Goal: Task Accomplishment & Management: Use online tool/utility

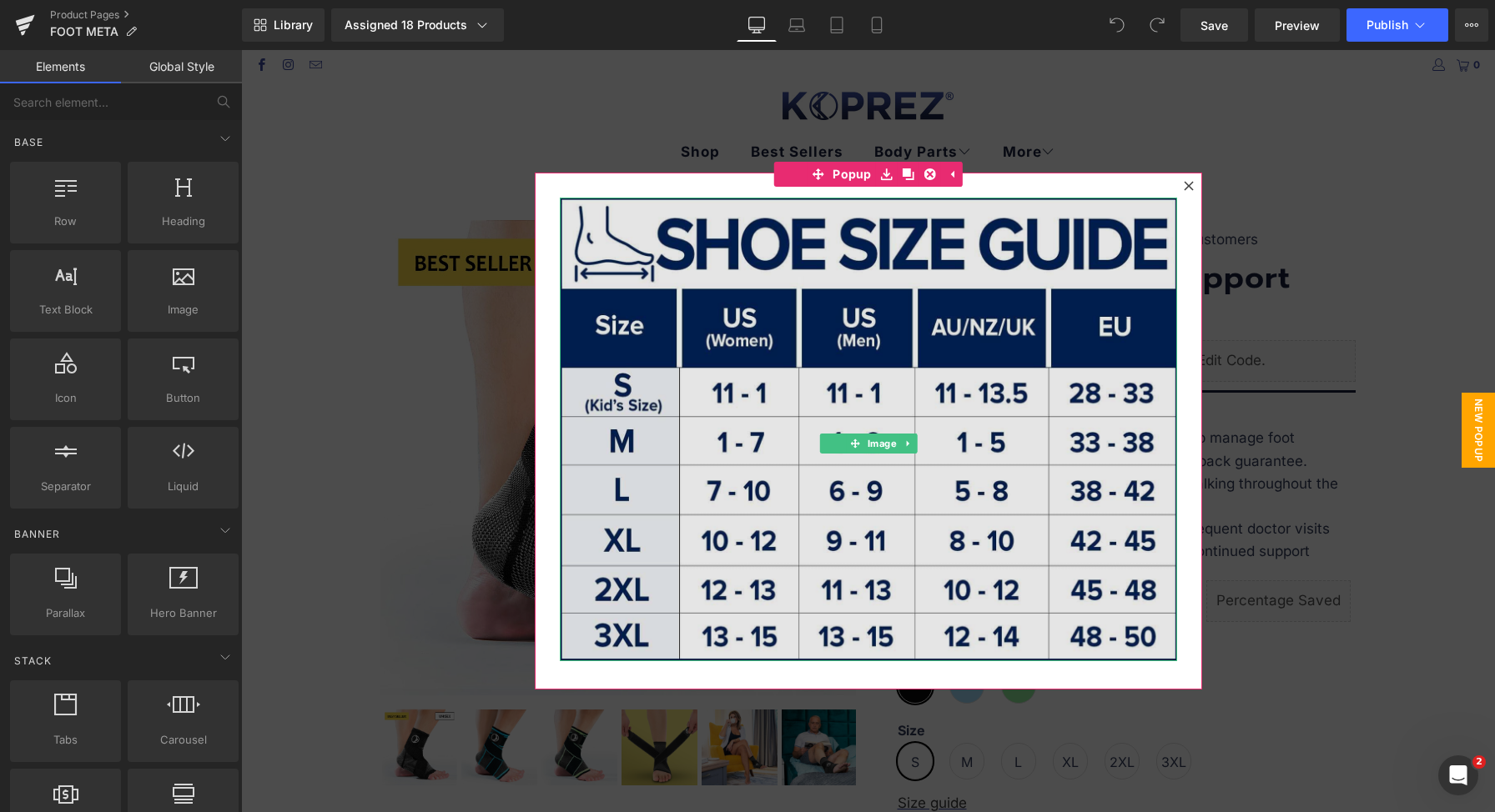
click at [967, 358] on img at bounding box center [868, 429] width 617 height 464
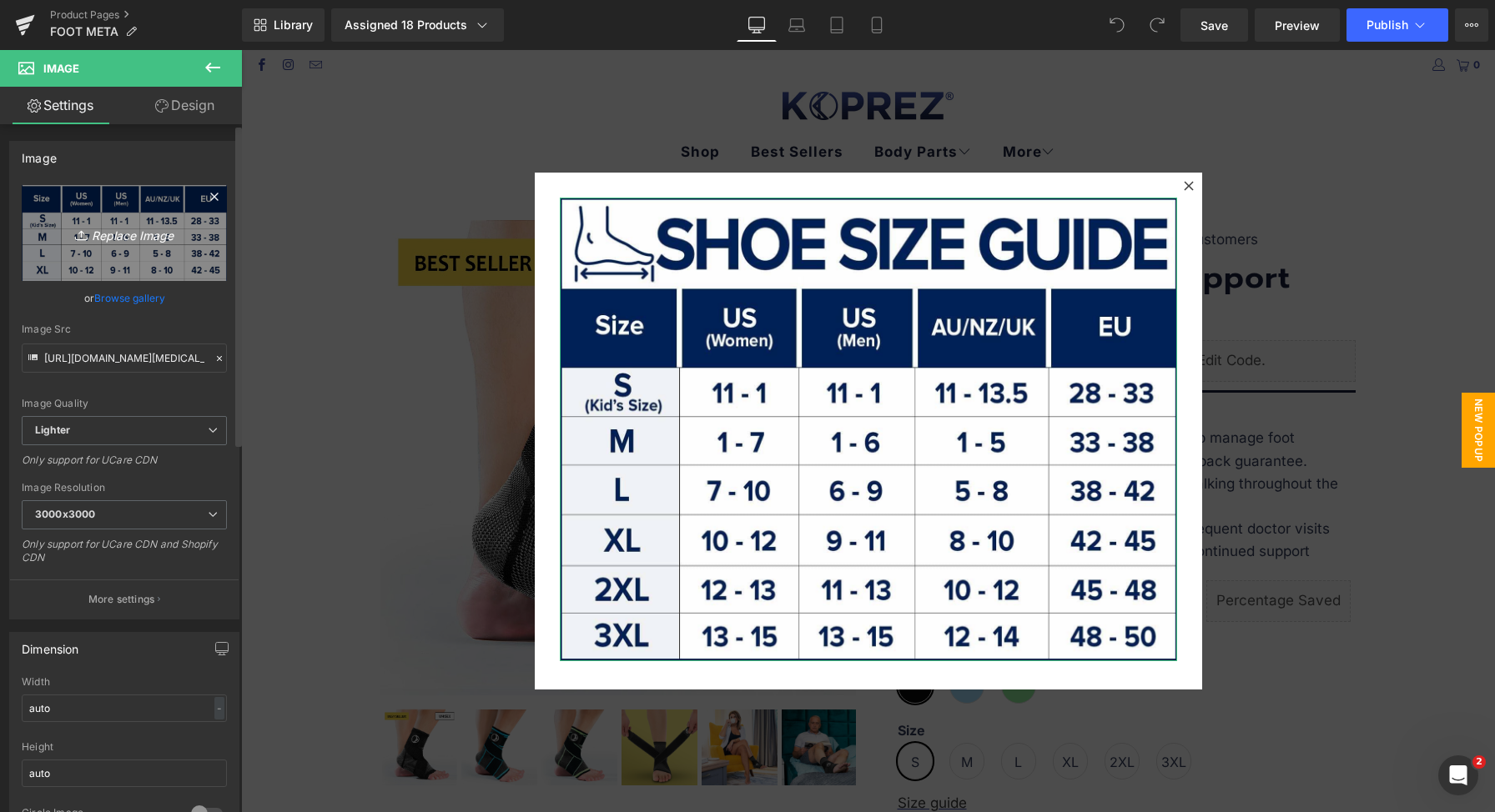
click at [58, 243] on icon "Replace Image" at bounding box center [124, 233] width 133 height 21
type input "C:\fakepath\[RECTANGULAR] Foot Size Guide V2.jpg"
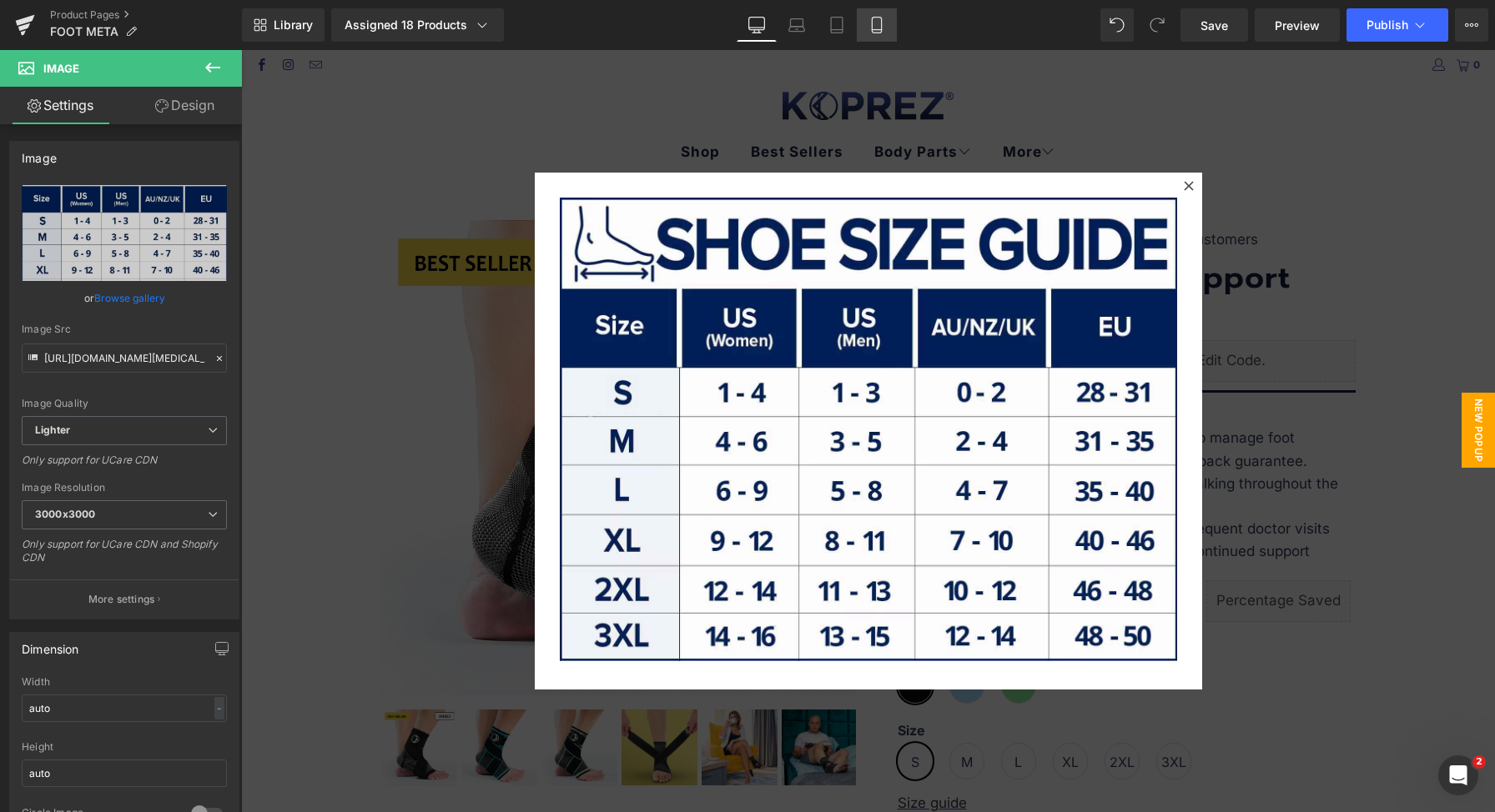
click at [880, 24] on icon at bounding box center [877, 24] width 16 height 16
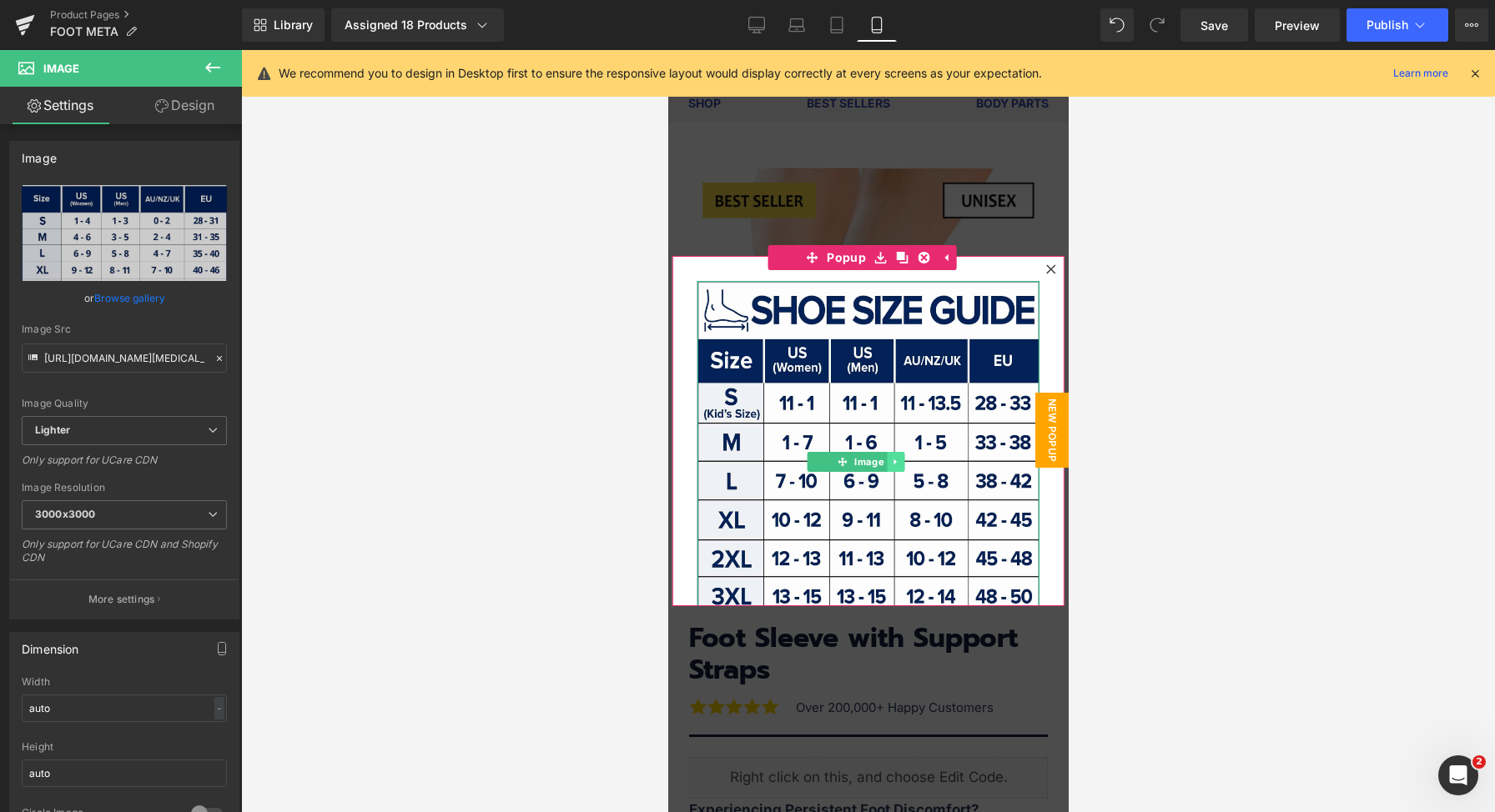
click at [902, 452] on link at bounding box center [896, 462] width 17 height 20
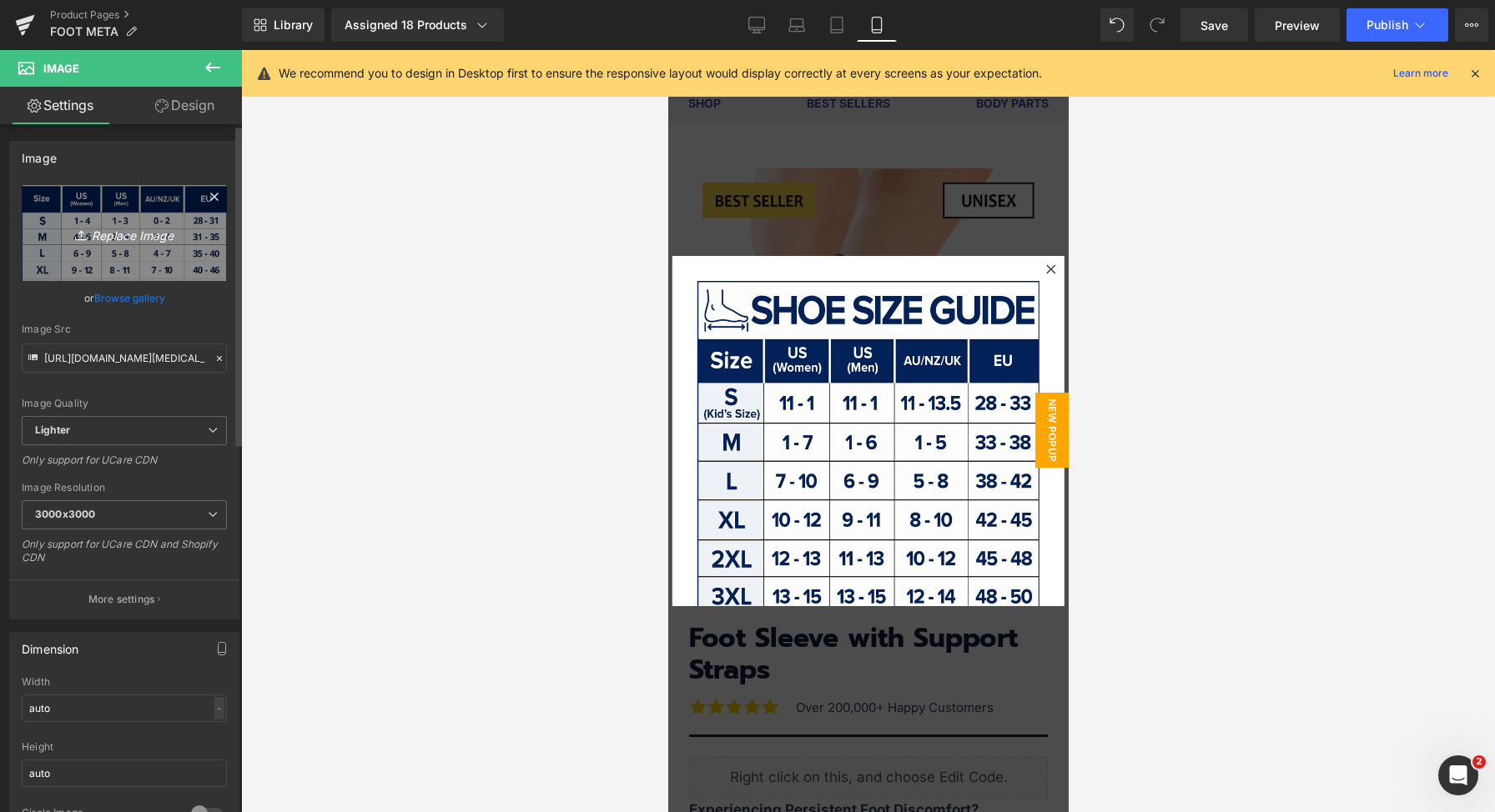
click at [137, 243] on icon "Replace Image" at bounding box center [124, 233] width 133 height 21
type input "C:\fakepath\[SQUARE] Foot Size Guide V2.jpg"
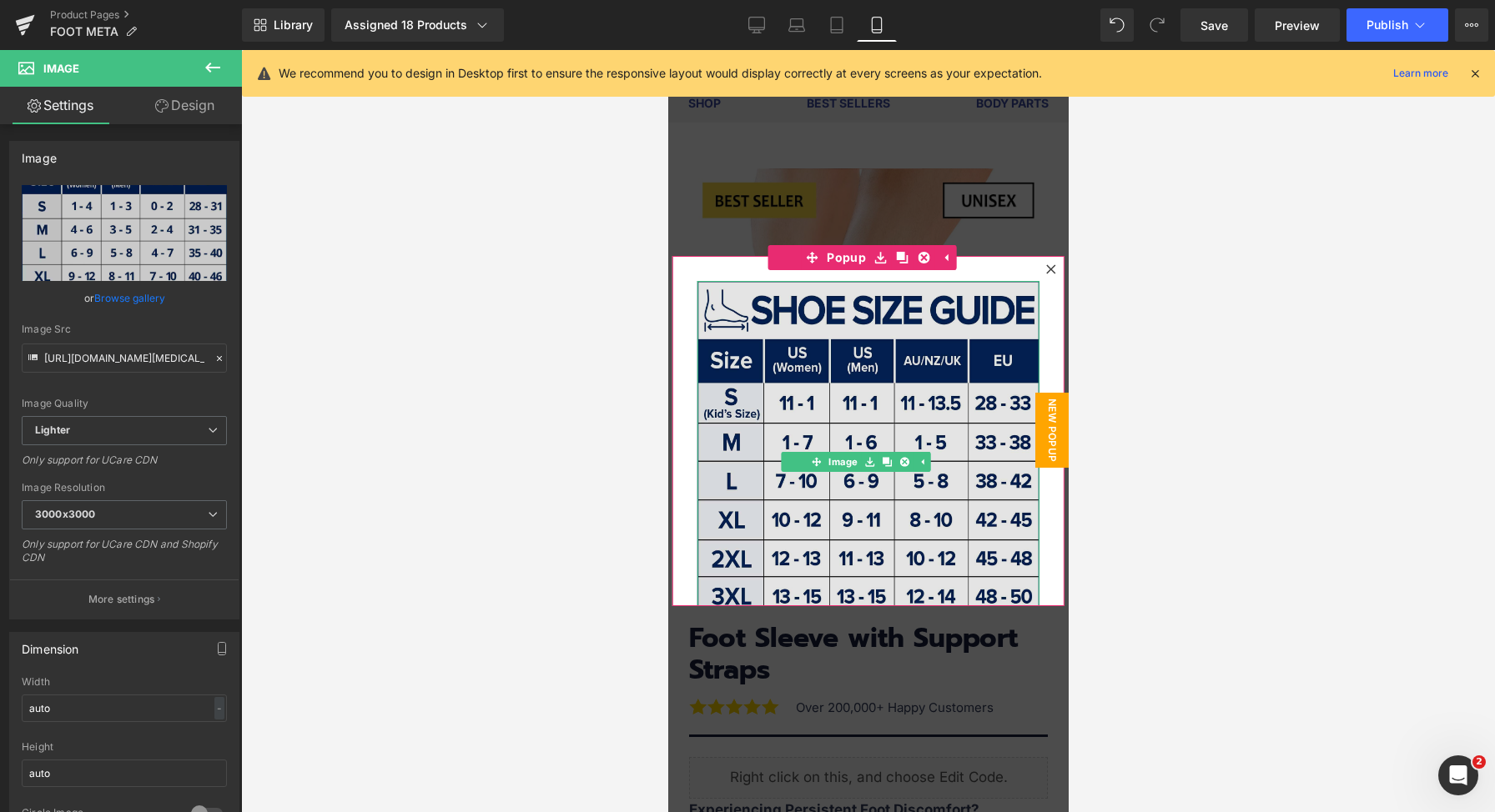
click at [823, 406] on img at bounding box center [868, 448] width 342 height 334
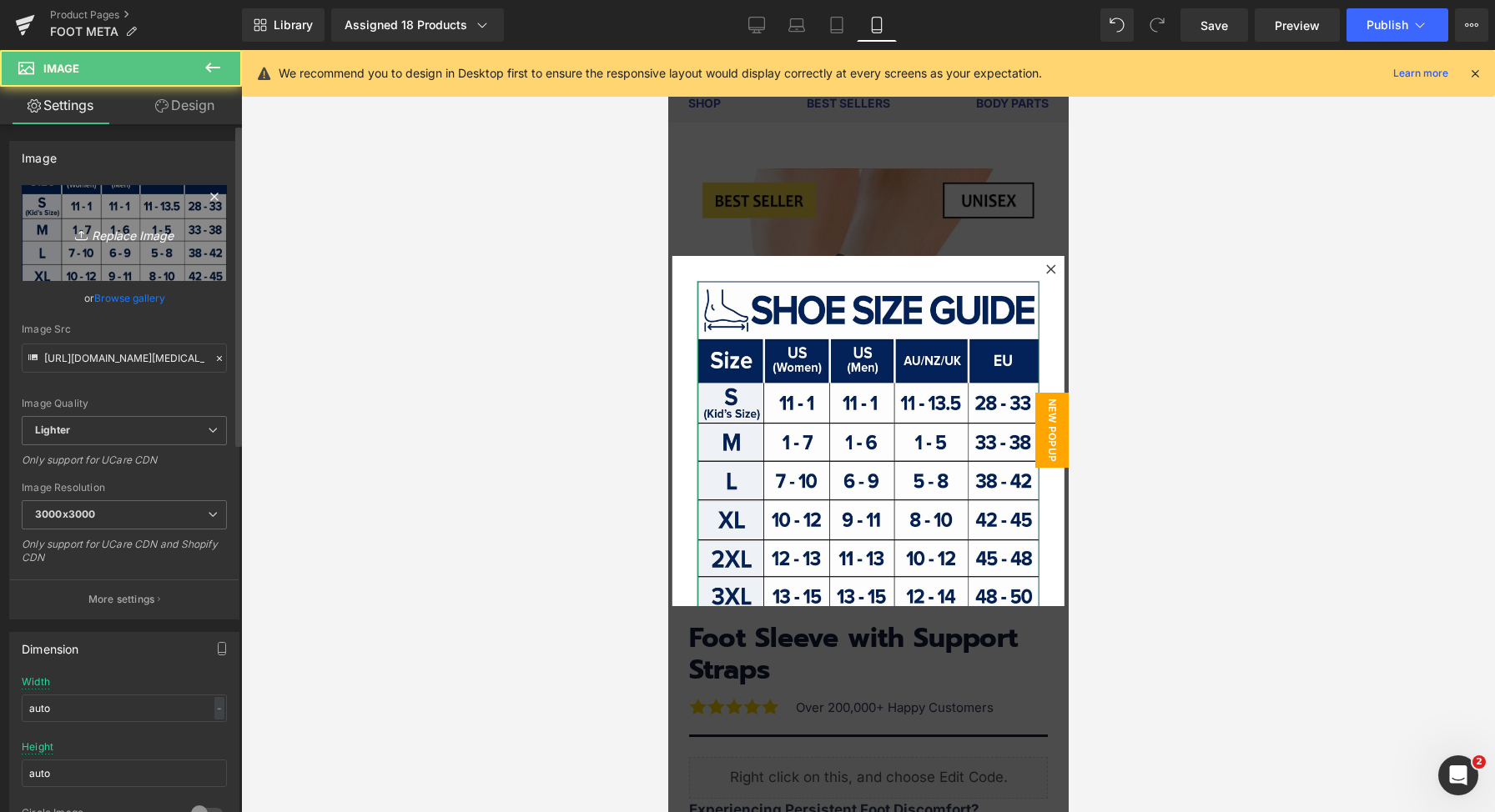
click at [163, 242] on icon "Replace Image" at bounding box center [124, 233] width 133 height 21
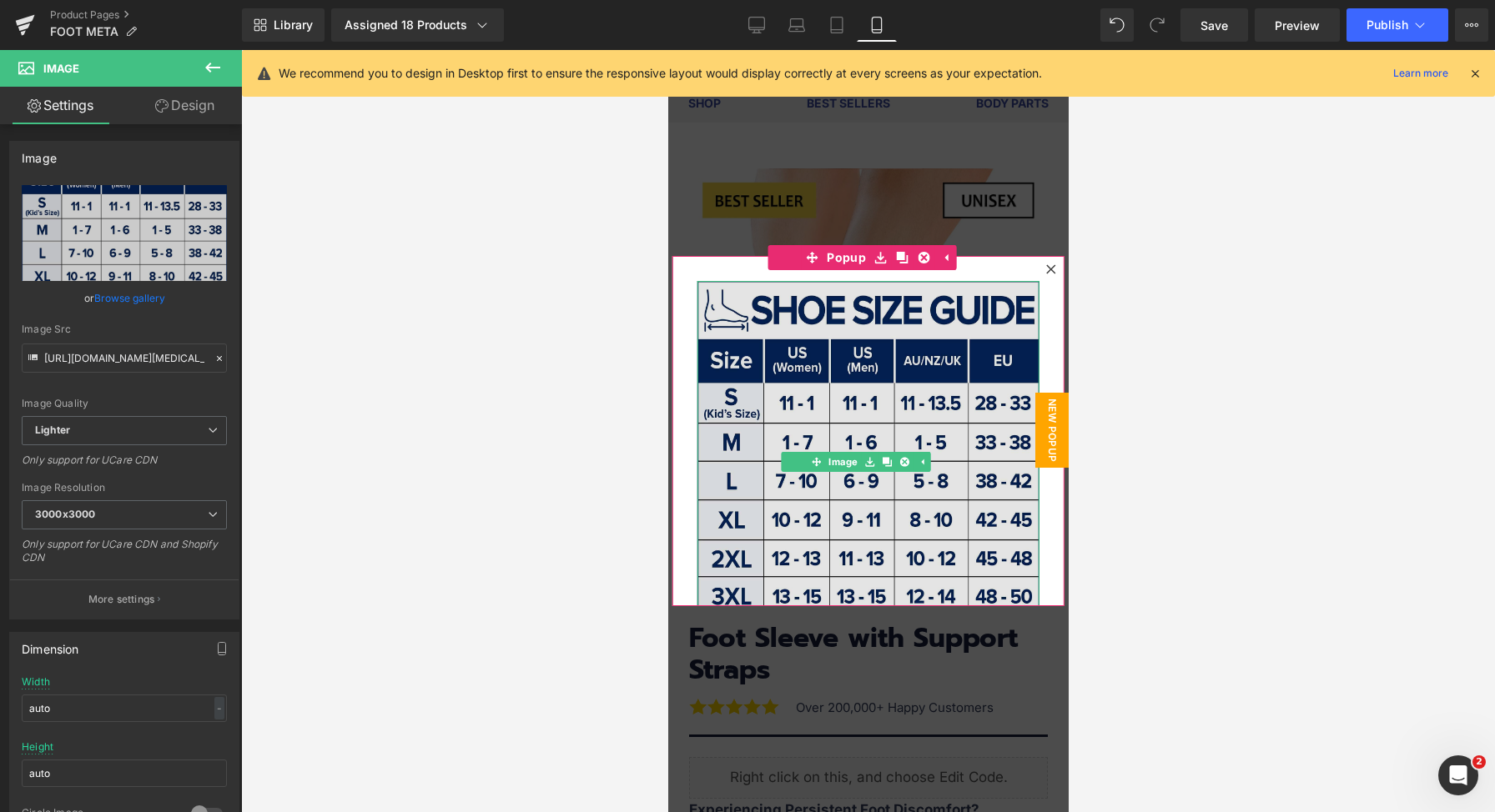
click at [831, 423] on img at bounding box center [868, 448] width 342 height 334
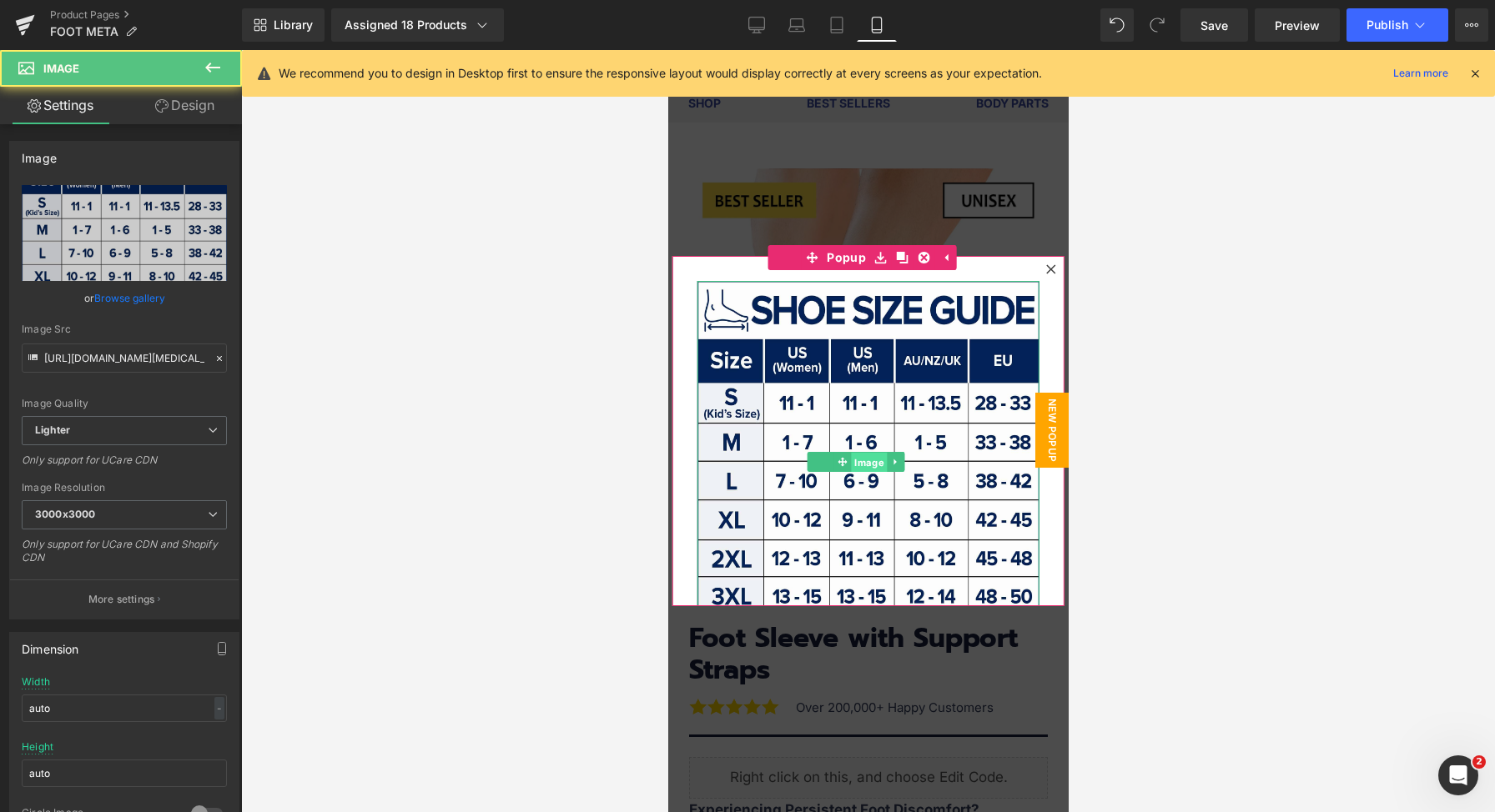
click at [841, 452] on link "Image" at bounding box center [860, 462] width 54 height 20
click at [869, 452] on span "Image" at bounding box center [868, 462] width 36 height 20
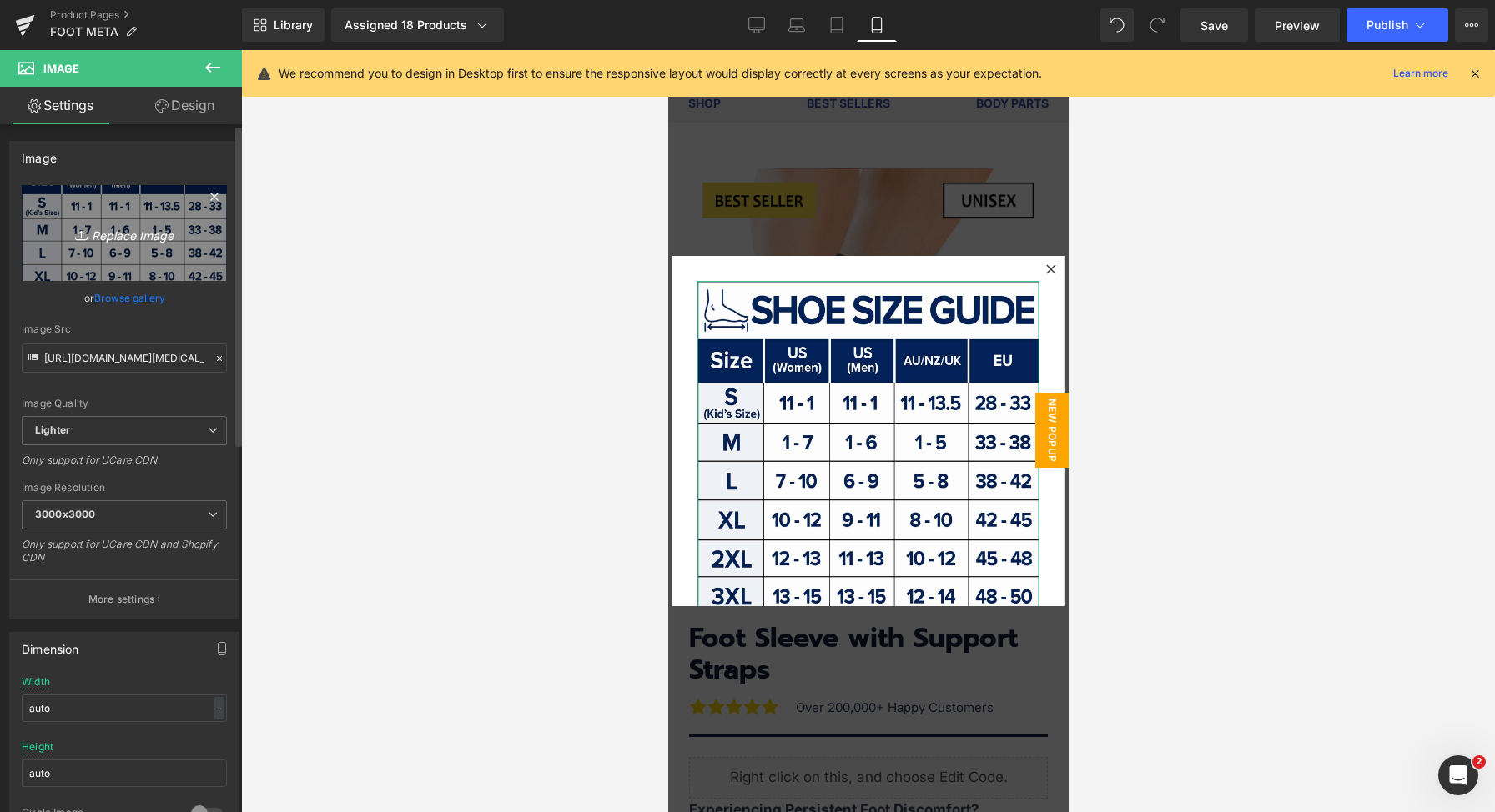
click at [140, 257] on link "Replace Image" at bounding box center [125, 233] width 205 height 96
type input "C:\fakepath\[SQUARE] Foot Size Guide V2.jpg"
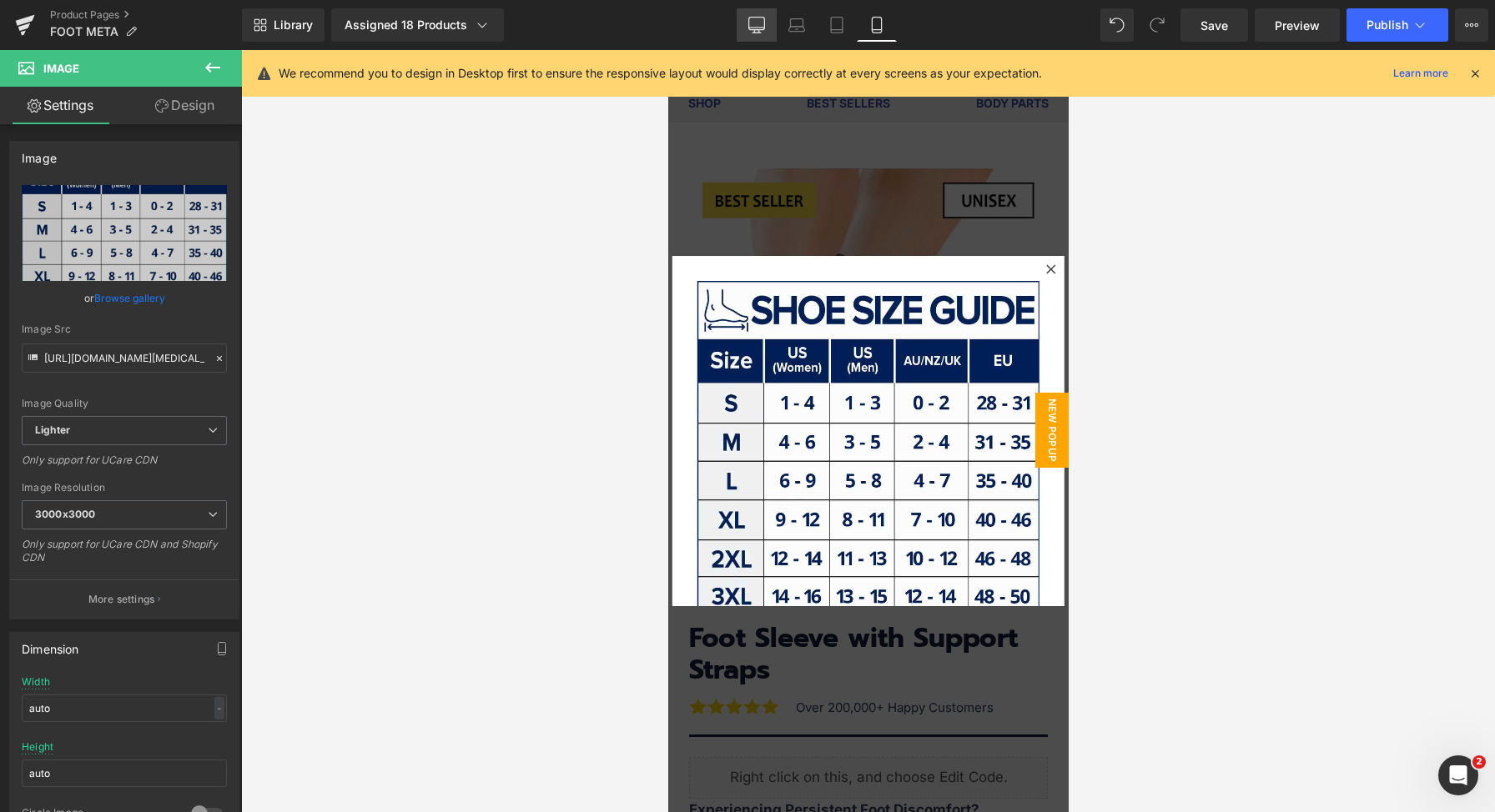
click at [752, 25] on icon at bounding box center [756, 24] width 16 height 16
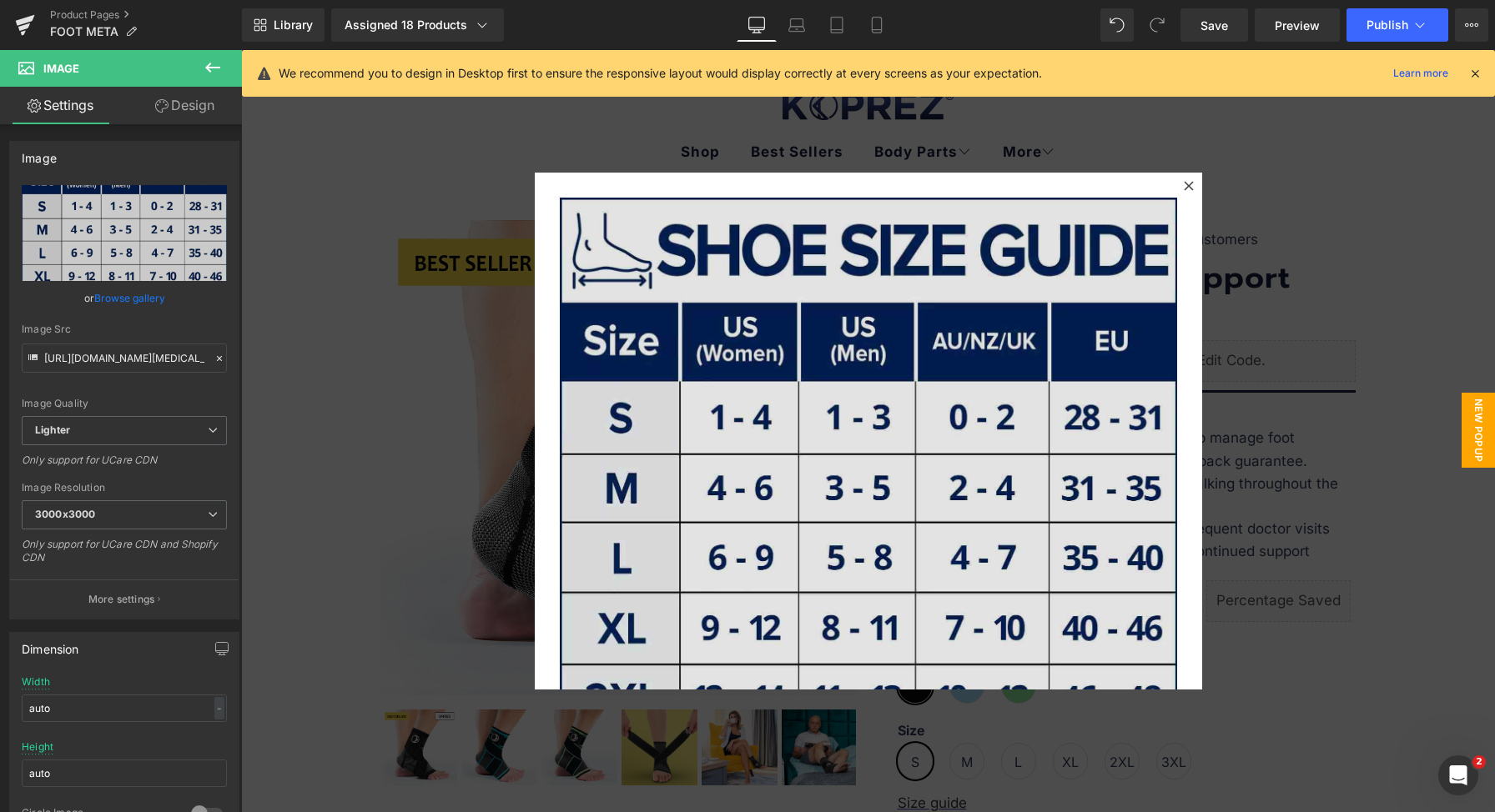
click at [827, 294] on img at bounding box center [868, 498] width 617 height 601
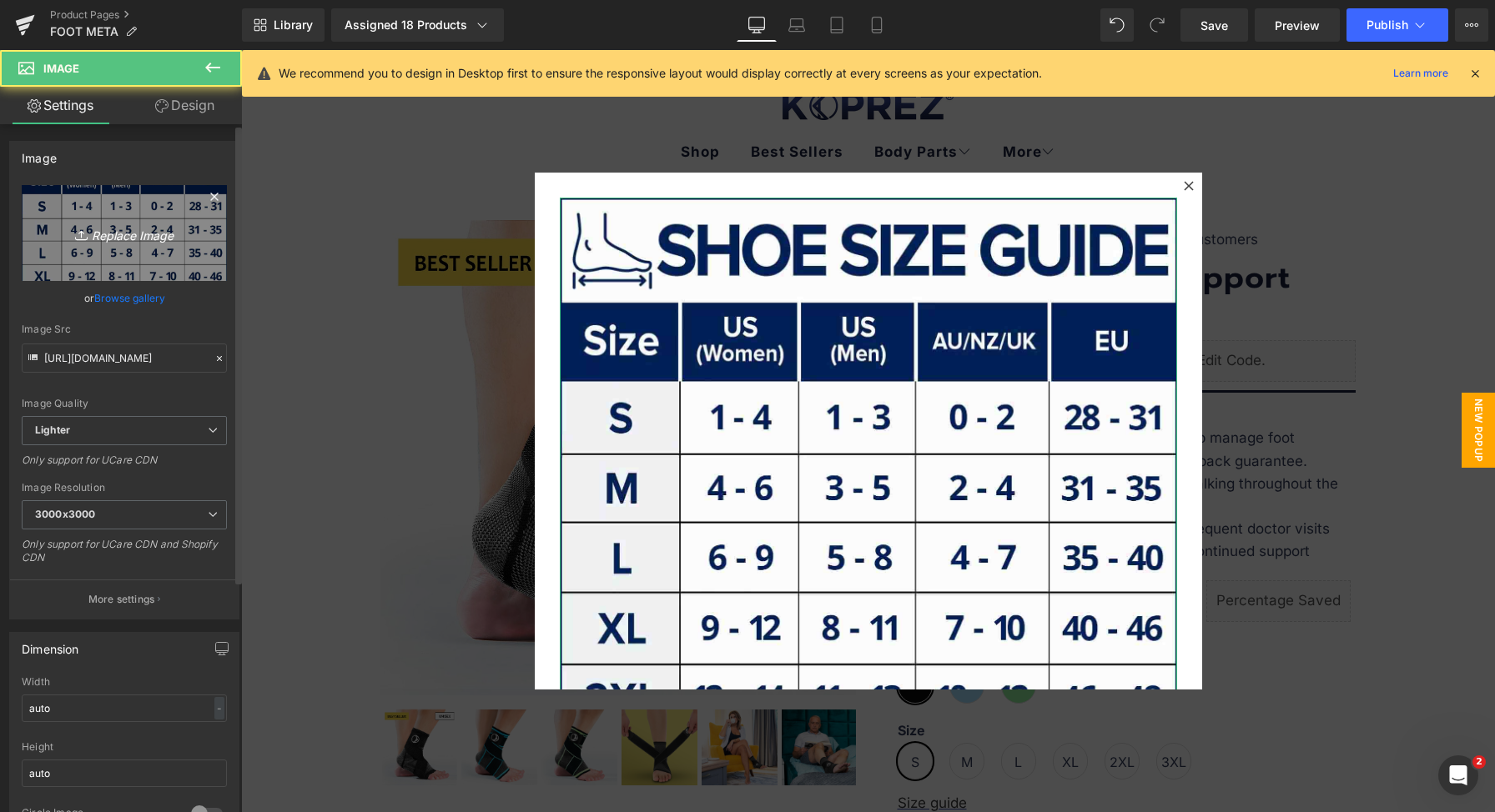
click at [125, 239] on icon "Replace Image" at bounding box center [124, 233] width 133 height 21
type input "C:\fakepath\[RECTANGULAR] Foot Size Guide V2.jpg"
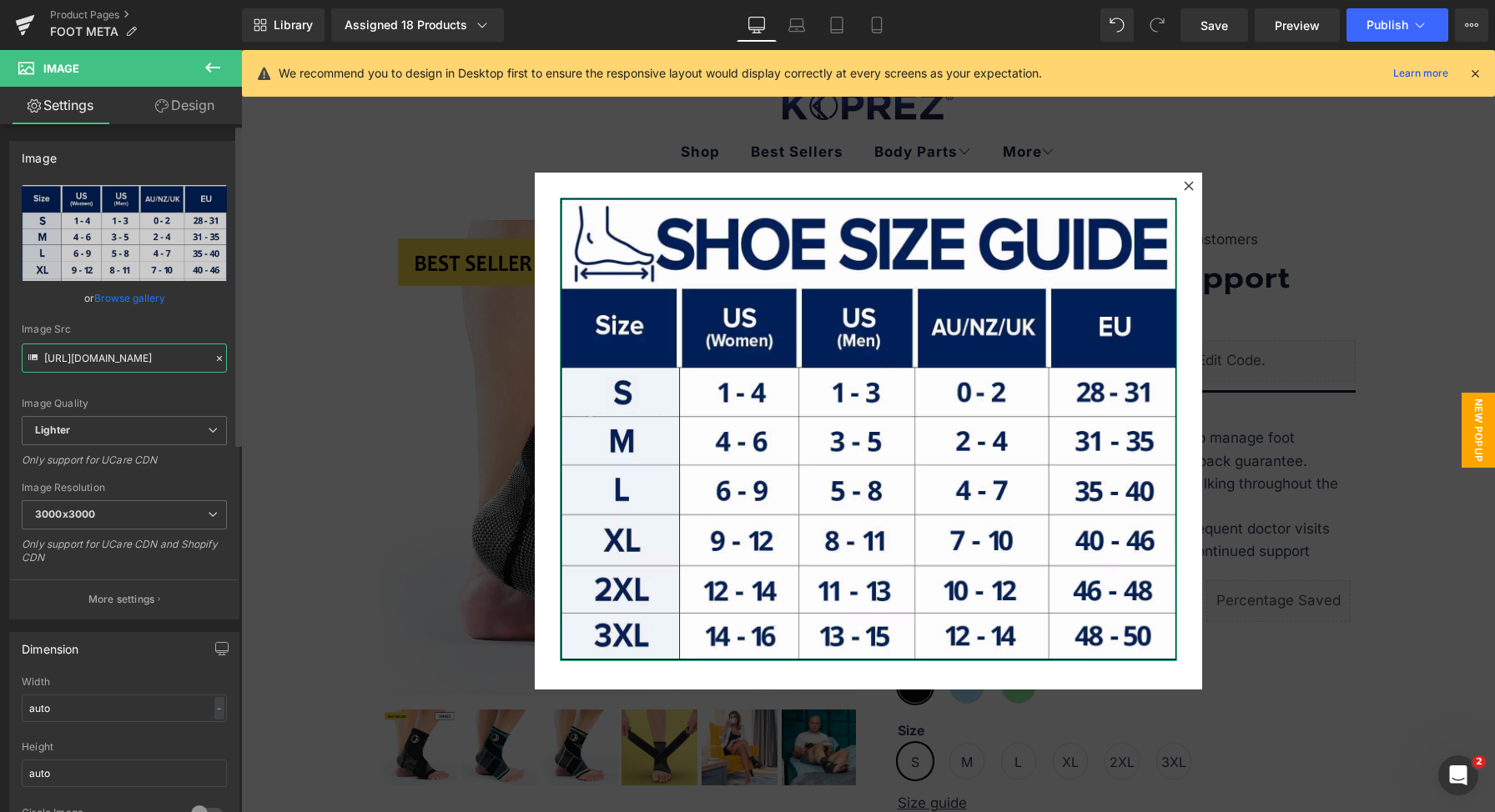
click at [105, 366] on input "https://ucarecdn.com/ca6645e5-7449-41d7-85ab-859687aec138/-/format/auto/-/previ…" at bounding box center [125, 358] width 205 height 29
type input "https://ucarecdn.com/aae28de7-4dcb-49a4-bf18-50998107e121/-/format/auto/-/previ…"
click at [1185, 191] on div at bounding box center [1189, 185] width 20 height 20
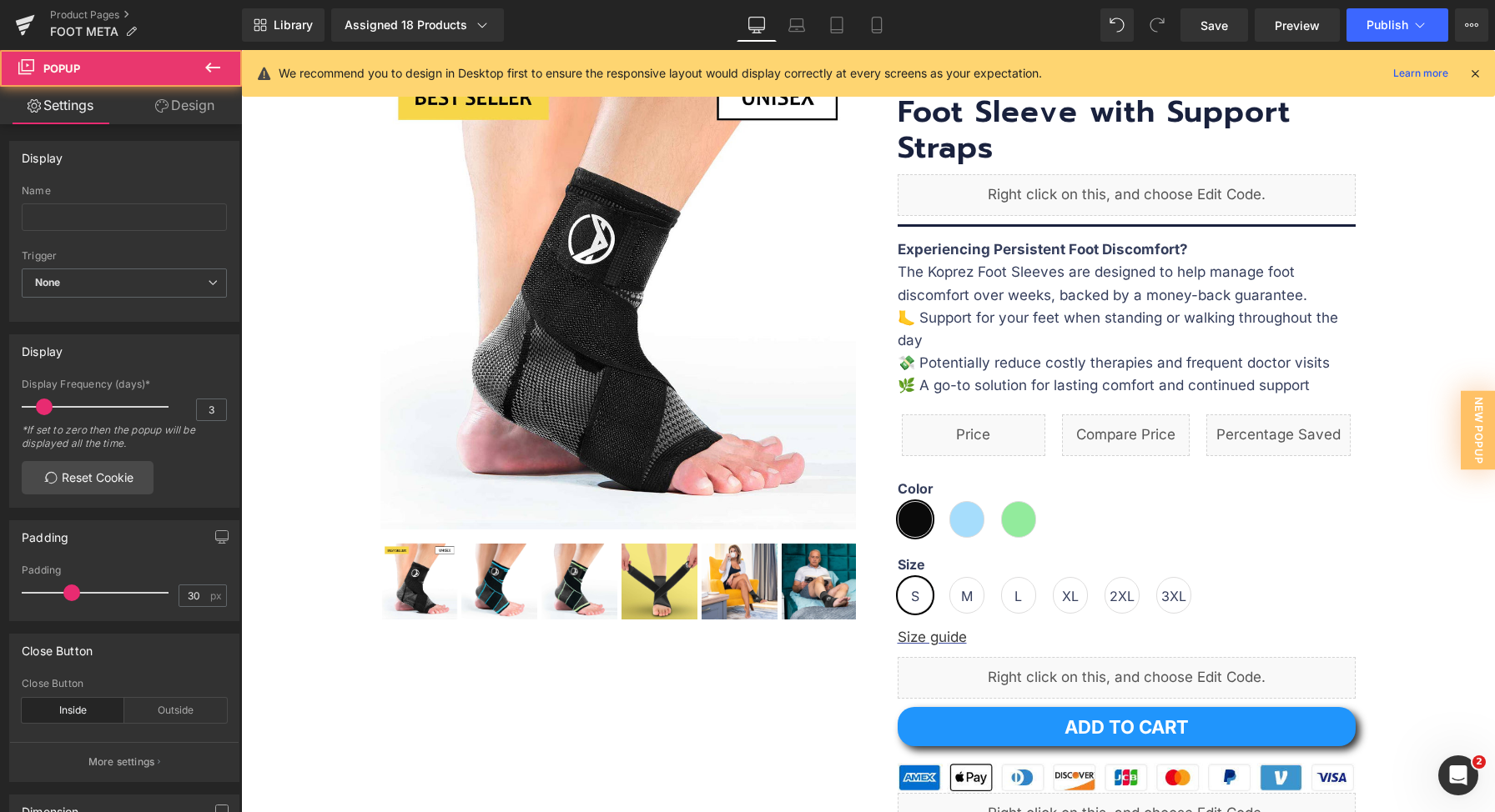
scroll to position [352, 0]
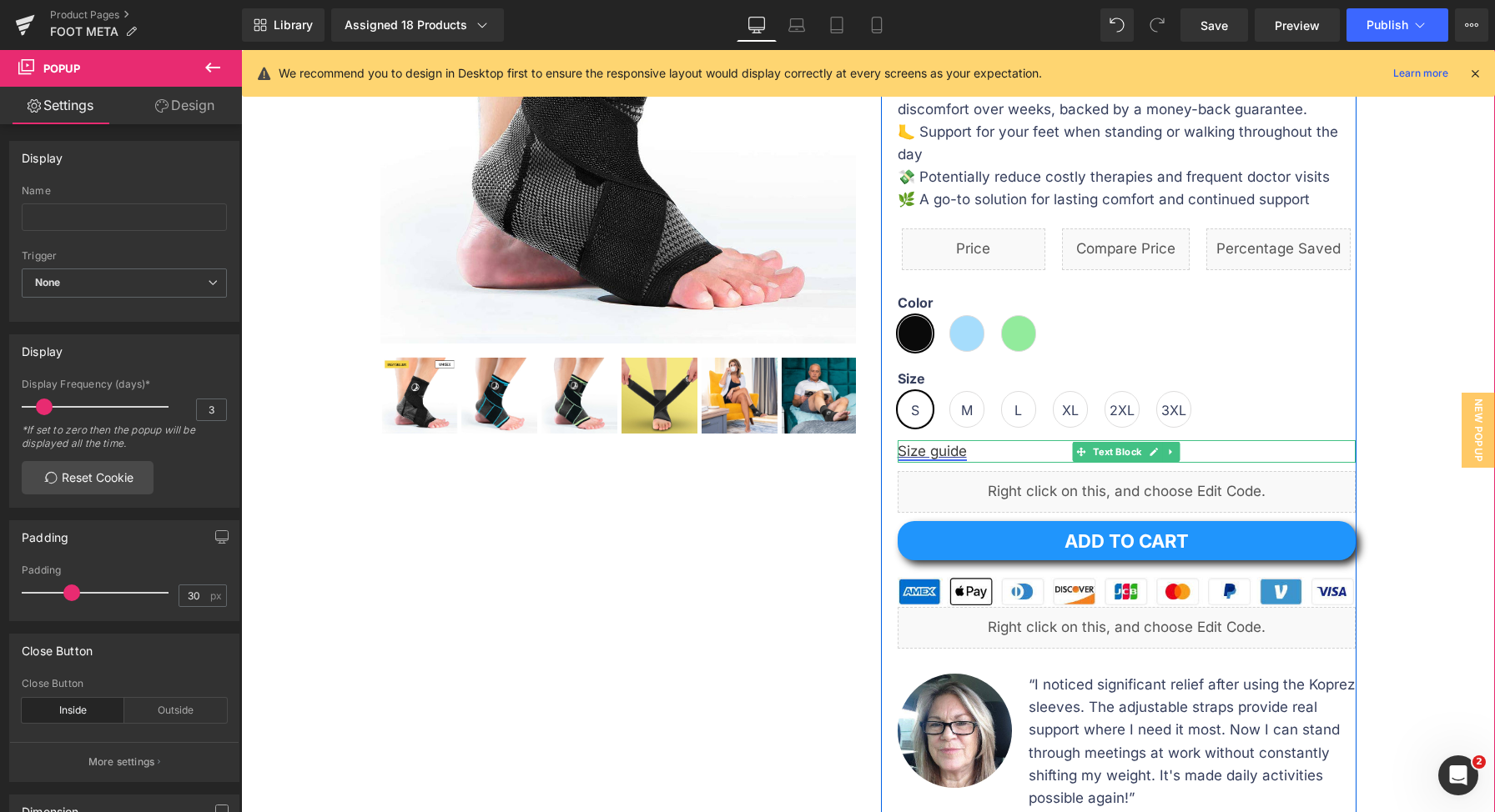
click at [929, 448] on font "Size guide" at bounding box center [932, 450] width 69 height 16
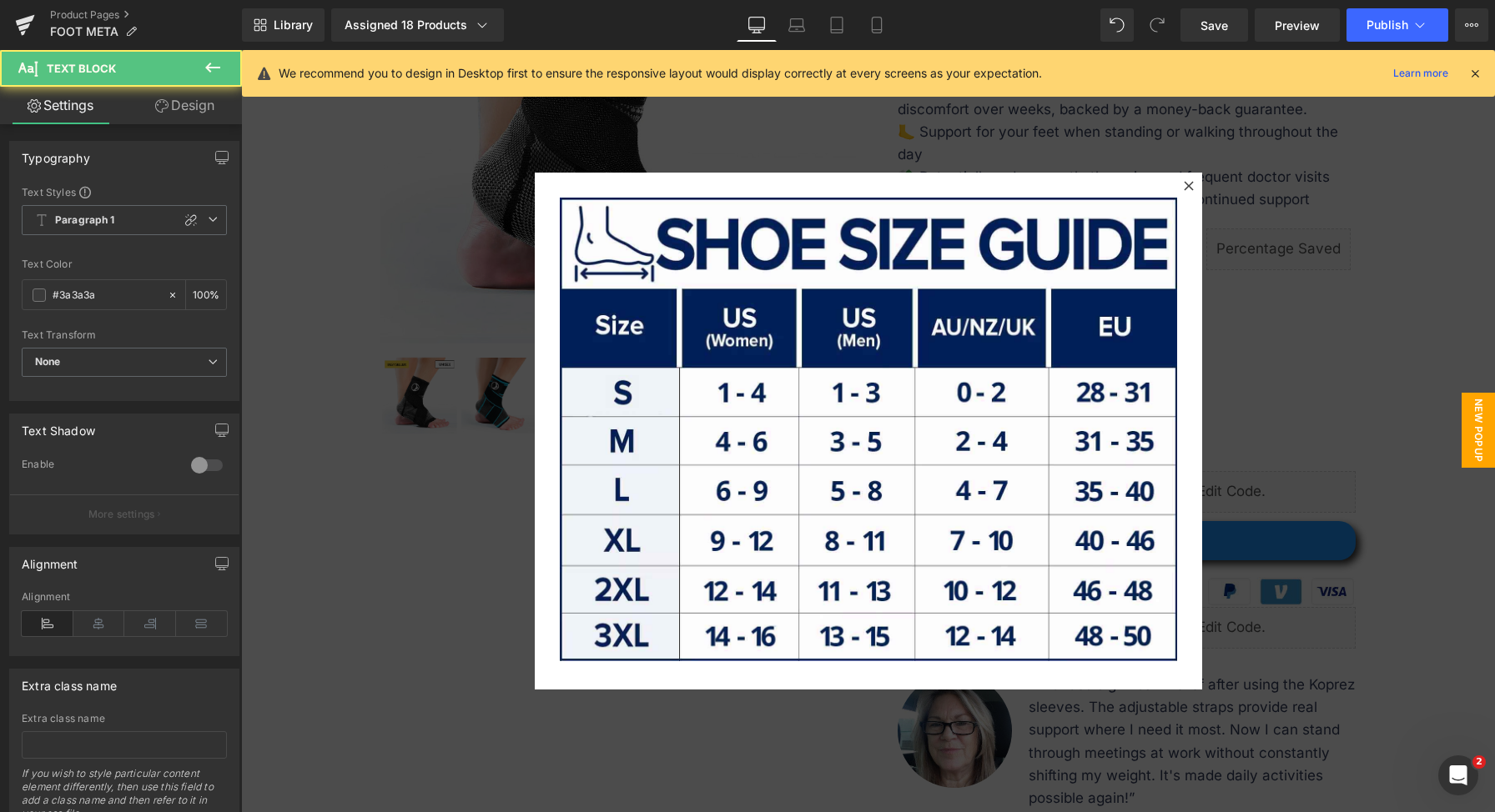
click at [1403, 397] on div at bounding box center [868, 431] width 1254 height 762
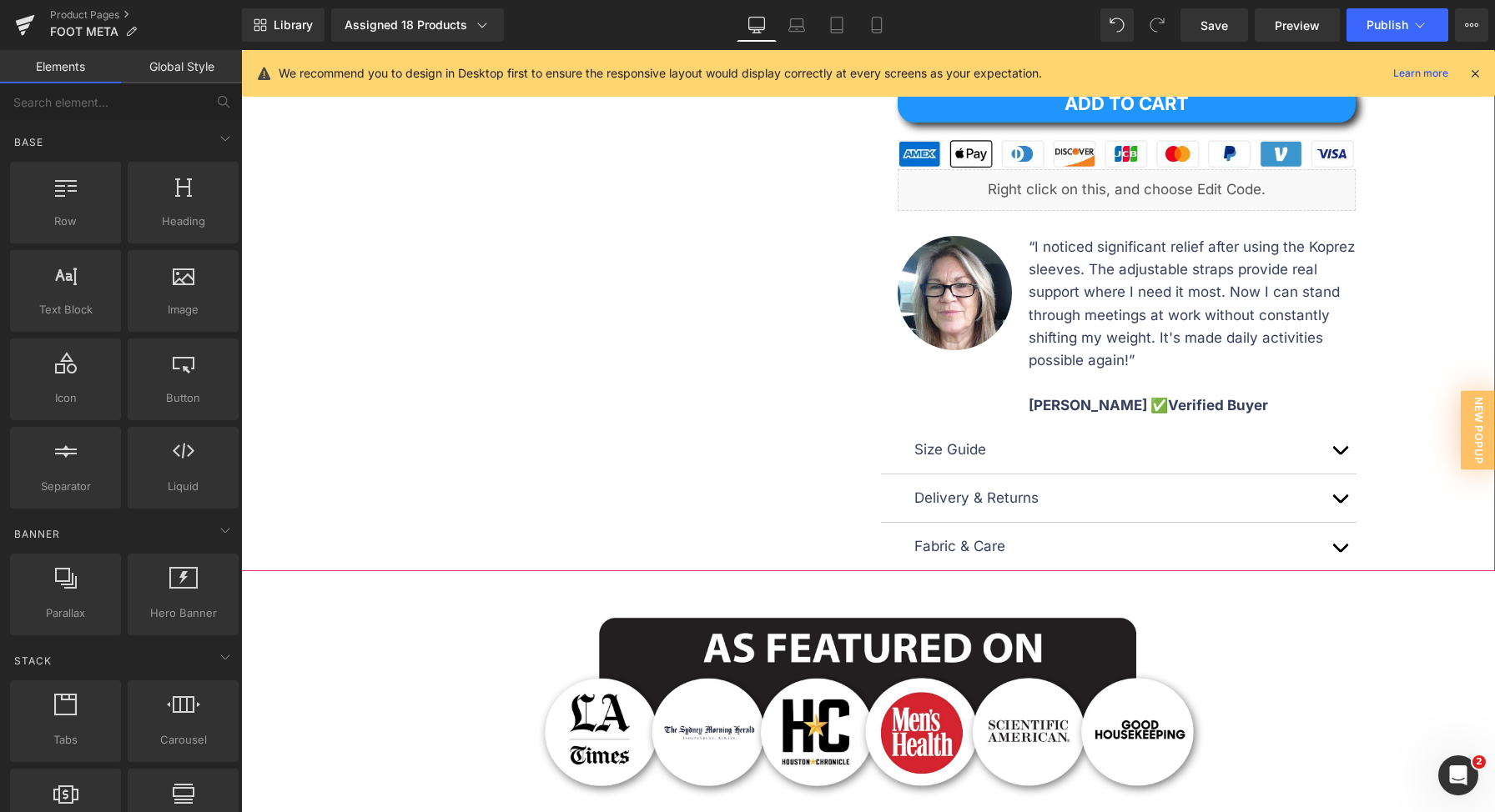
scroll to position [838, 0]
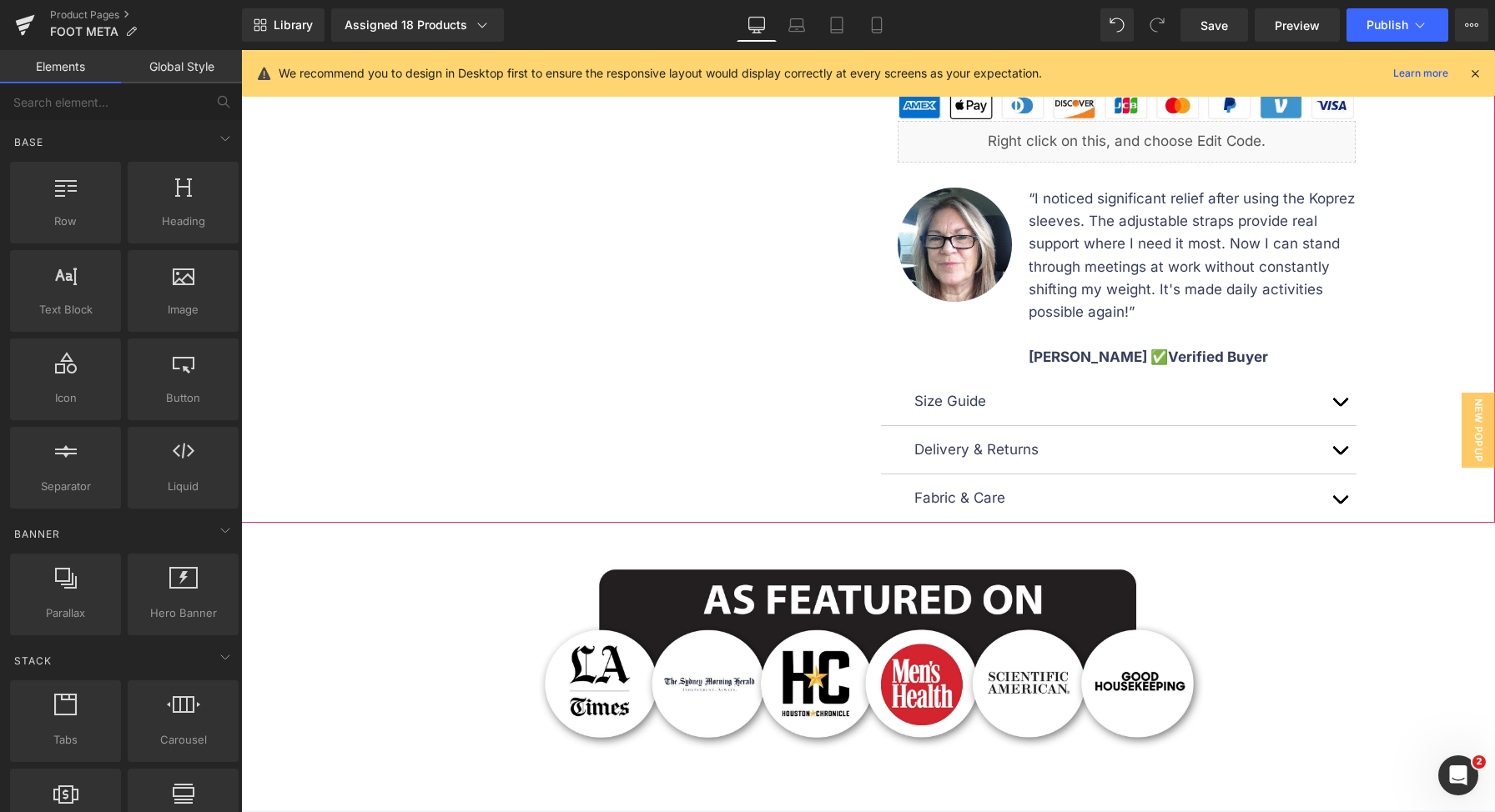
click at [1338, 397] on button "button" at bounding box center [1339, 402] width 34 height 48
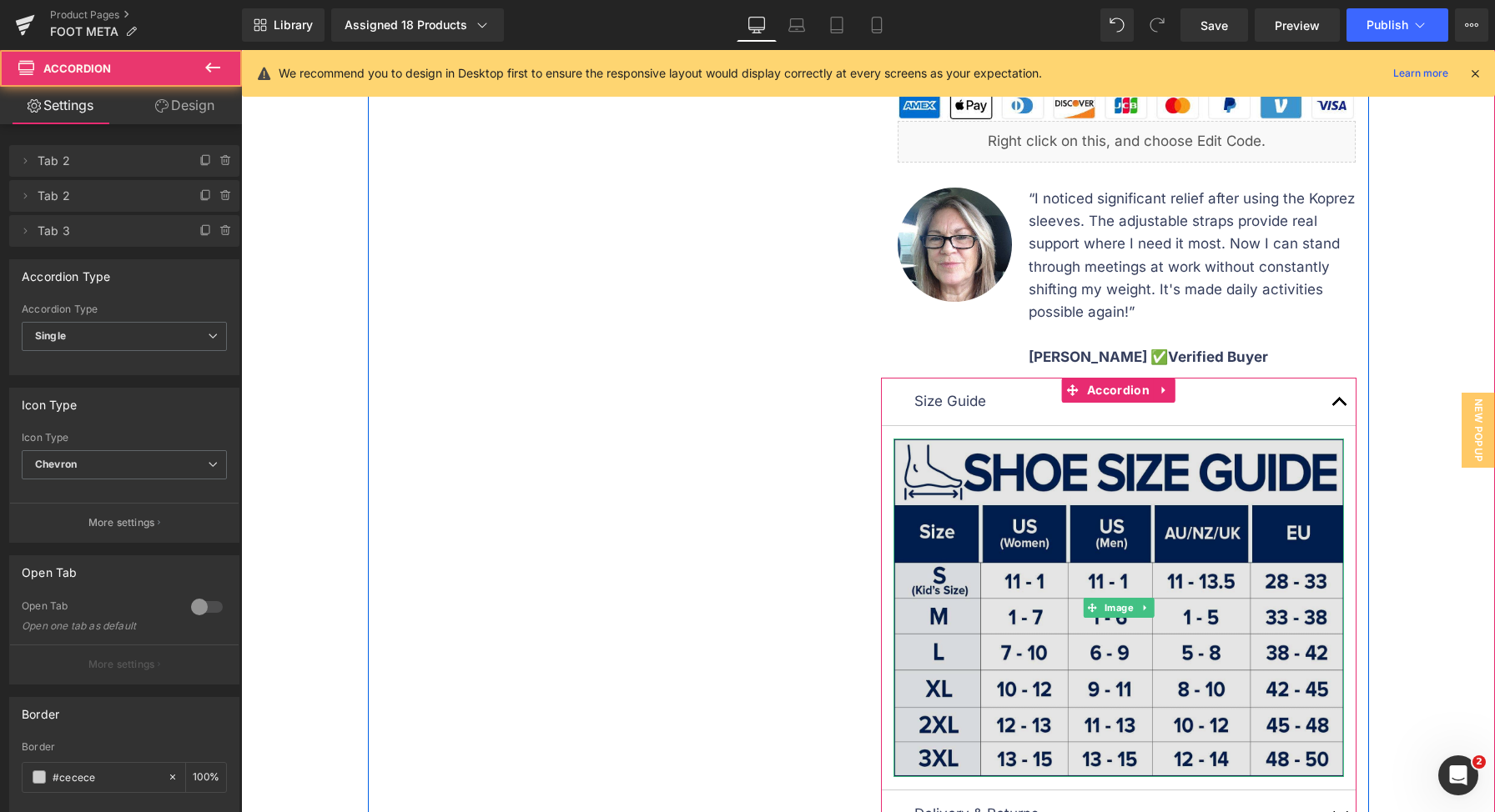
click at [1089, 507] on img at bounding box center [1119, 608] width 450 height 339
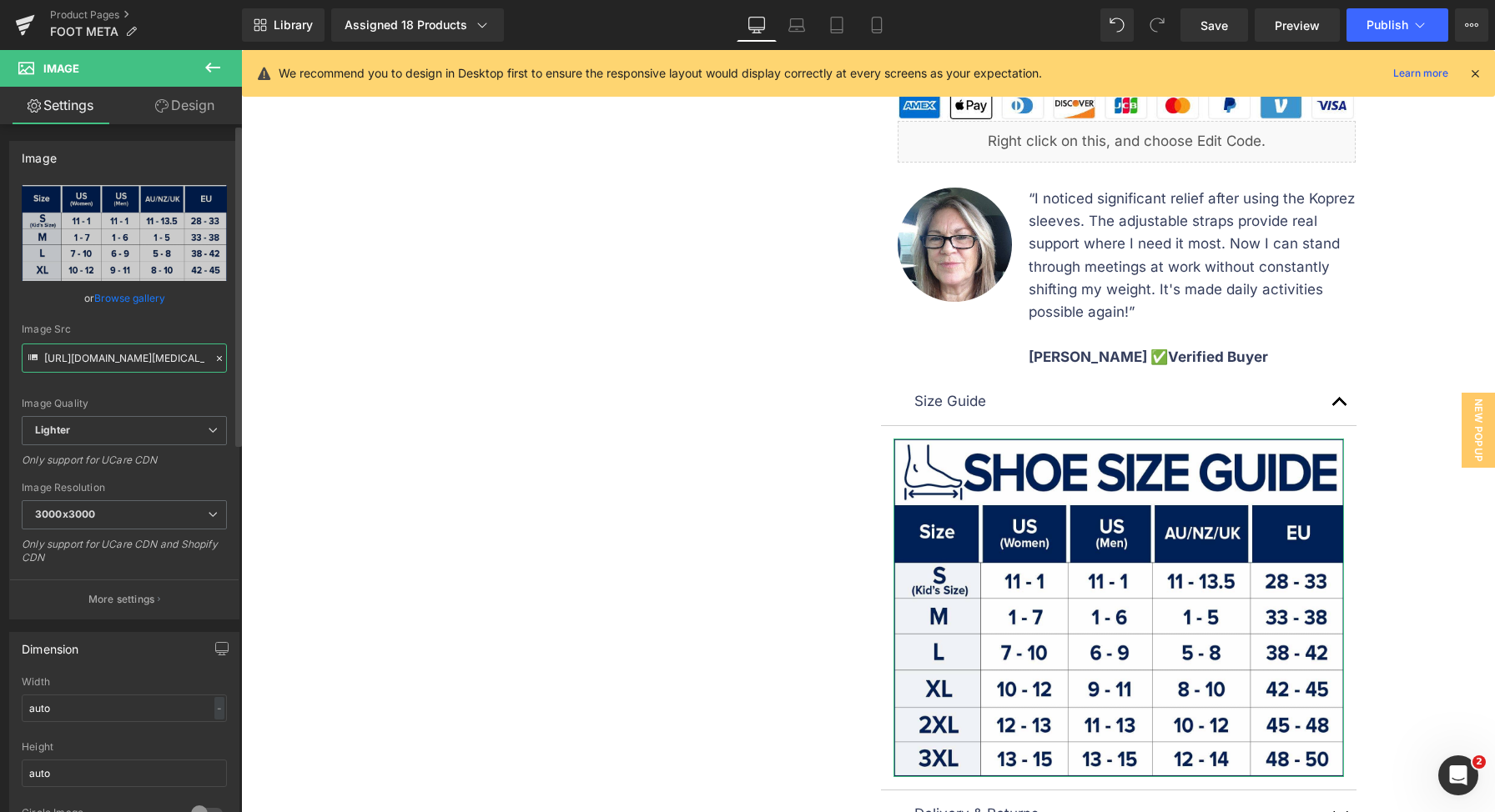
click at [161, 359] on input "https://ucarecdn.com/618d89a8-683d-45ac-a6a1-d8919dca6b51/-/format/auto/-/previ…" at bounding box center [125, 358] width 205 height 29
paste input "aae28de7-4dcb-49a4-bf18-50998107e121/-/format/auto/-/preview/3000x3000/-/qualit…"
type input "https://ucarecdn.com/aae28de7-4dcb-49a4-bf18-50998107e121/-/format/auto/-/previ…"
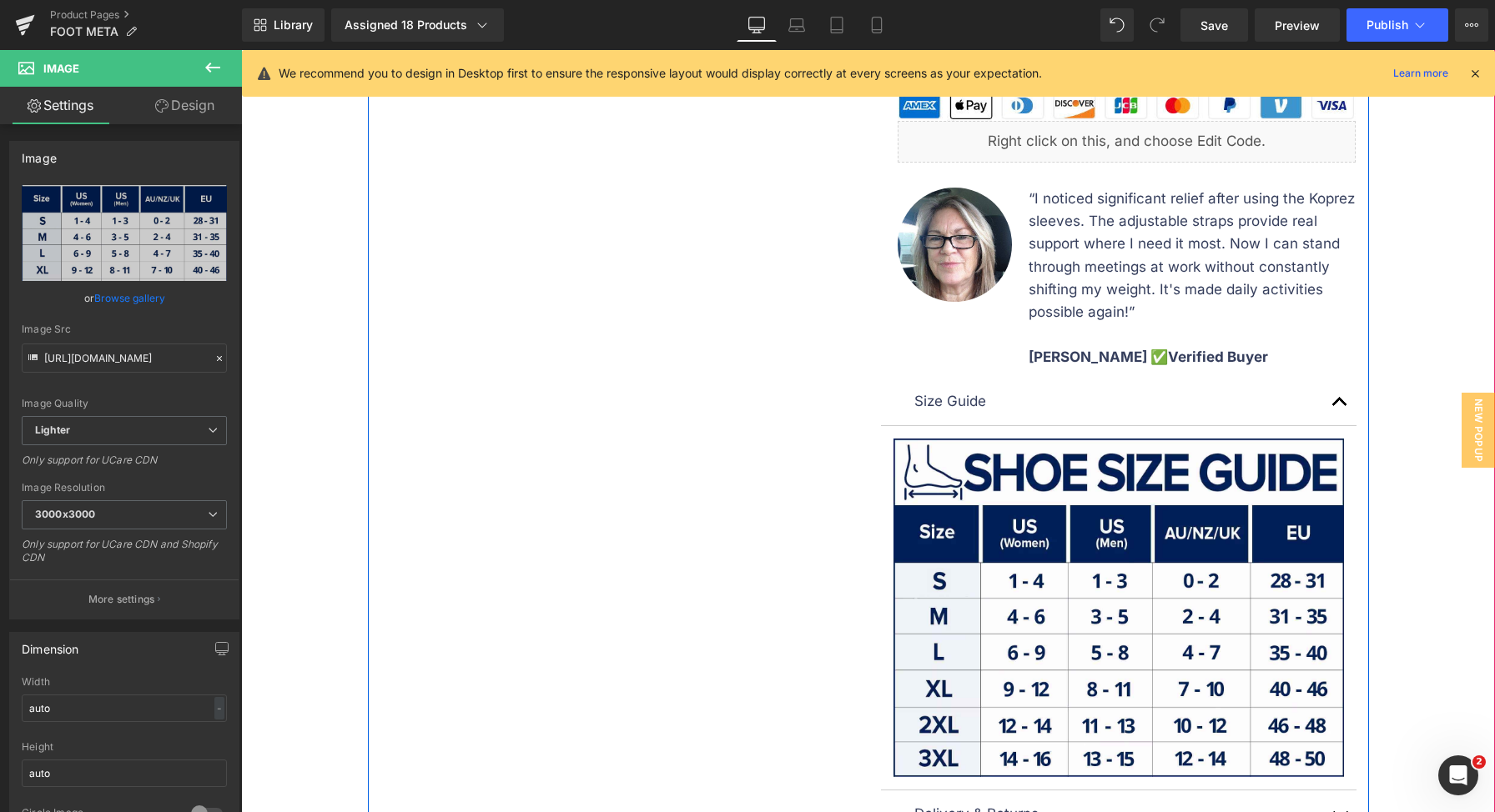
click at [582, 426] on div "Sale Off (P) Image" at bounding box center [868, 122] width 1001 height 1530
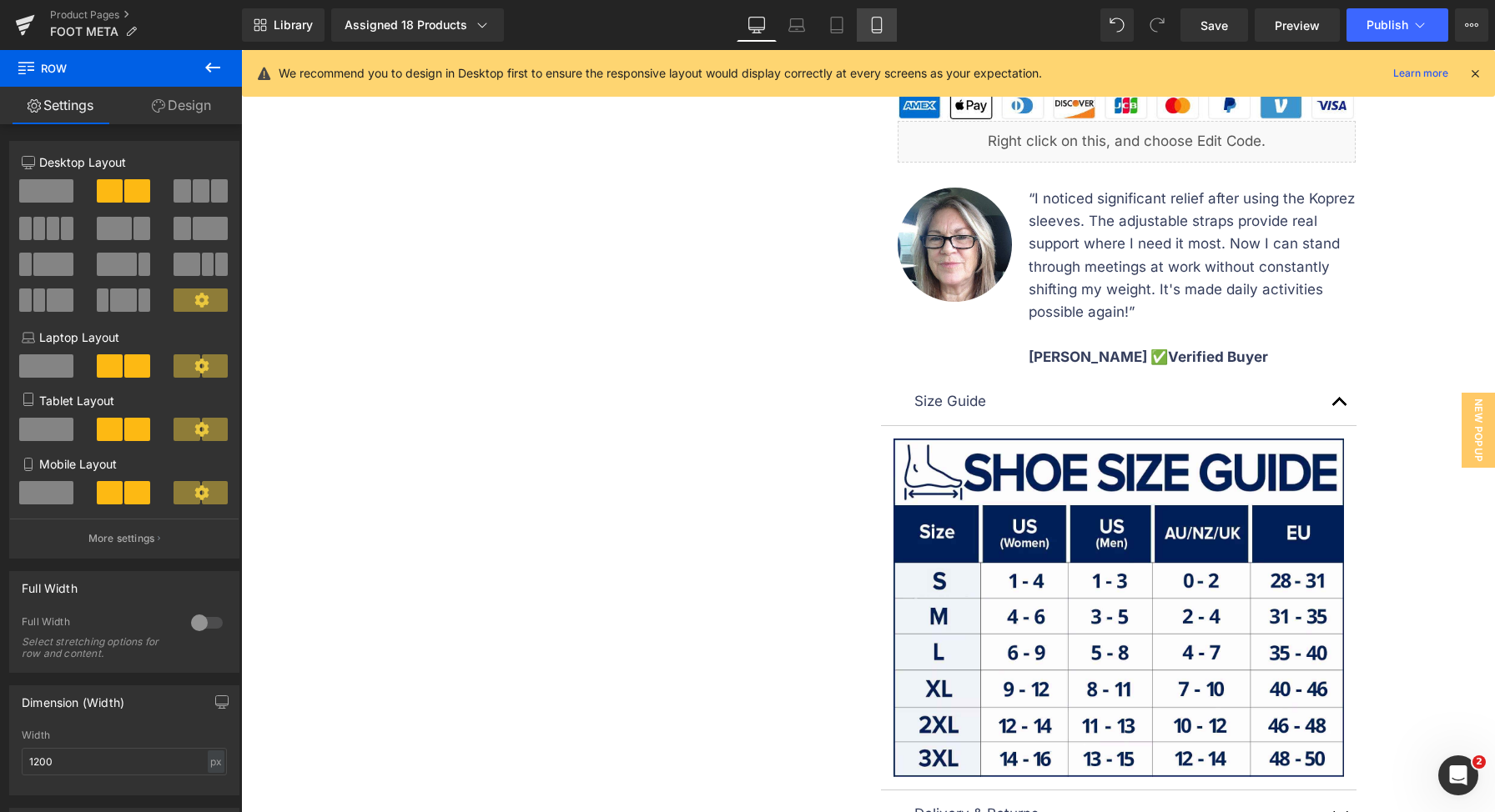
click at [883, 29] on icon at bounding box center [877, 24] width 16 height 16
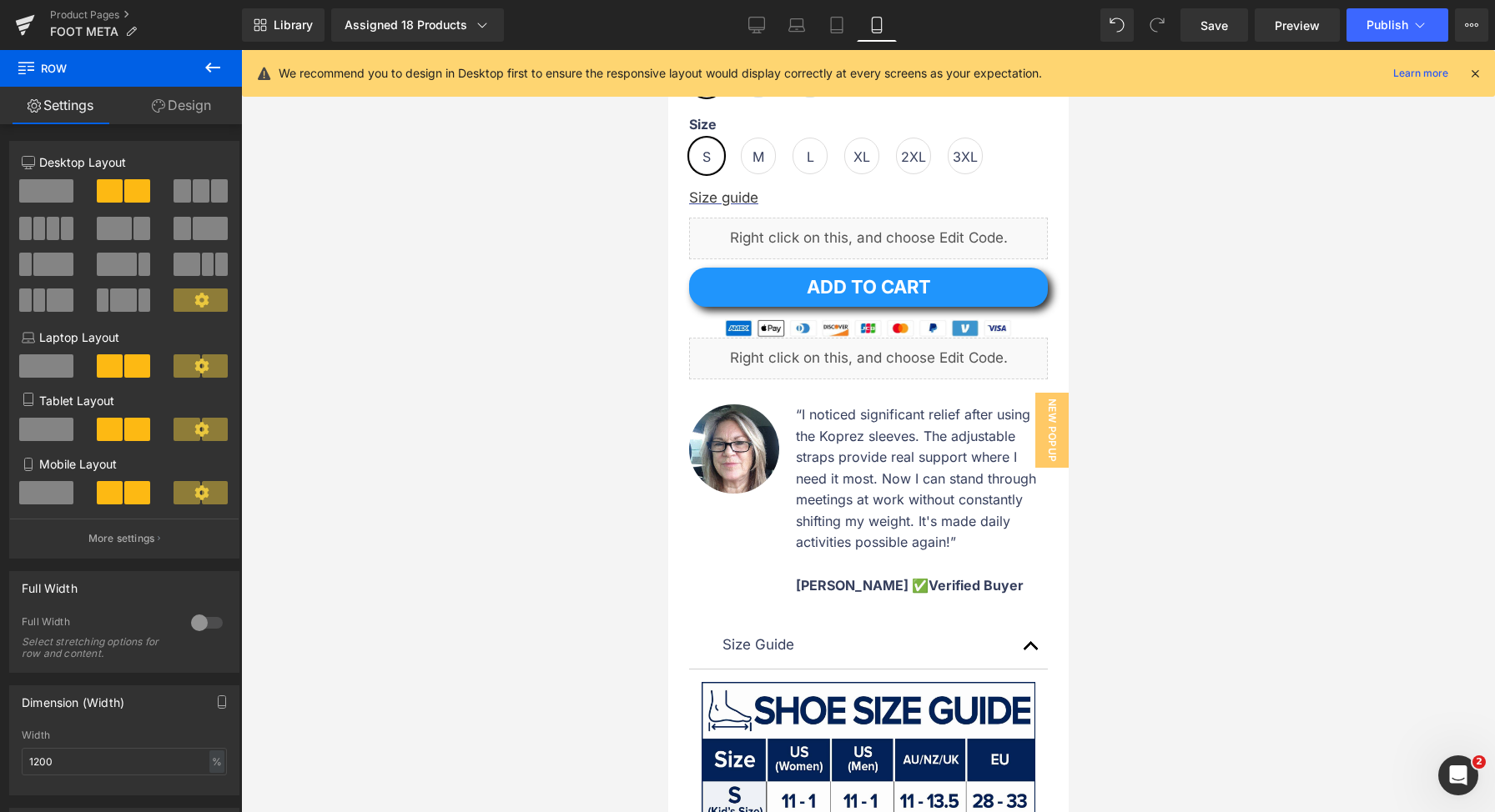
scroll to position [1728, 0]
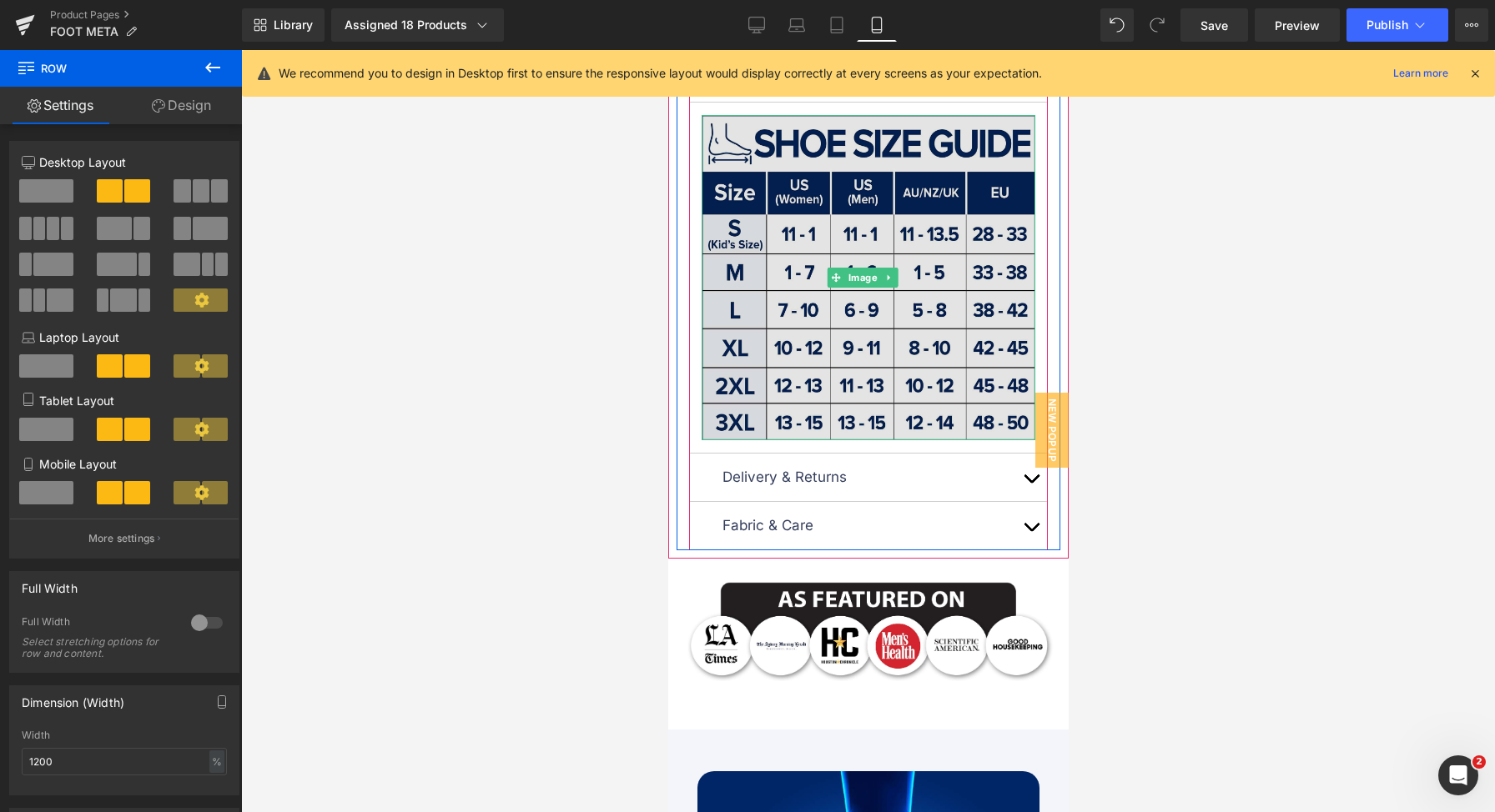
click at [867, 197] on img at bounding box center [868, 277] width 334 height 325
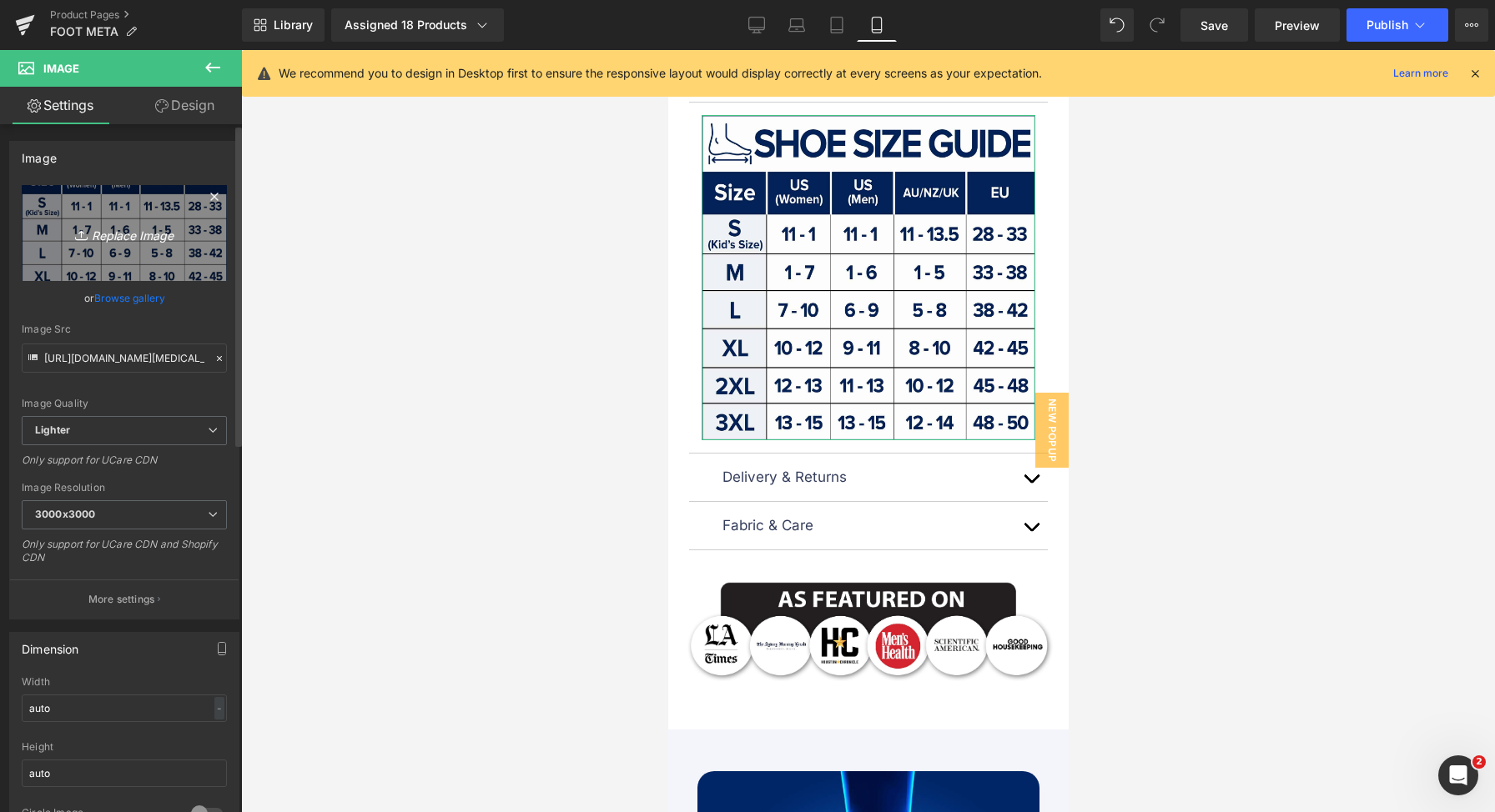
click at [129, 245] on link "Replace Image" at bounding box center [125, 233] width 205 height 96
type input "C:\fakepath\[SQUARE] Foot Size Guide V2.jpg"
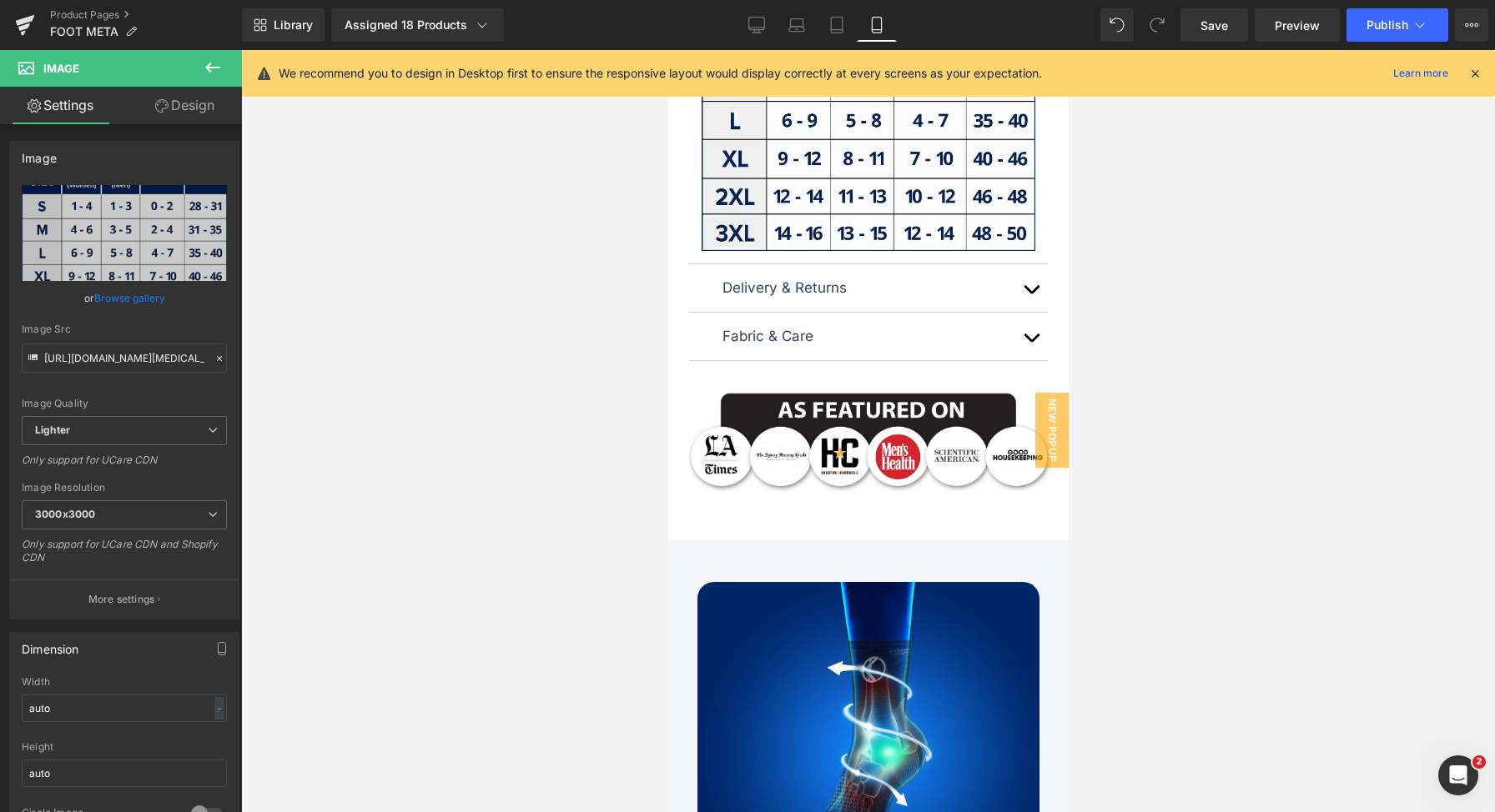
scroll to position [2626, 0]
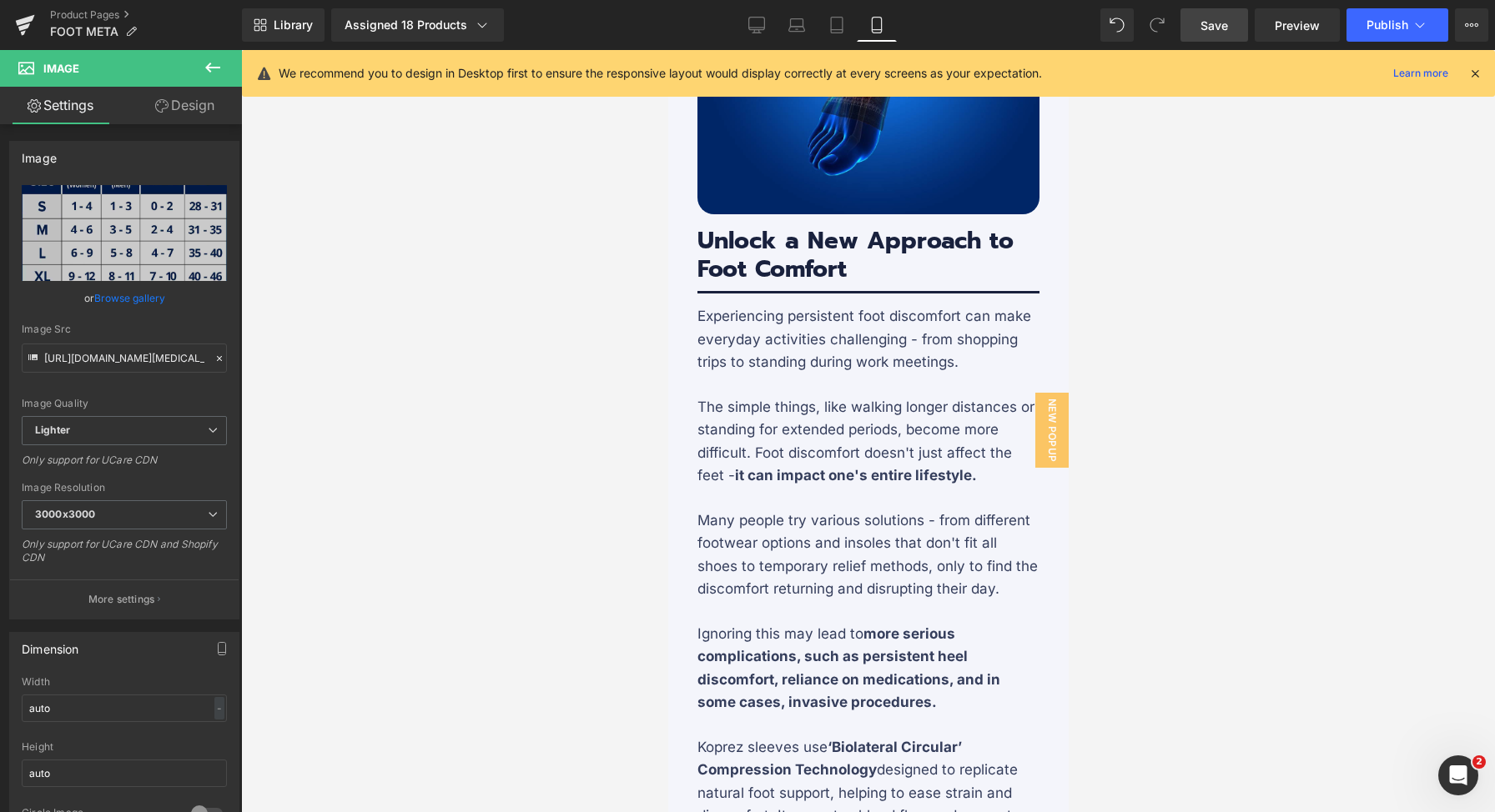
click at [1212, 36] on link "Save" at bounding box center [1215, 25] width 67 height 34
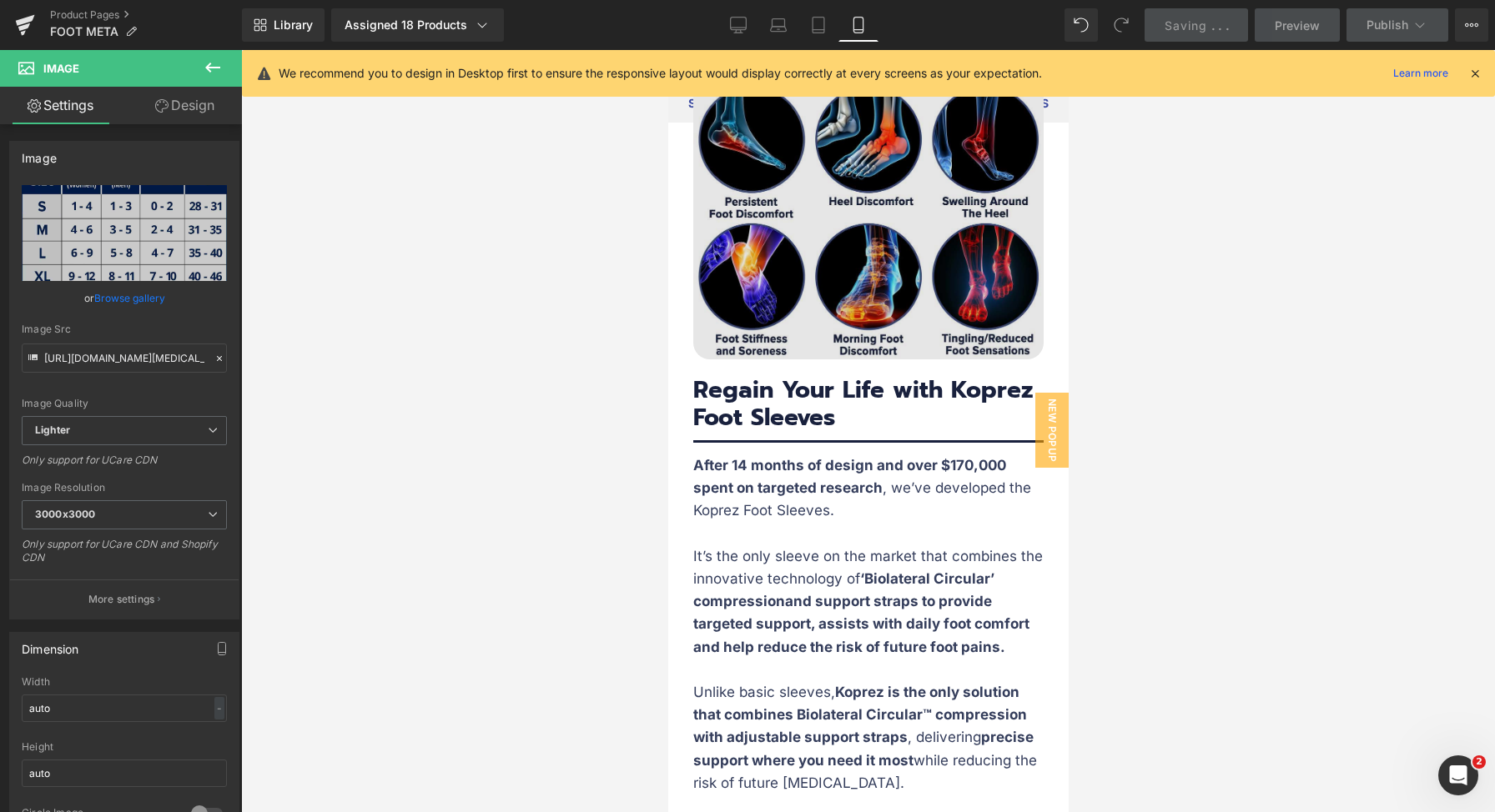
scroll to position [3522, 0]
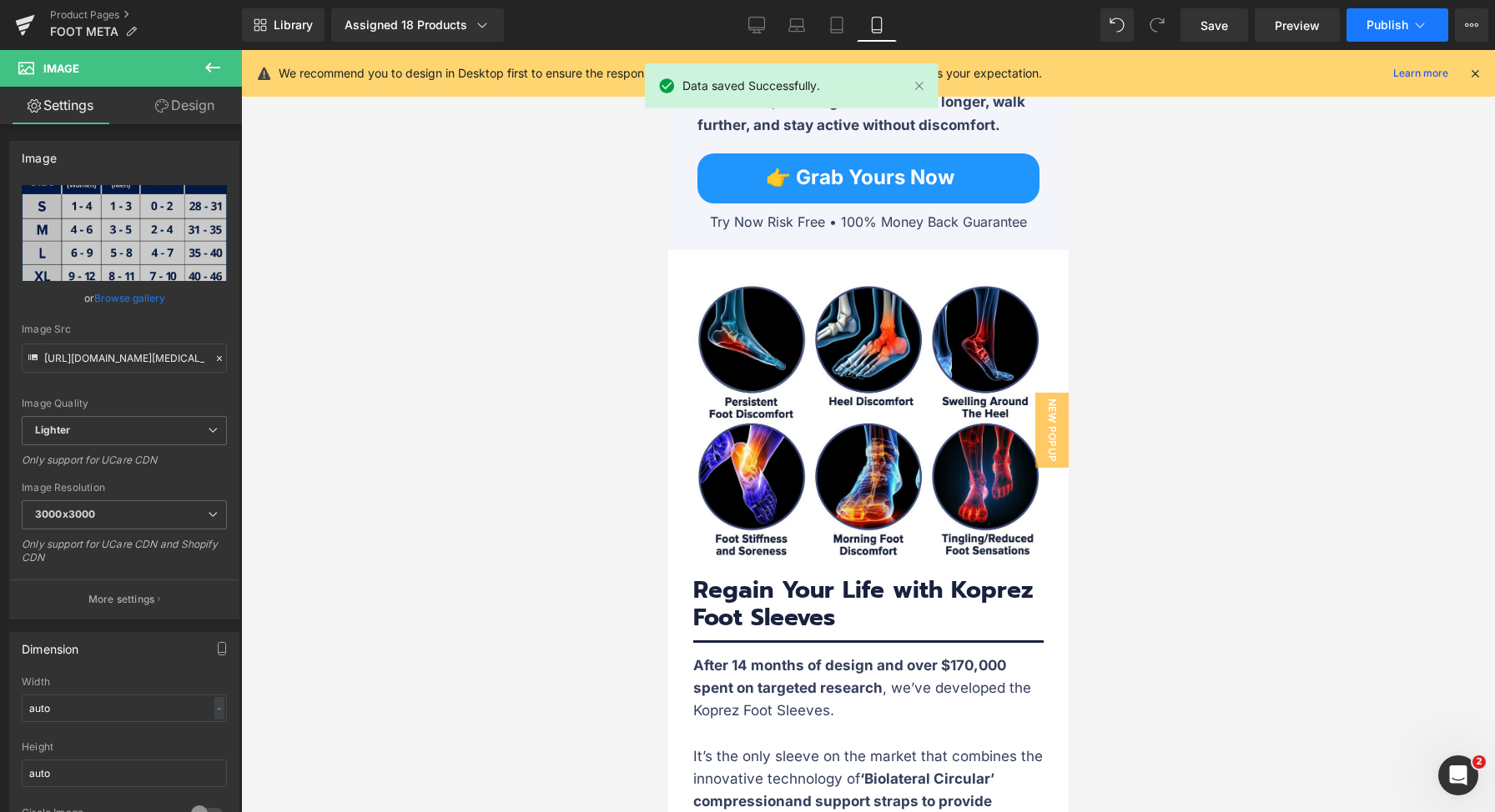
click at [1412, 36] on button "Publish" at bounding box center [1397, 25] width 102 height 34
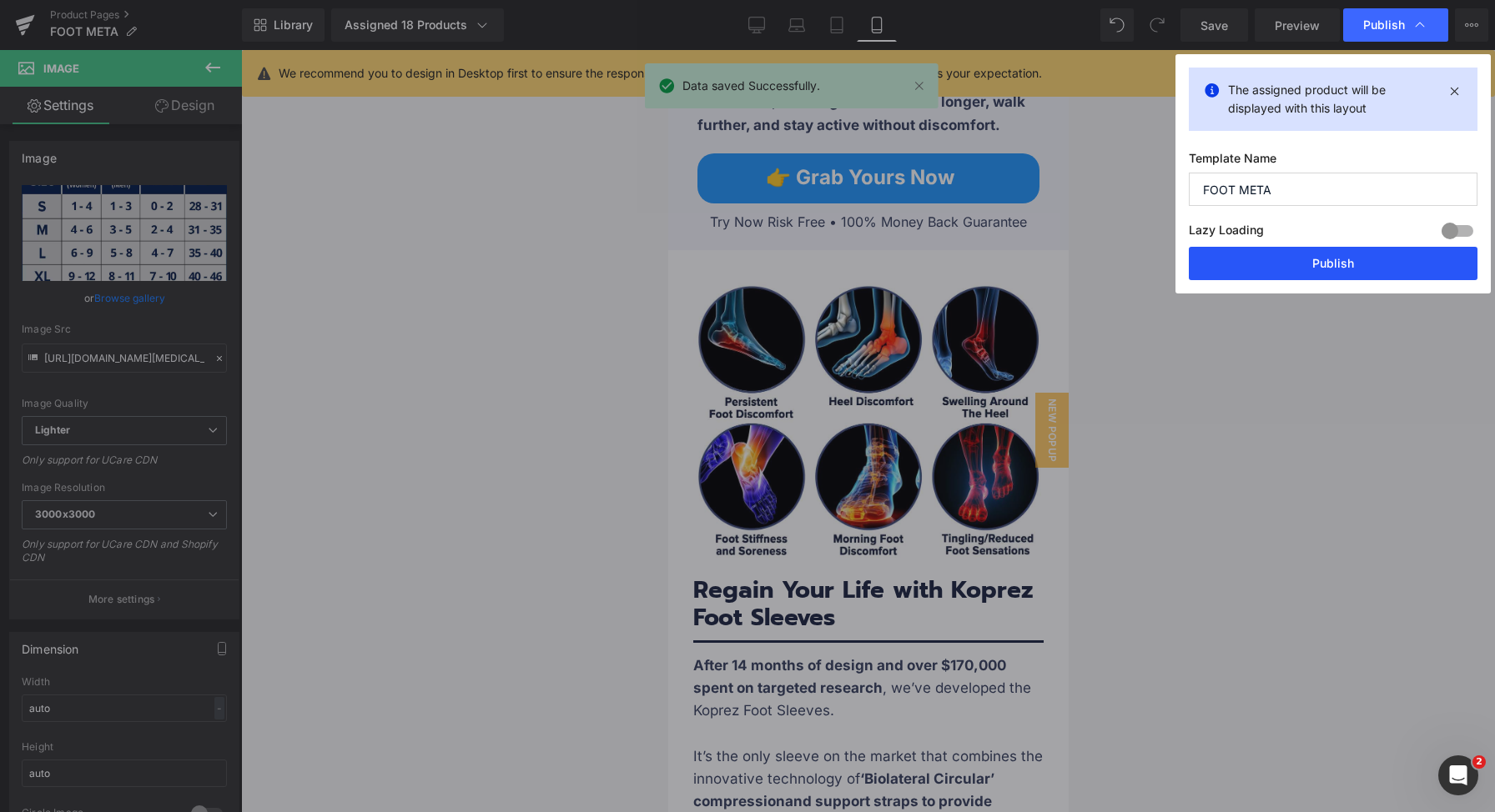
click at [1300, 261] on button "Publish" at bounding box center [1333, 263] width 289 height 34
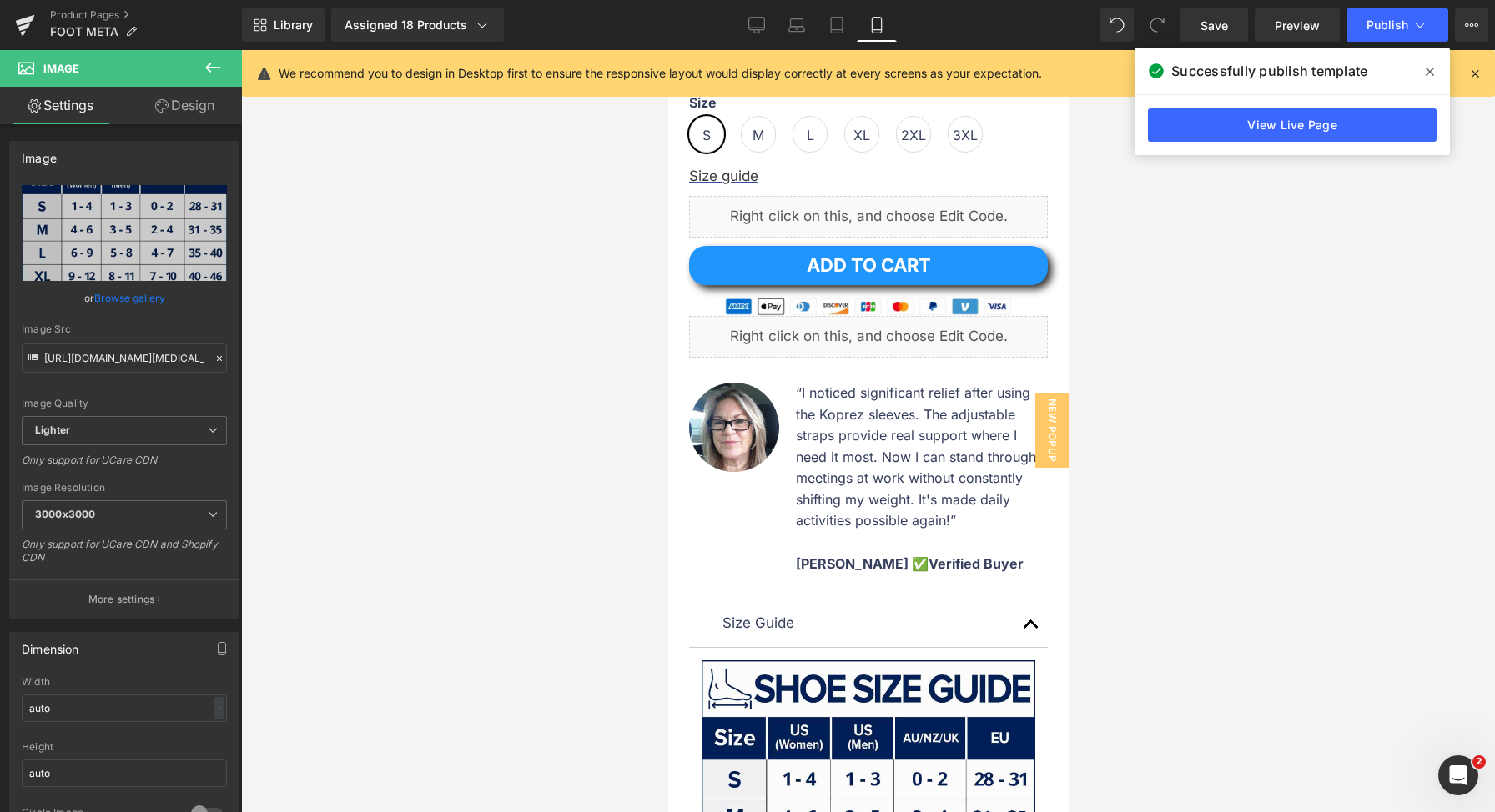
scroll to position [1361, 0]
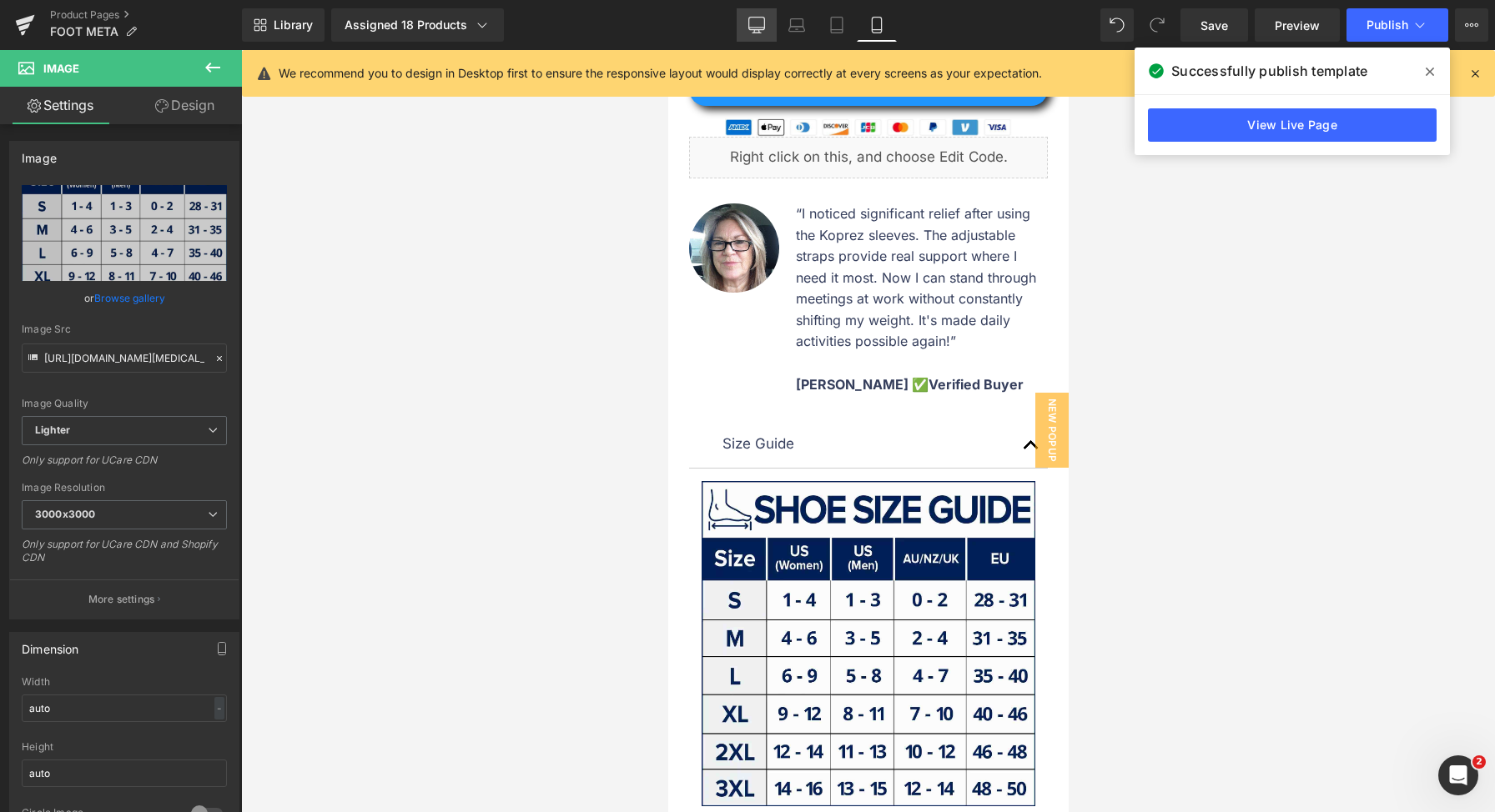
click at [741, 28] on link "Desktop" at bounding box center [757, 25] width 40 height 34
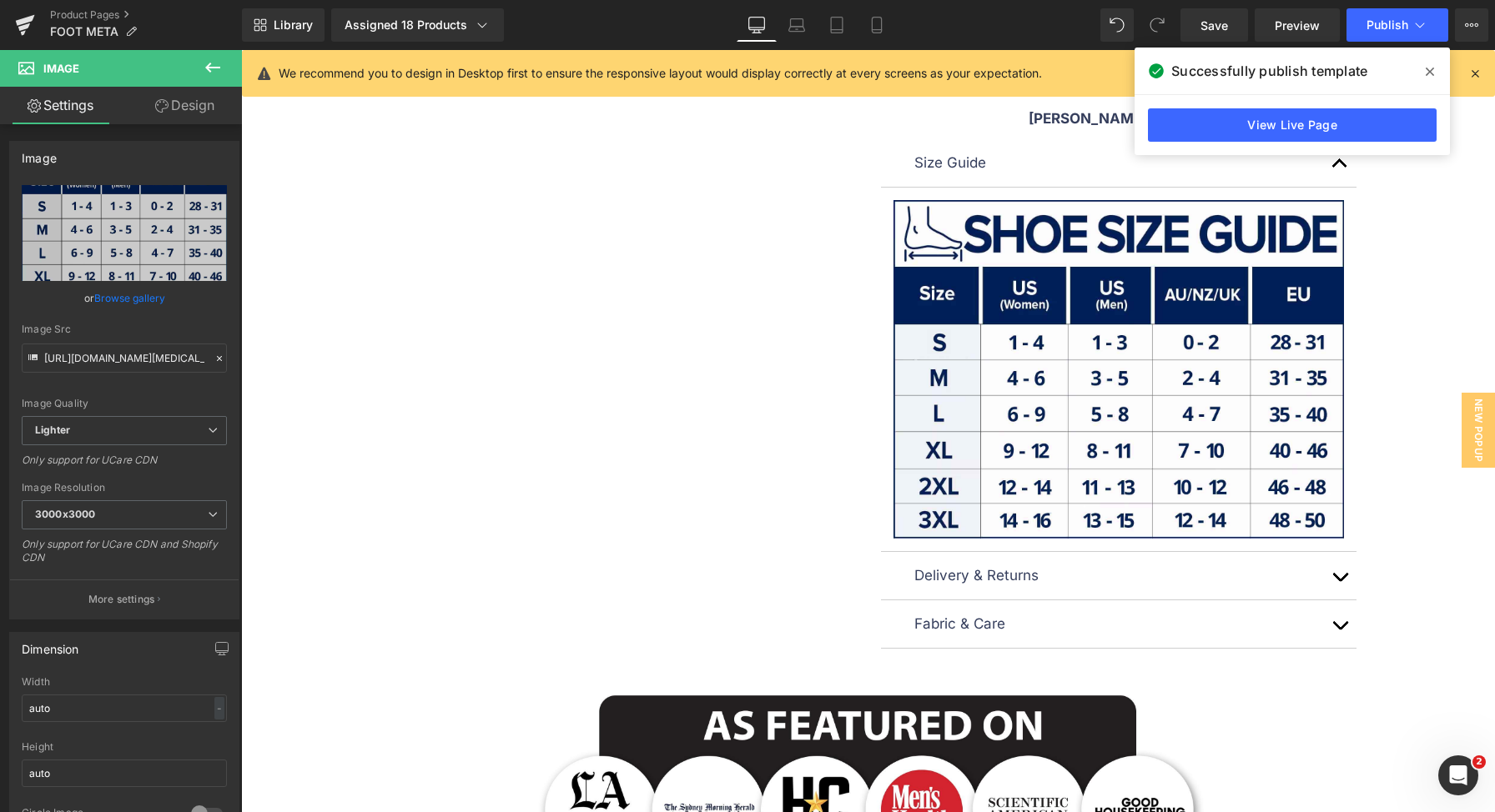
scroll to position [639, 0]
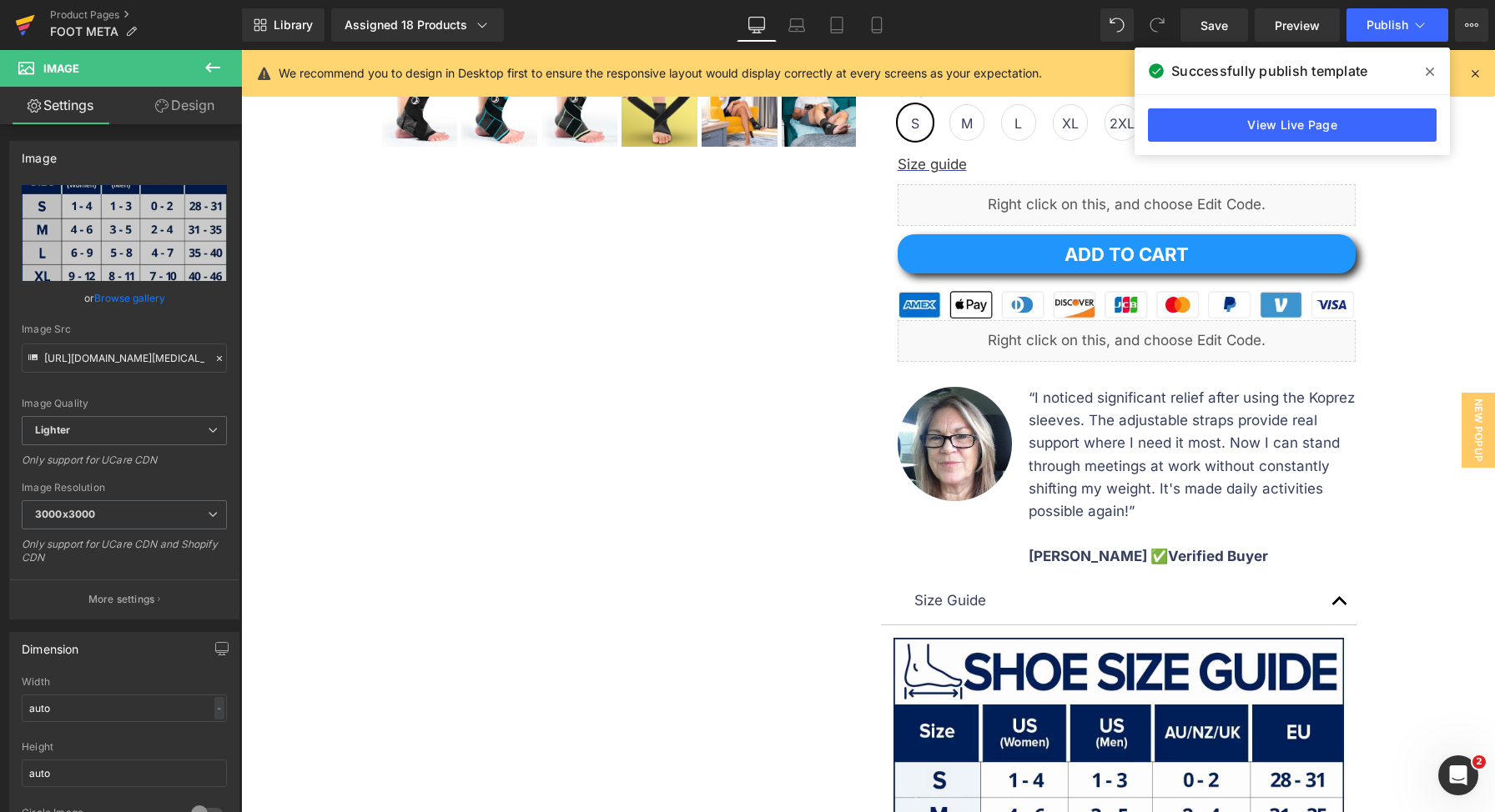
click at [31, 20] on icon at bounding box center [26, 20] width 19 height 11
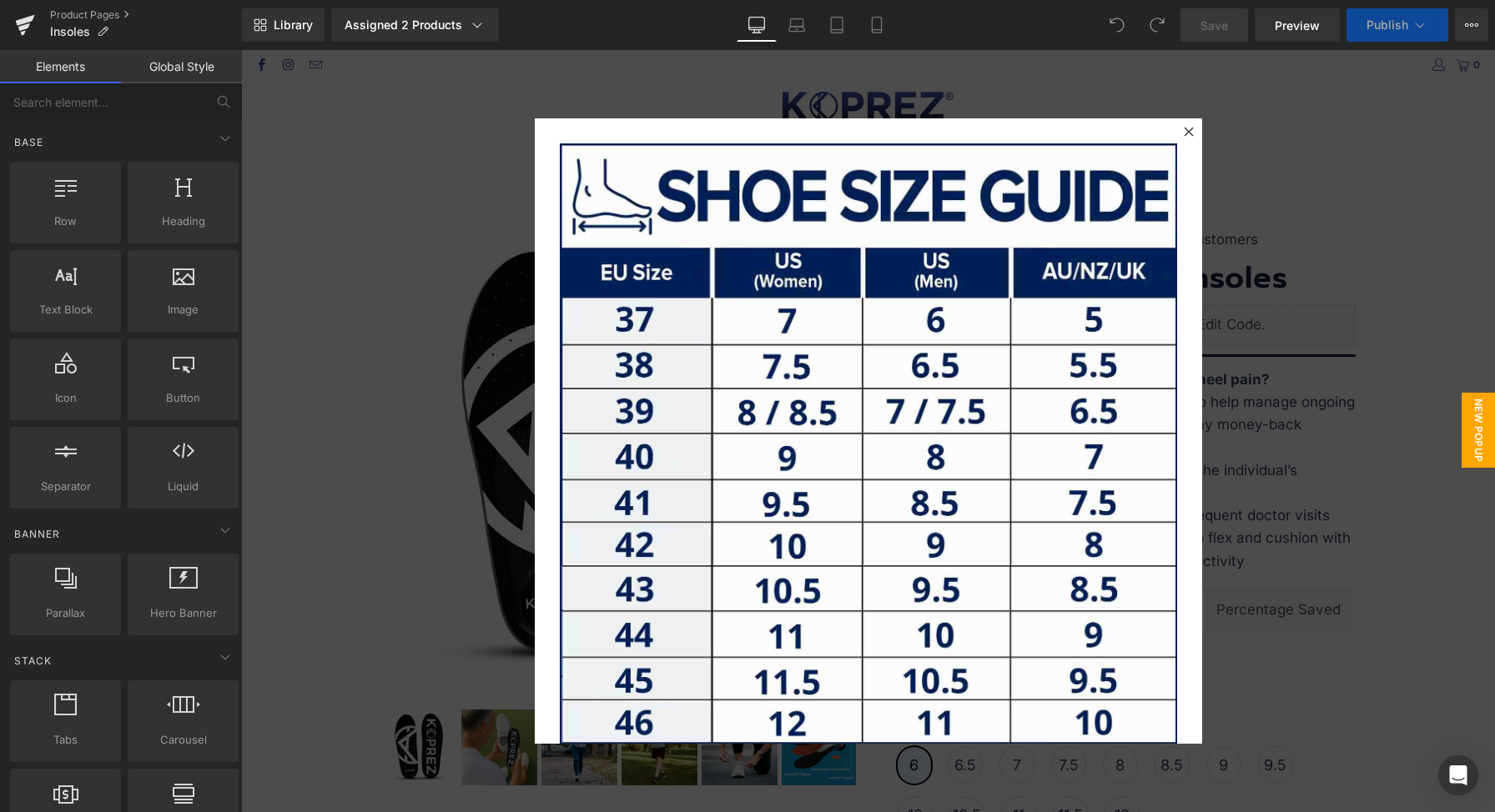
click at [1277, 251] on div at bounding box center [868, 431] width 1254 height 762
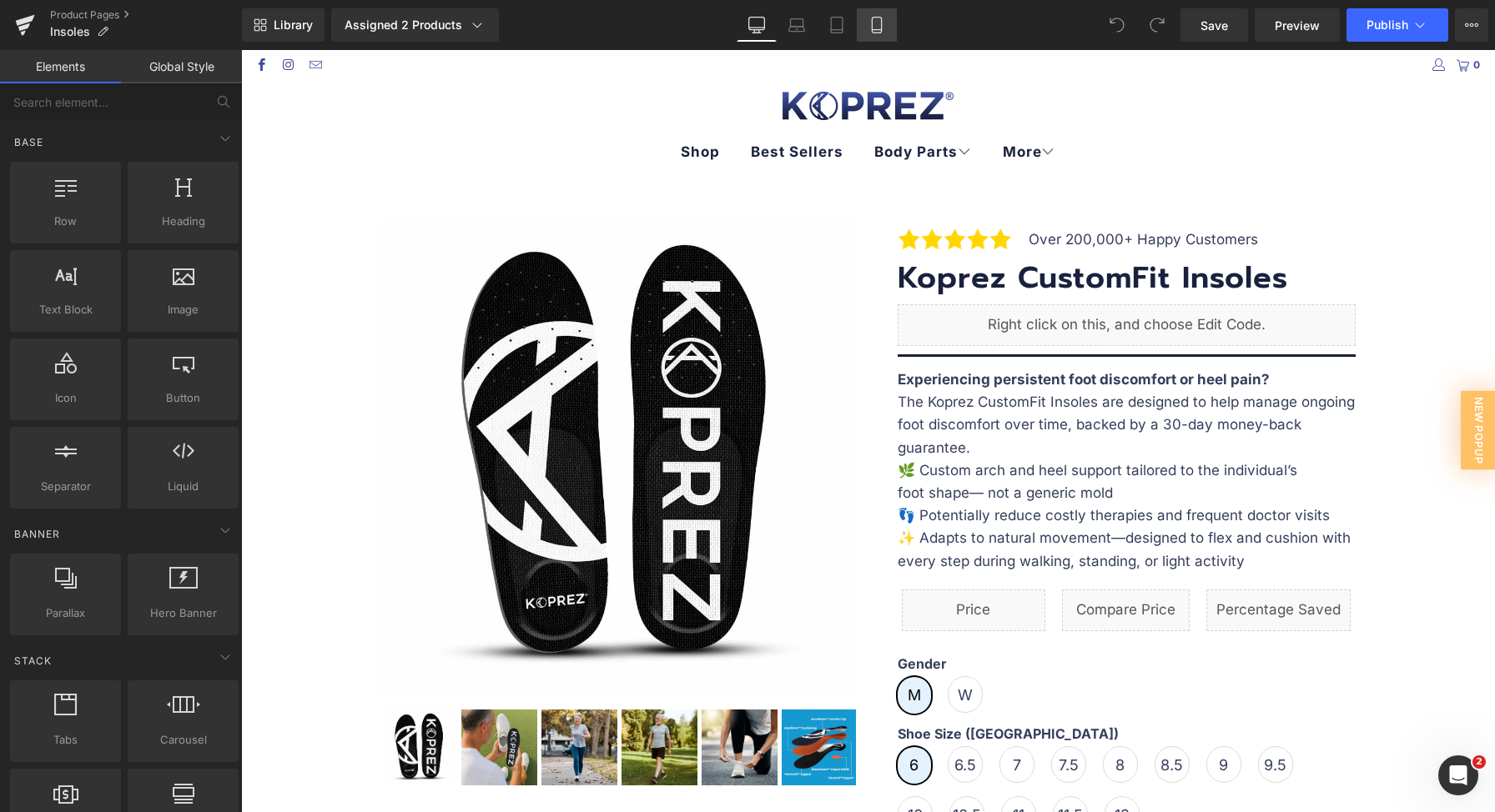
click at [870, 23] on icon at bounding box center [877, 24] width 16 height 16
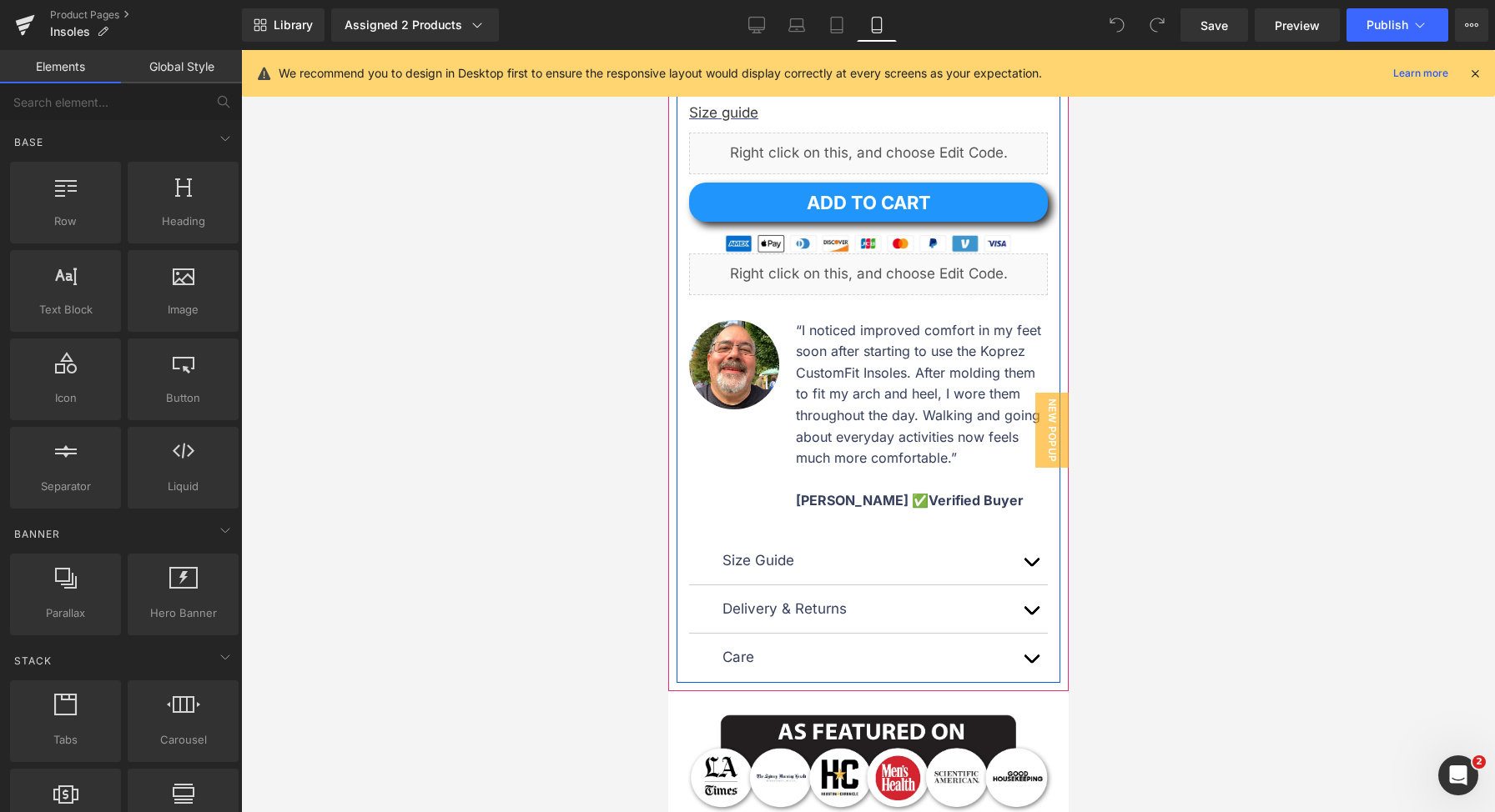
scroll to position [1386, 0]
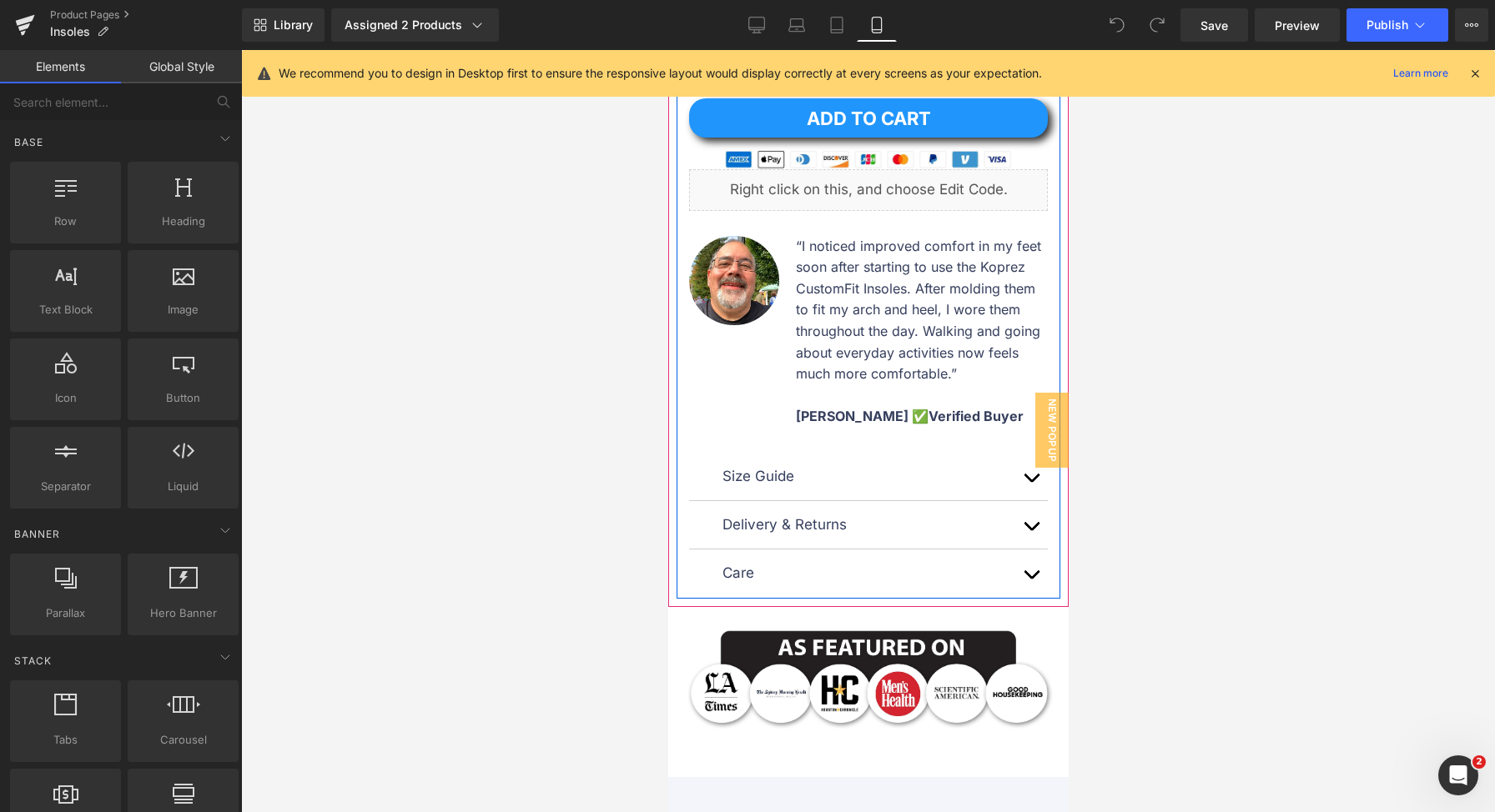
click at [1018, 500] on button "button" at bounding box center [1030, 477] width 34 height 48
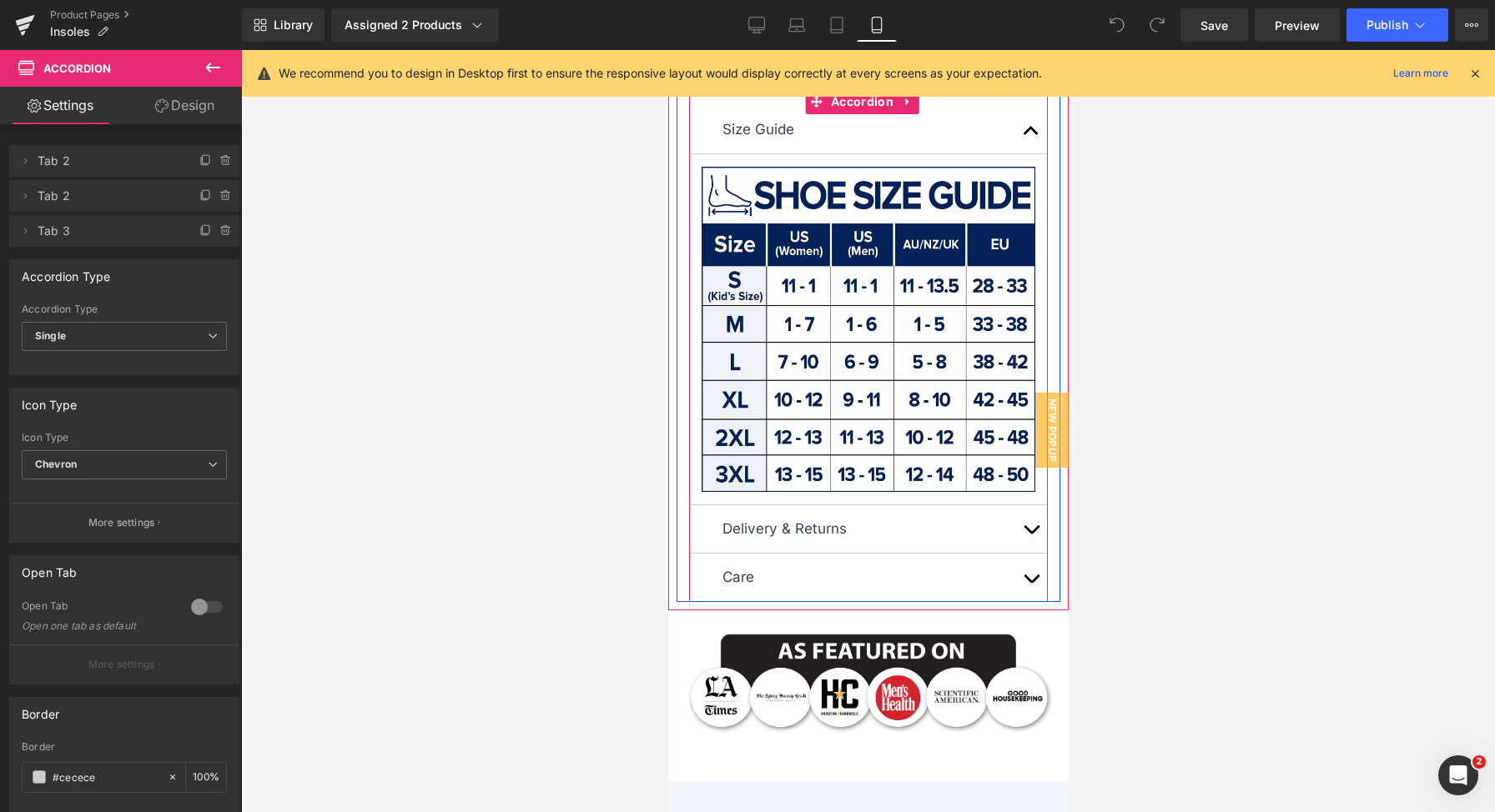
scroll to position [1731, 0]
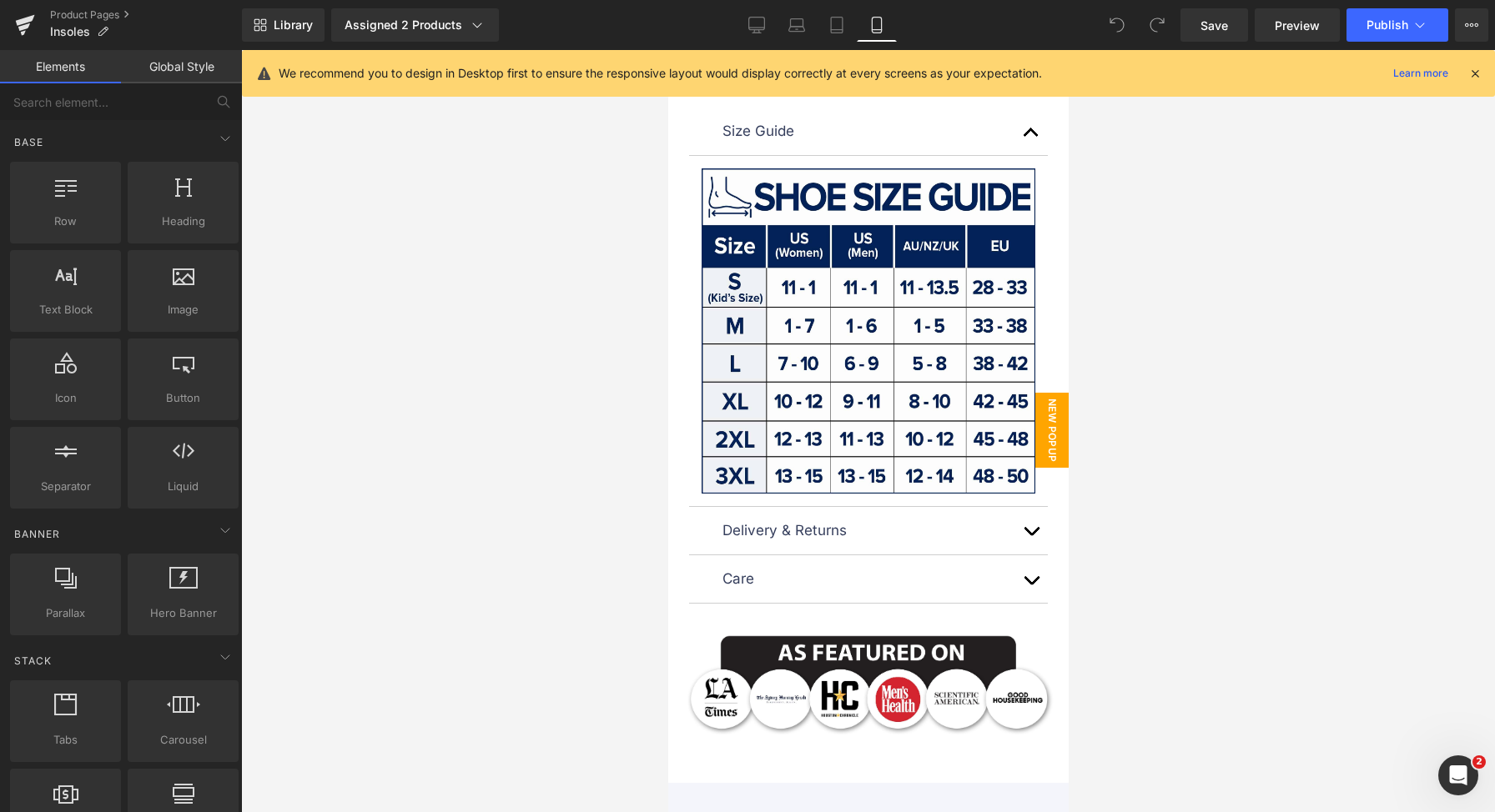
click at [1043, 419] on span "New Popup" at bounding box center [1050, 430] width 34 height 75
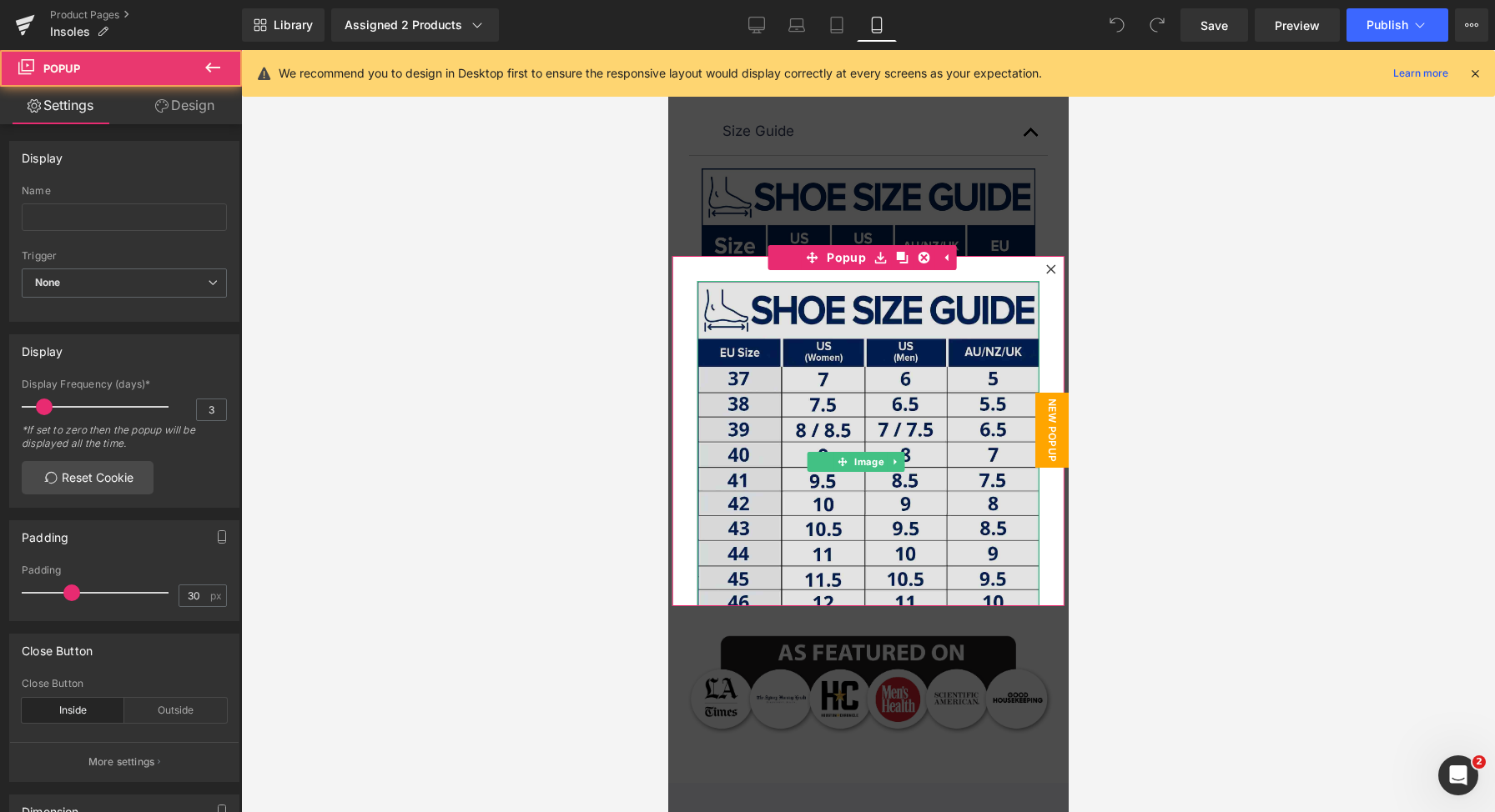
click at [856, 402] on img at bounding box center [868, 448] width 342 height 334
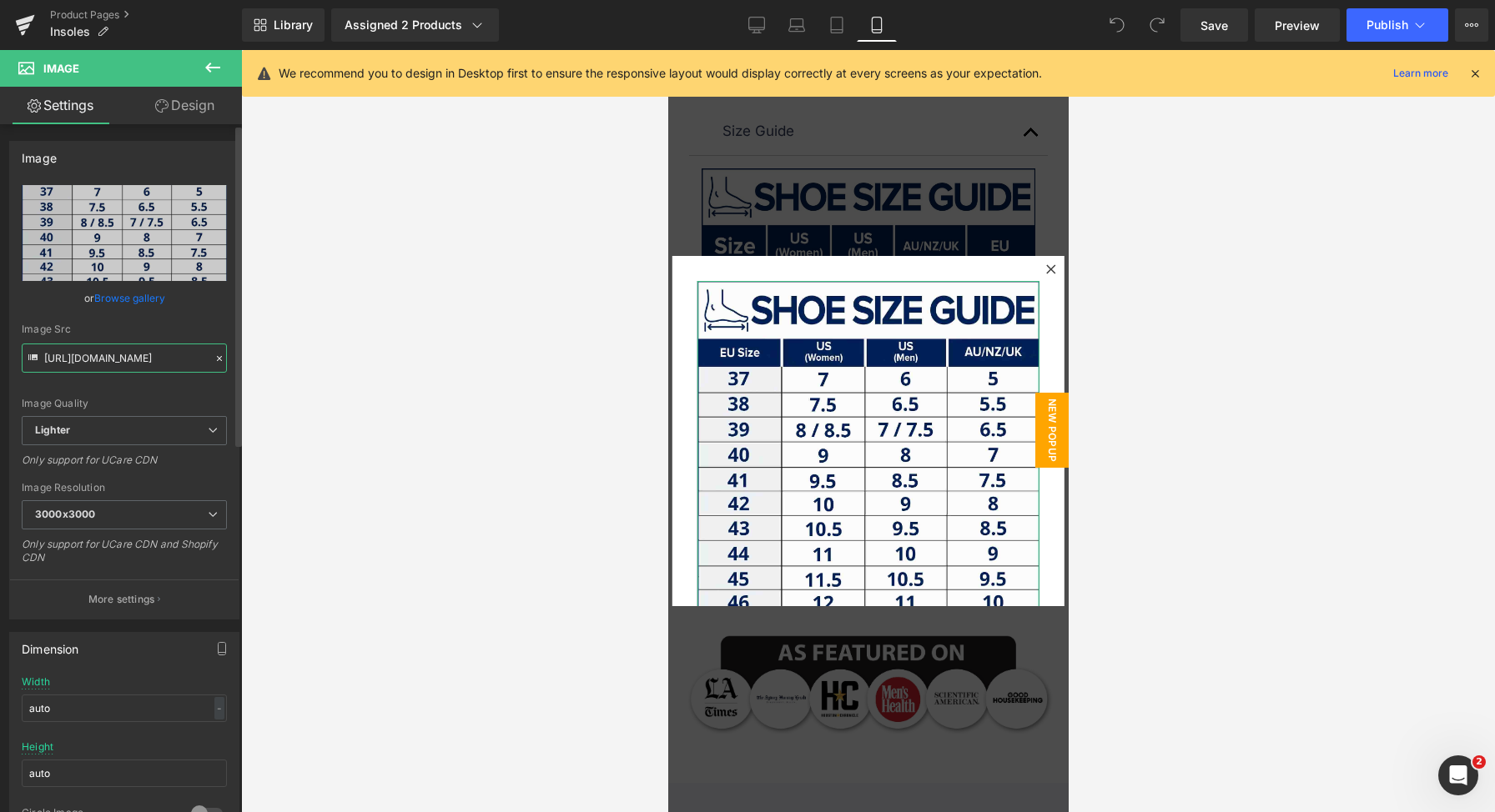
click at [98, 359] on input "https://ucarecdn.com/7e2aa7b8-4142-4b43-b79f-f46fd002f827/-/format/auto/-/previ…" at bounding box center [125, 358] width 205 height 29
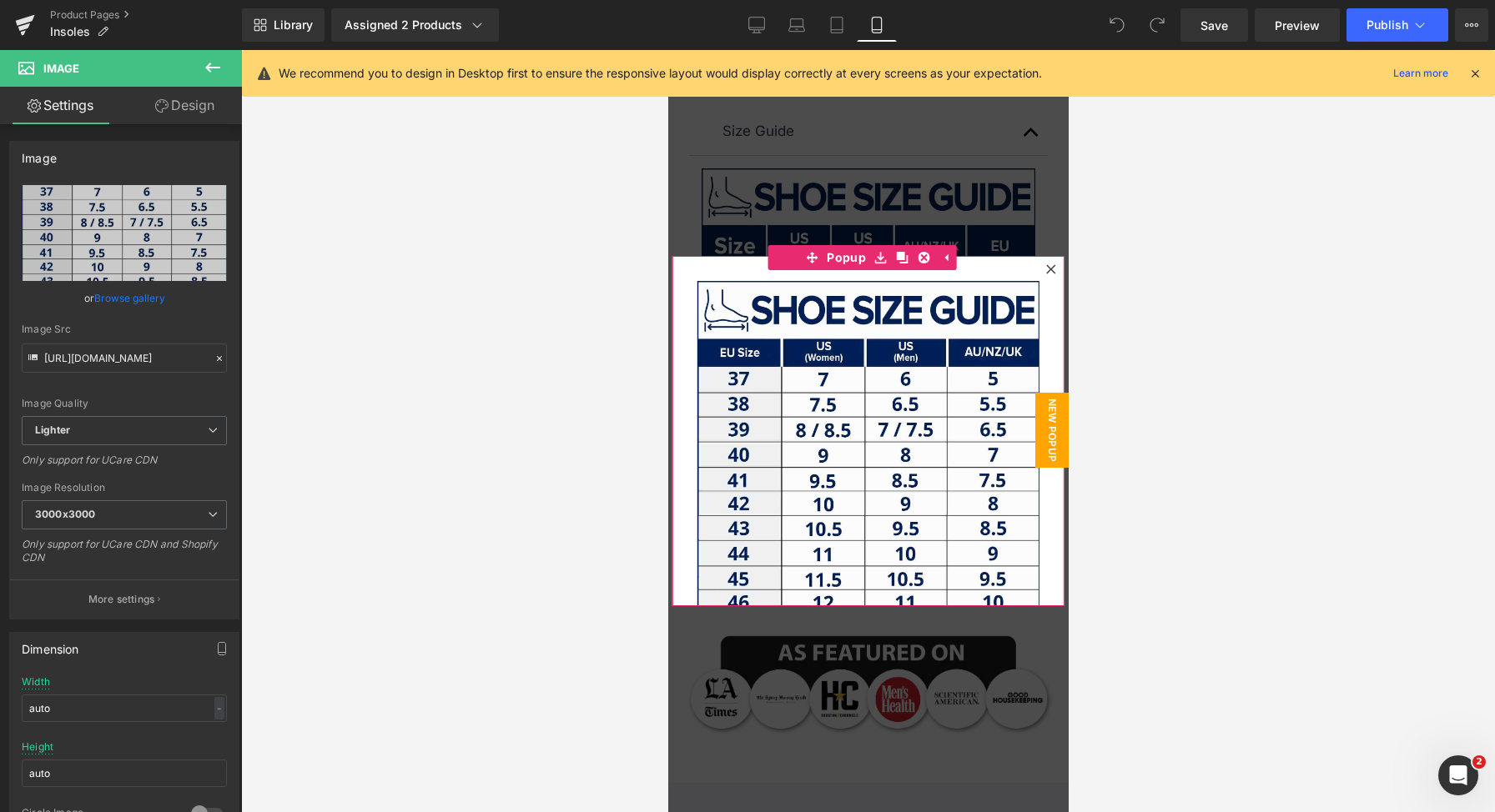
click at [1046, 264] on icon at bounding box center [1050, 269] width 10 height 10
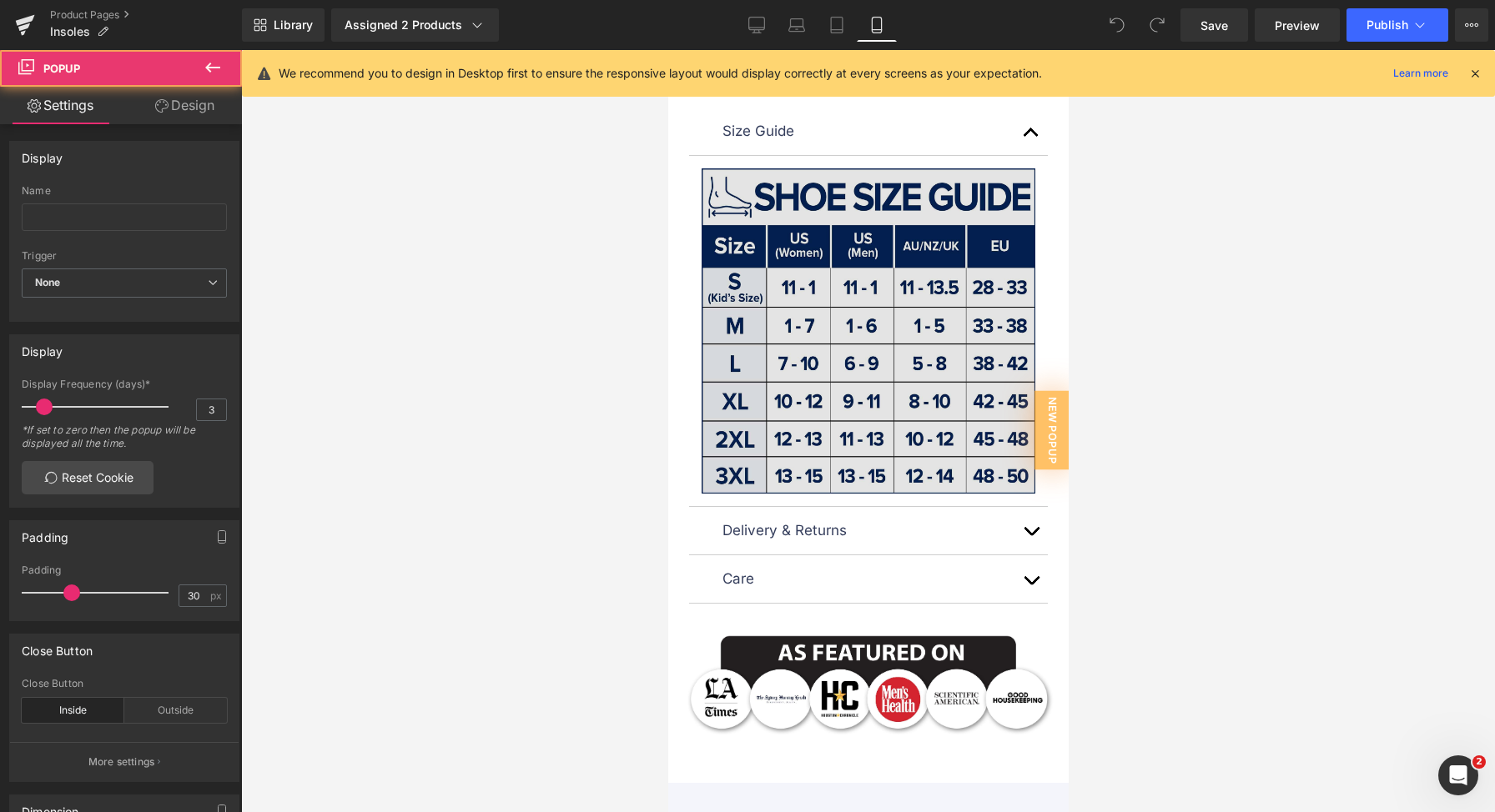
click at [886, 290] on img at bounding box center [868, 331] width 334 height 325
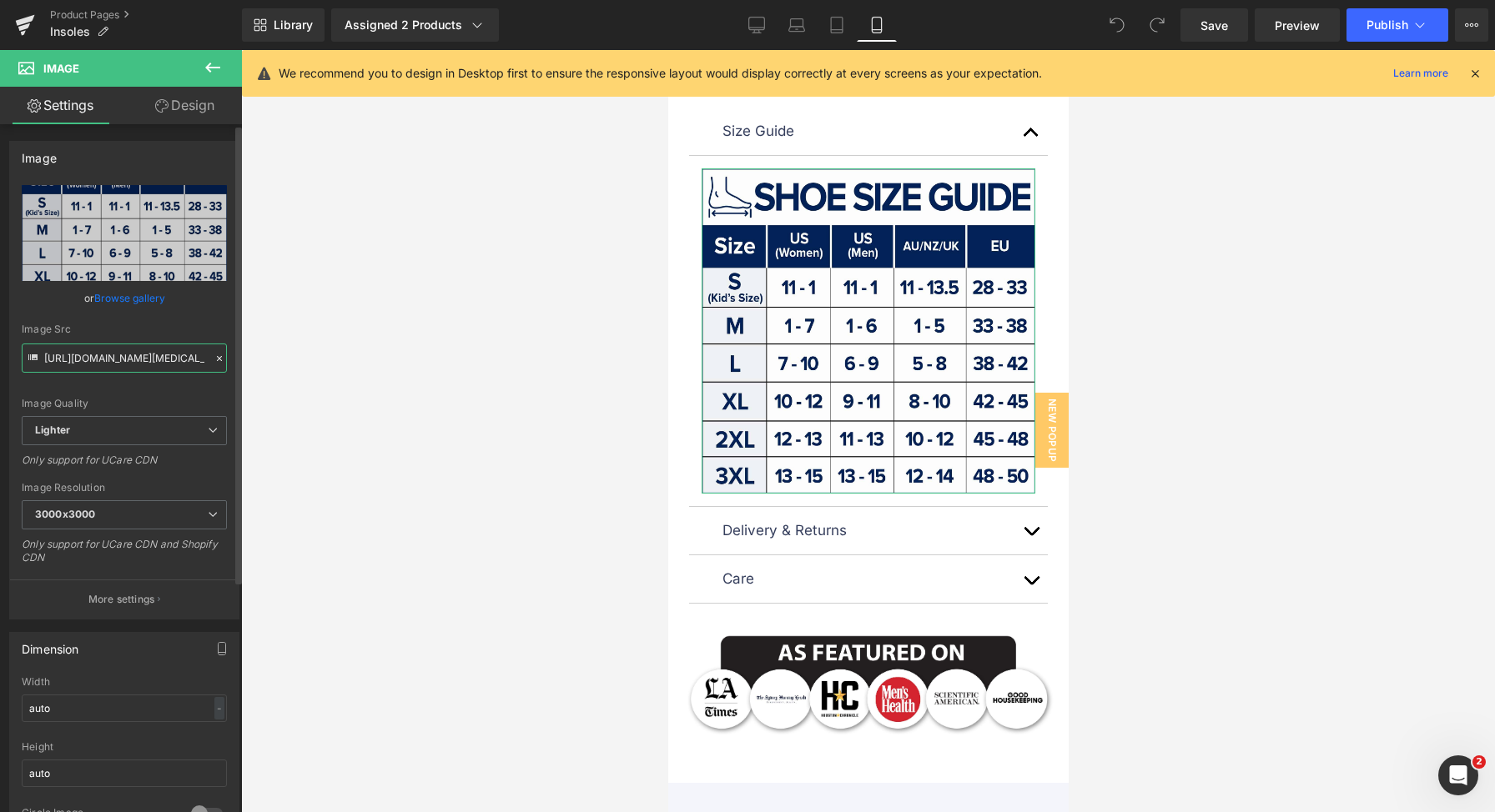
click at [84, 362] on input "https://ucarecdn.com/f226c7e4-5395-4482-8f61-b7ed7de076d2/-/format/auto/-/previ…" at bounding box center [125, 358] width 205 height 29
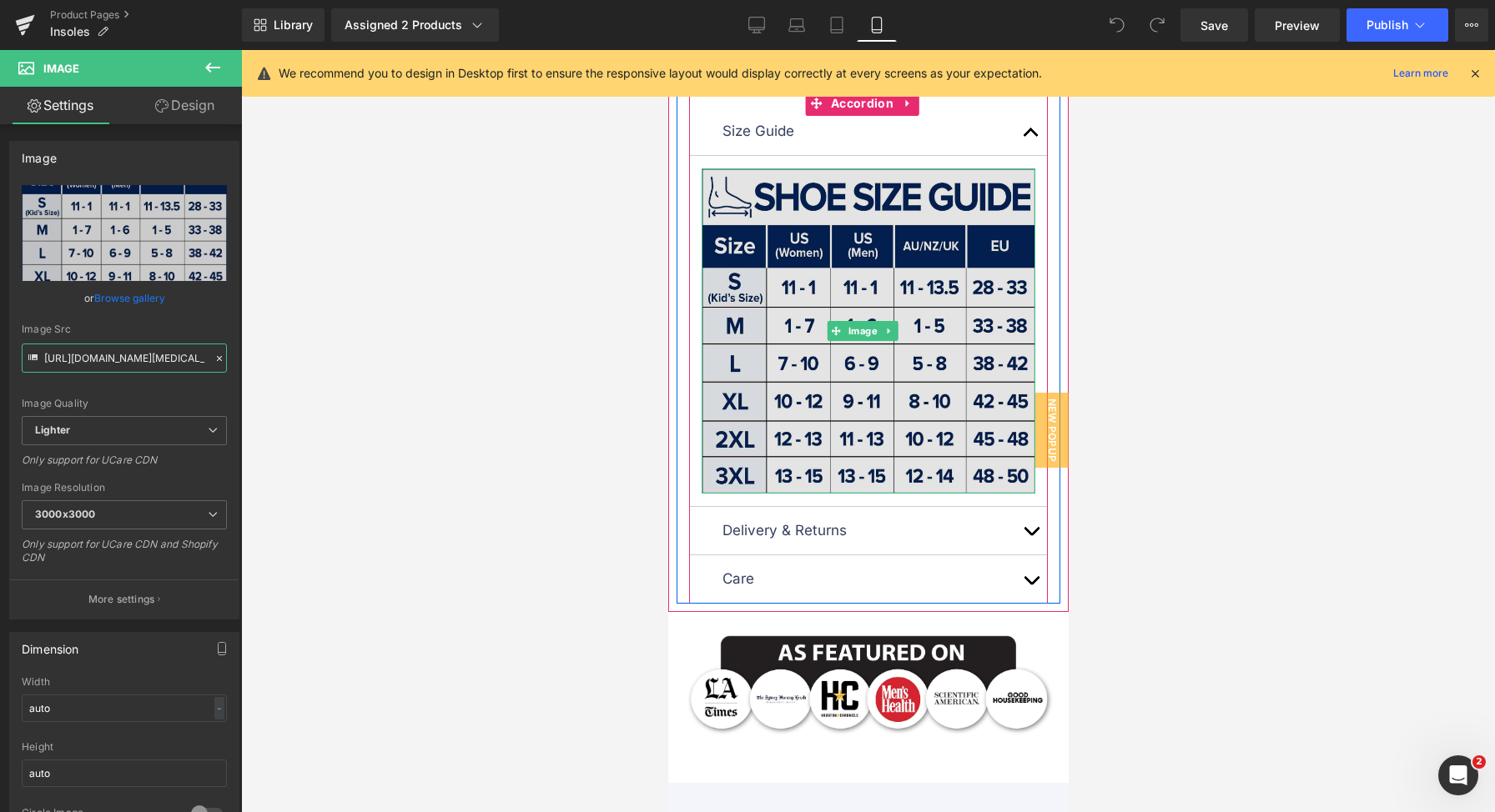
paste input "7e2aa7b8-4142-4b43-b79f-f46fd002f827/-/format/auto/-/preview/3000x3000/-/qualit…"
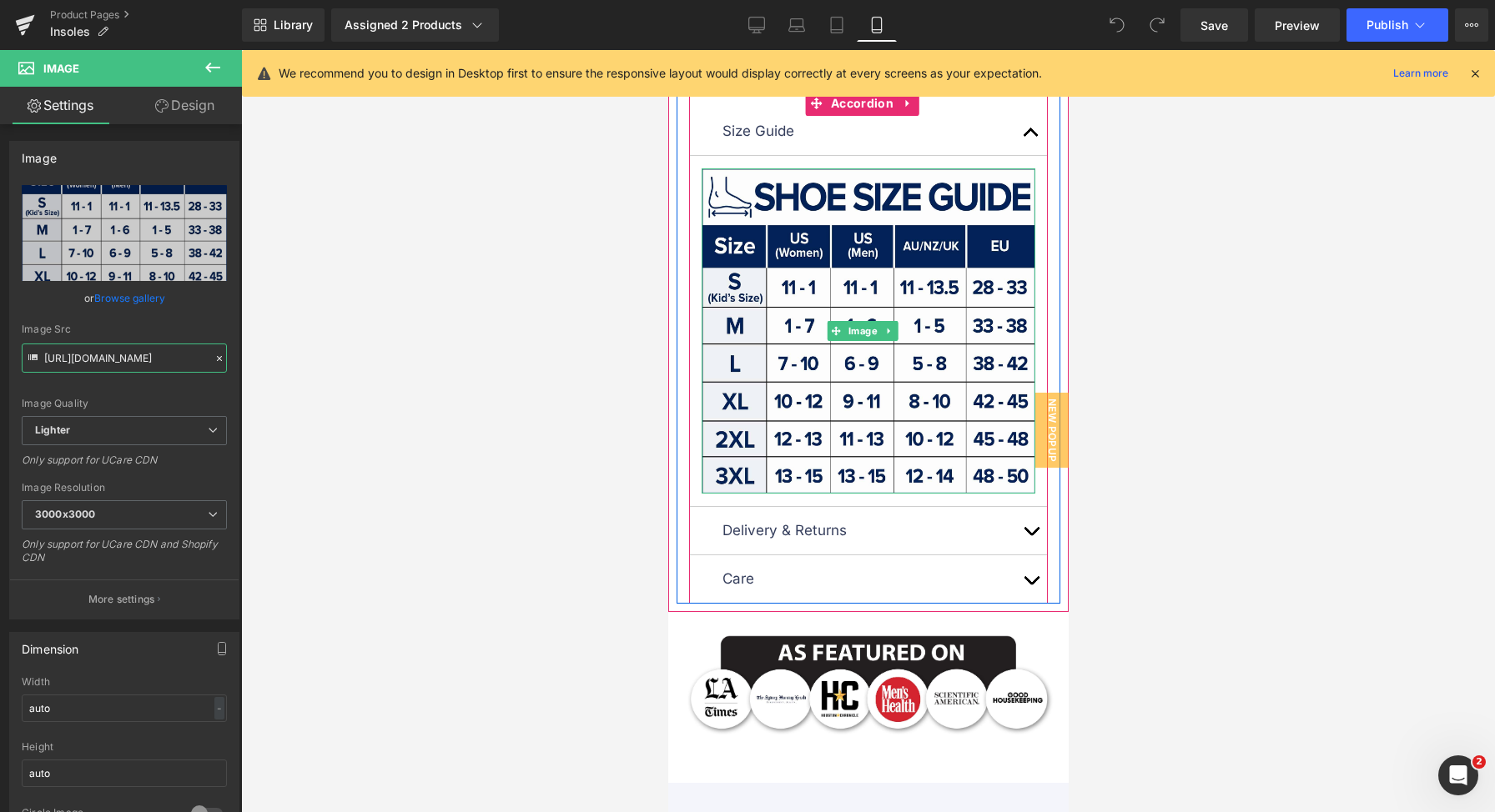
scroll to position [0, 617]
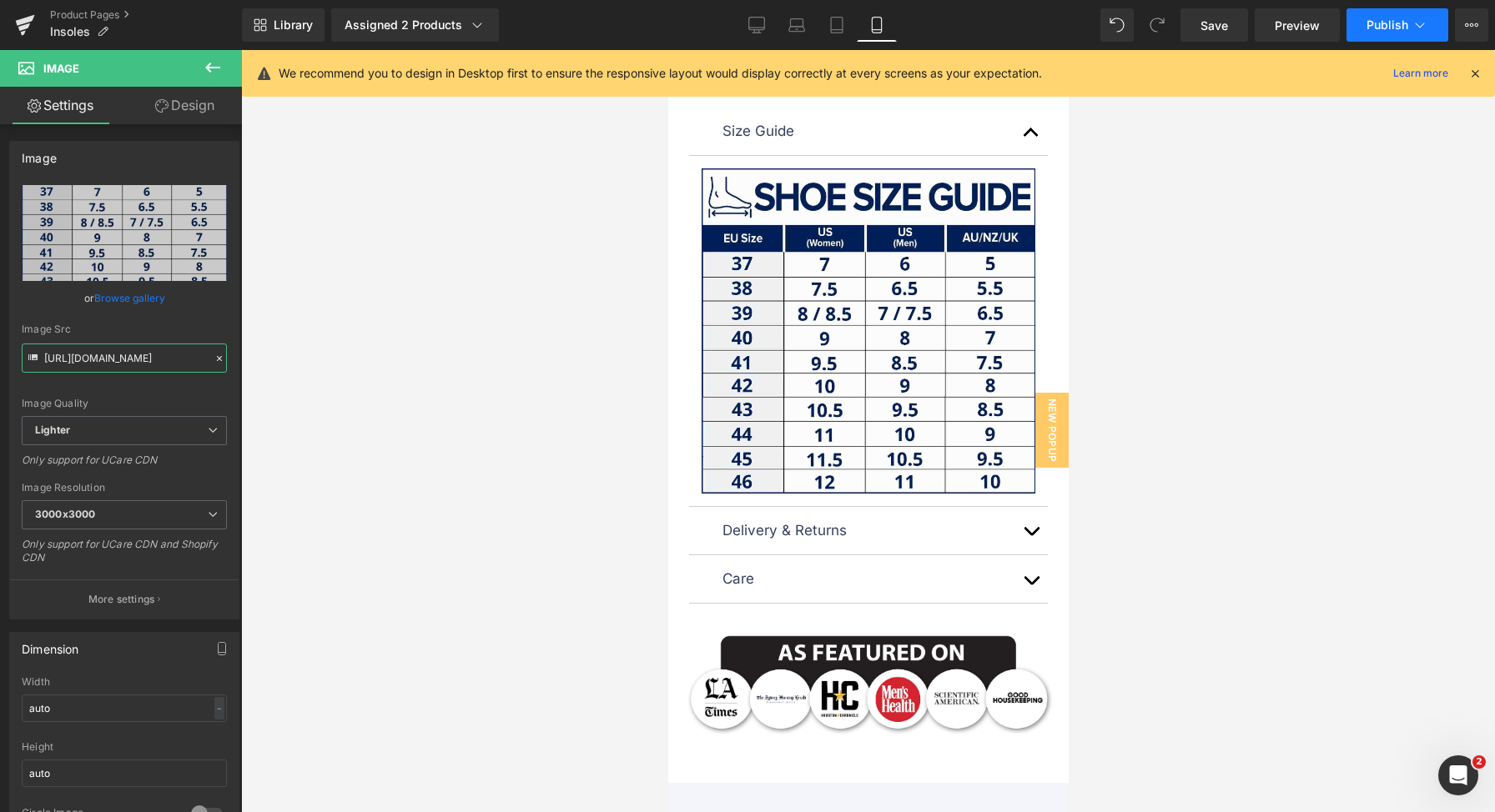
type input "https://ucarecdn.com/7e2aa7b8-4142-4b43-b79f-f46fd002f827/-/format/auto/-/previ…"
click at [1374, 28] on span "Publish" at bounding box center [1386, 25] width 41 height 13
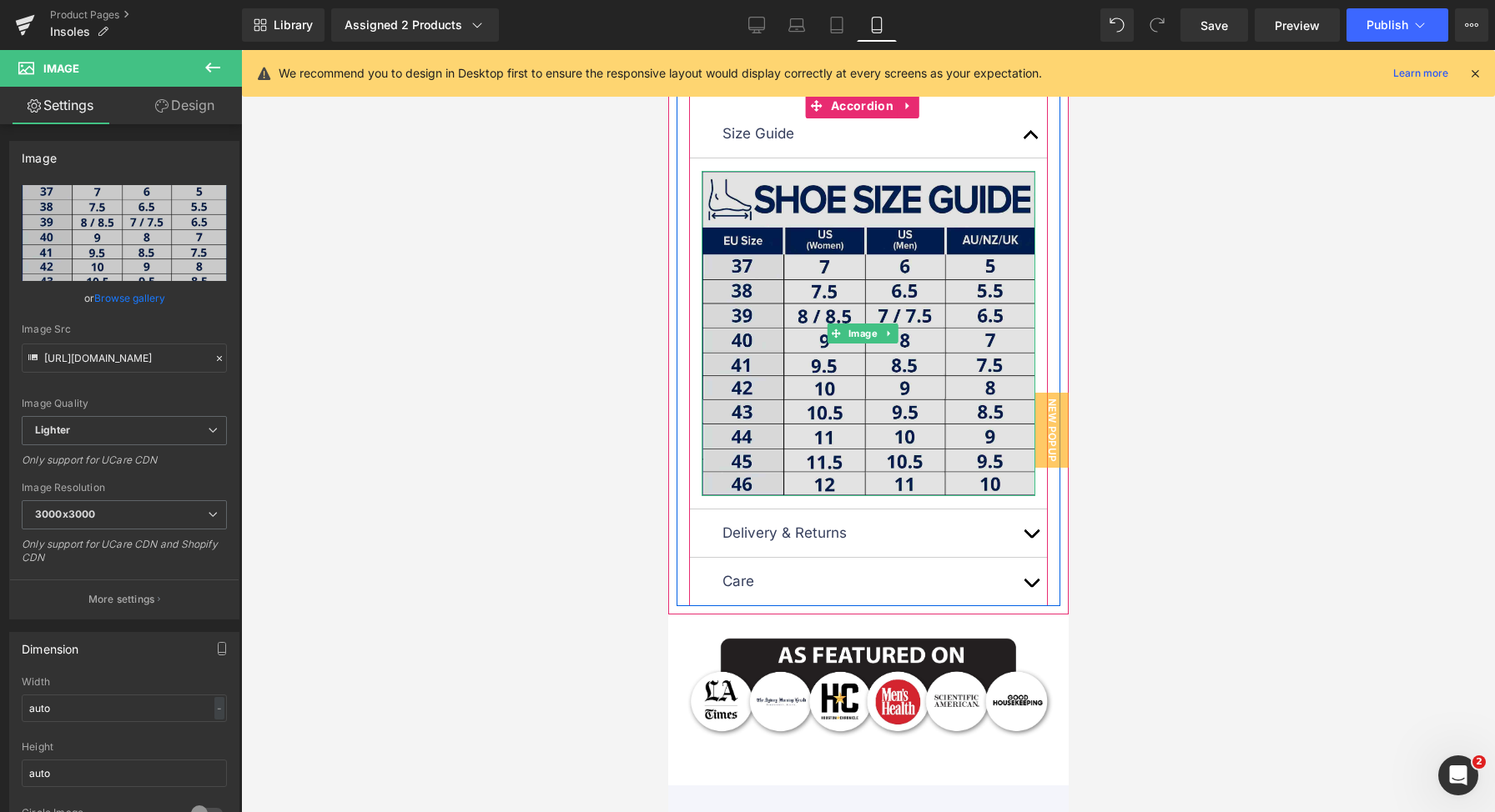
scroll to position [1728, 0]
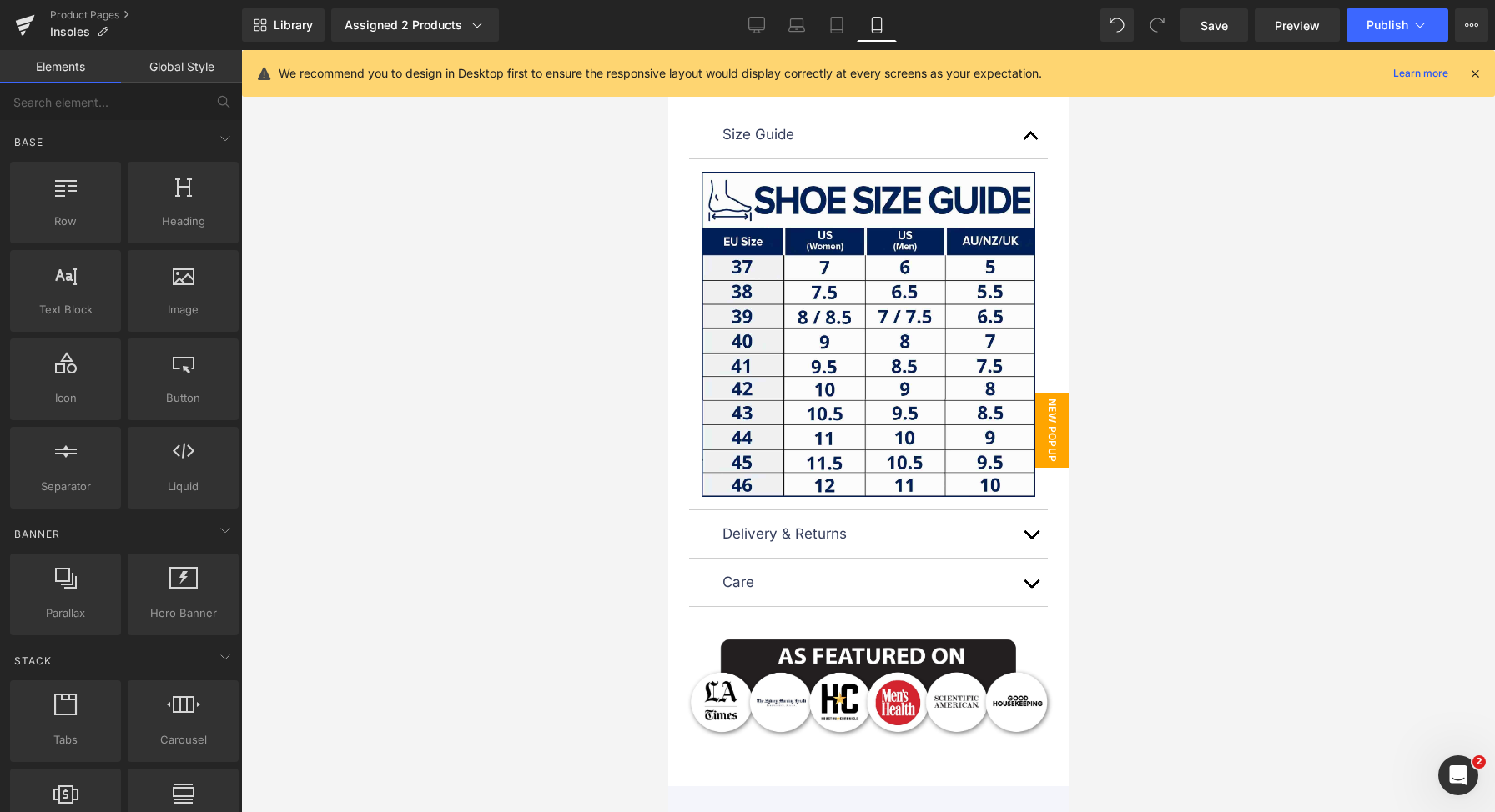
click at [1034, 417] on span "New Popup" at bounding box center [1050, 430] width 34 height 75
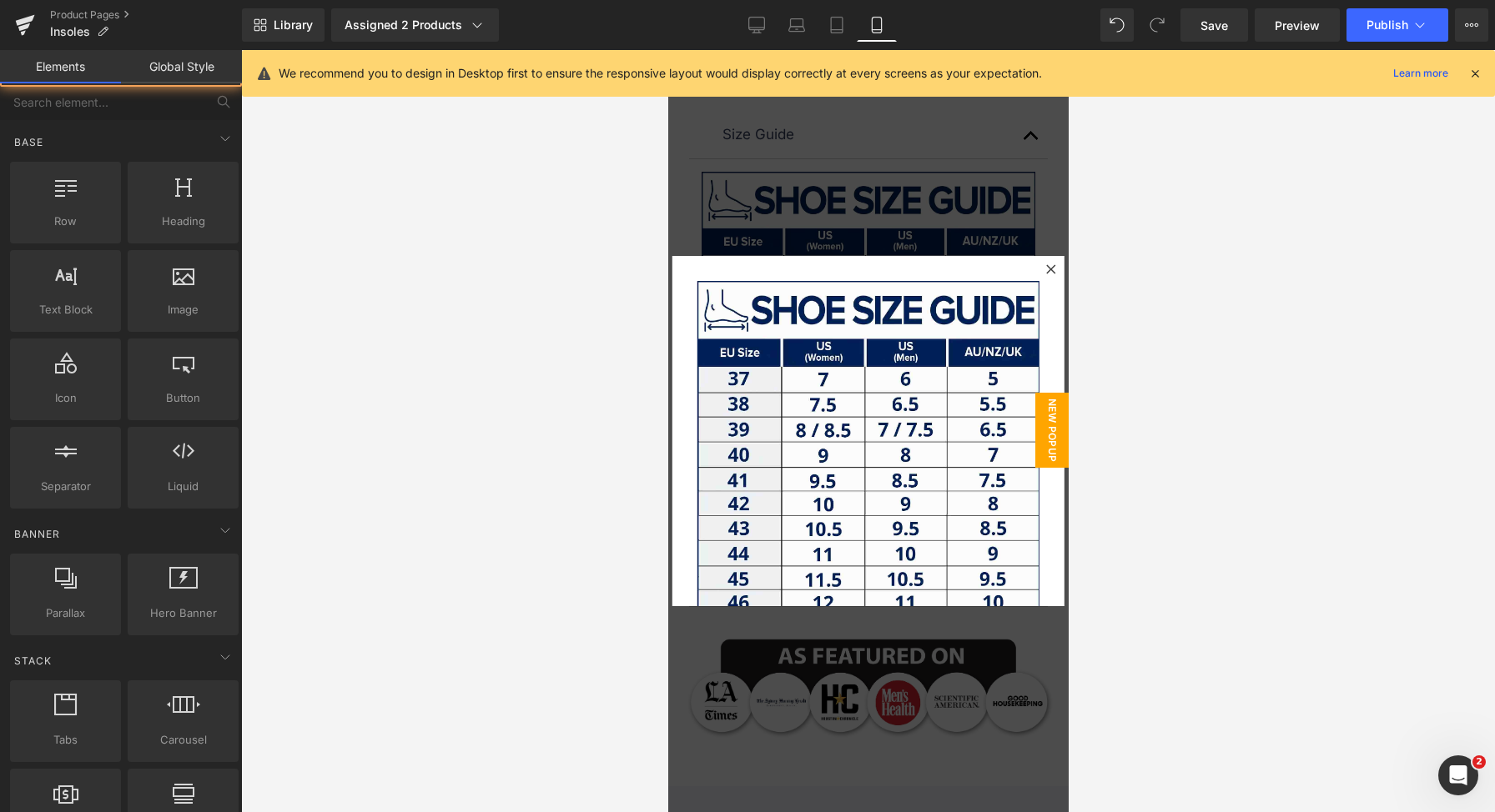
click at [922, 210] on div at bounding box center [867, 431] width 400 height 762
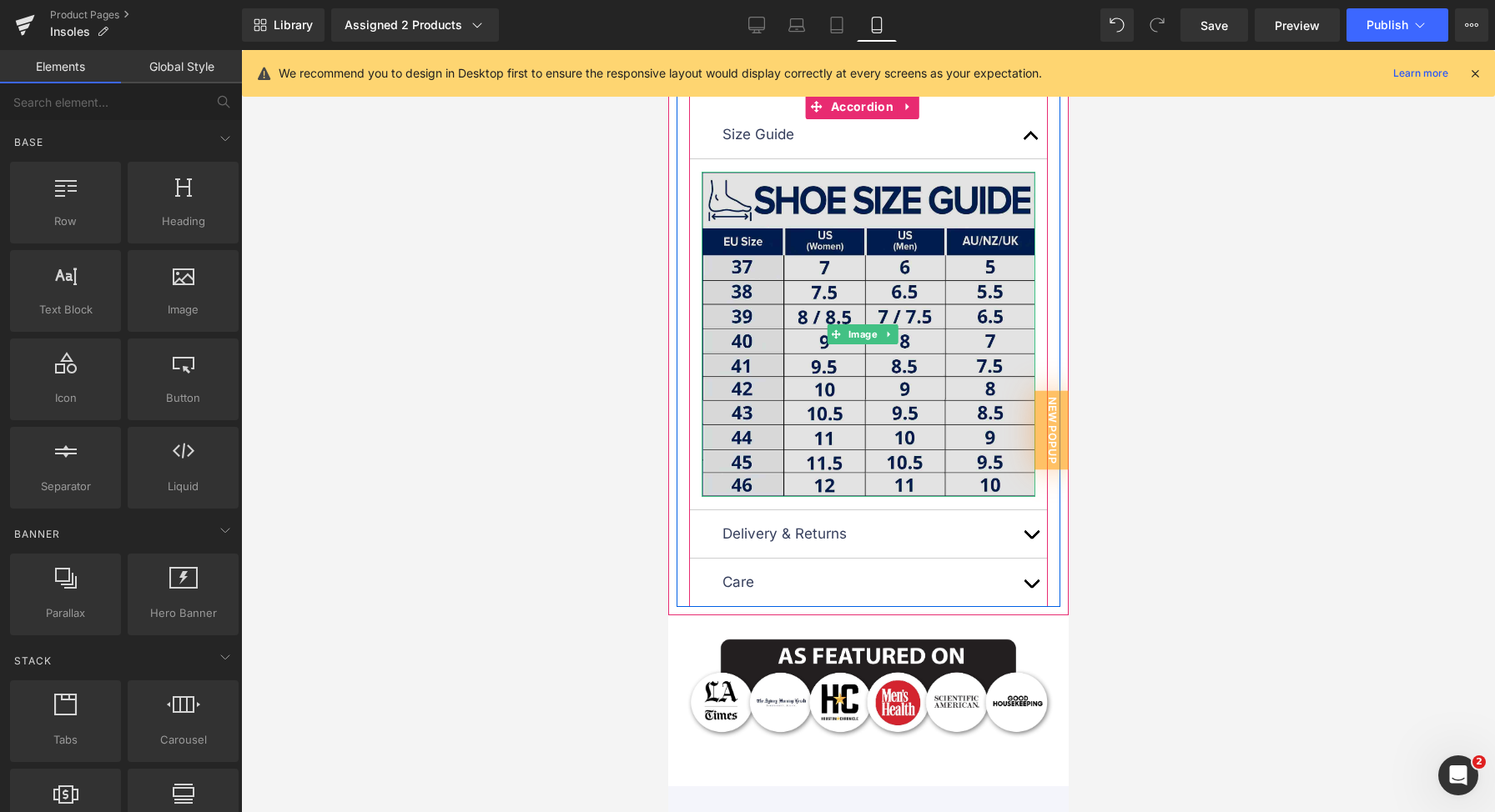
click at [921, 274] on img at bounding box center [868, 334] width 334 height 325
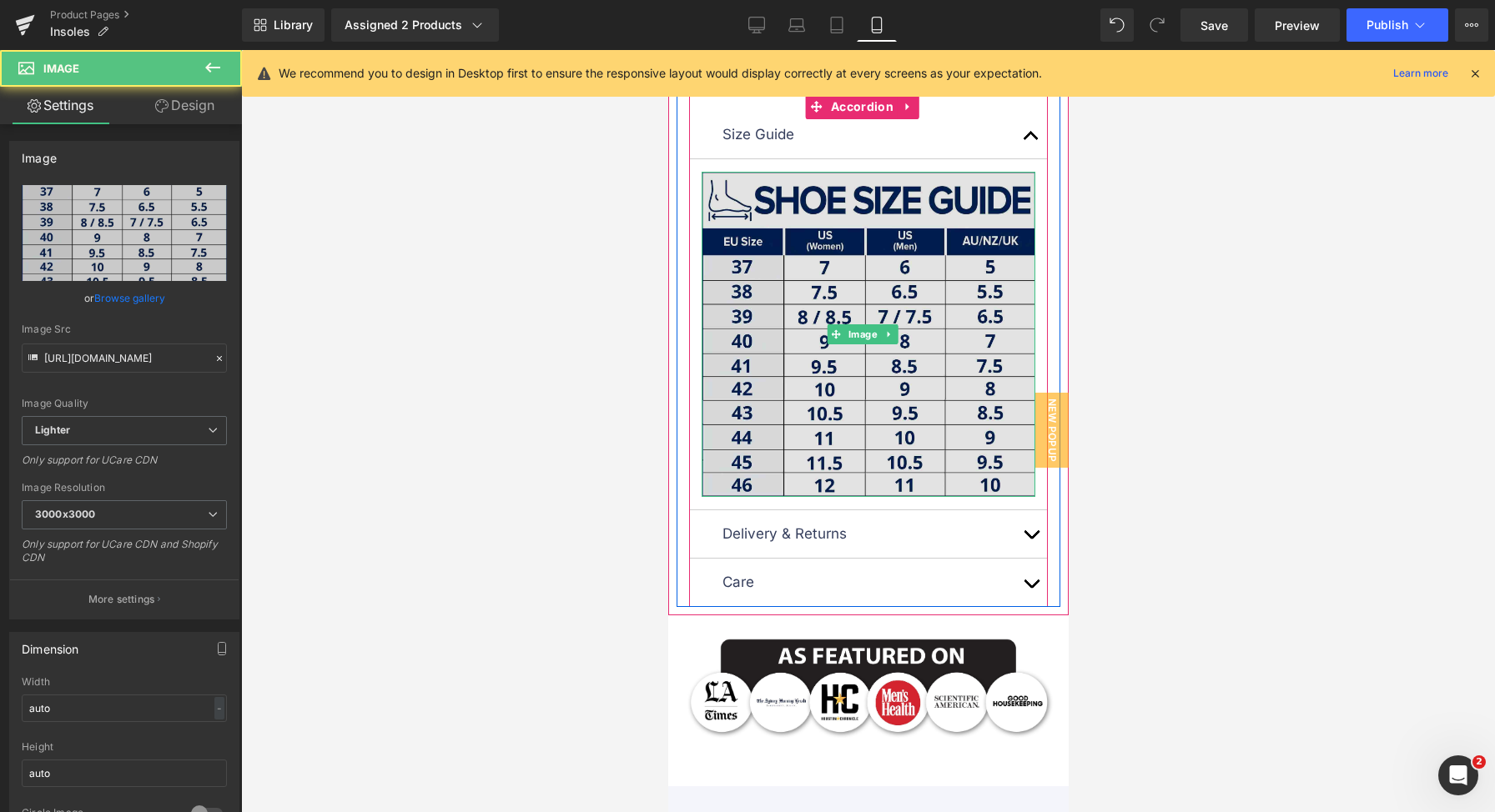
click at [856, 408] on img at bounding box center [868, 334] width 334 height 325
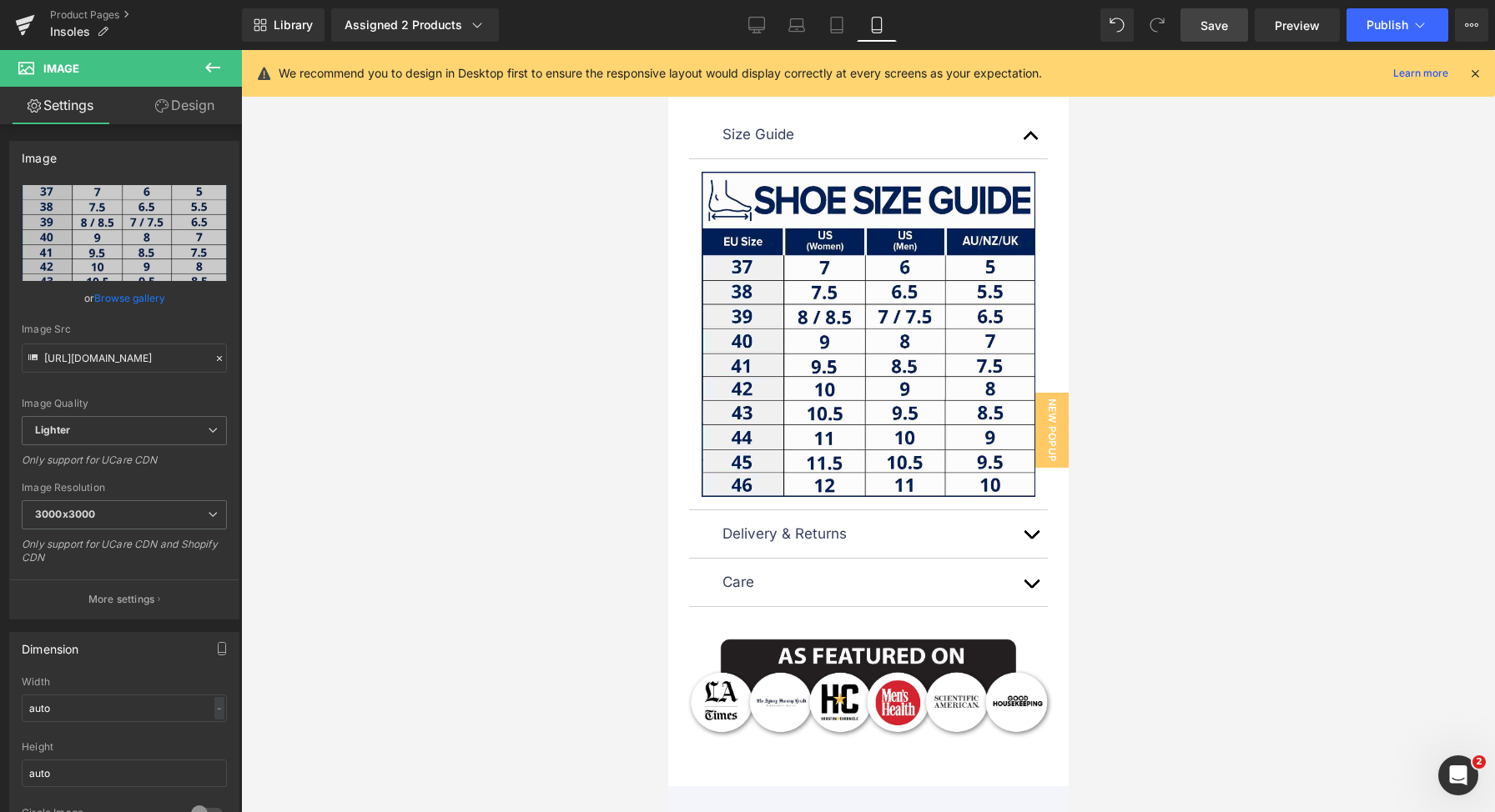
click at [1238, 30] on link "Save" at bounding box center [1215, 25] width 67 height 34
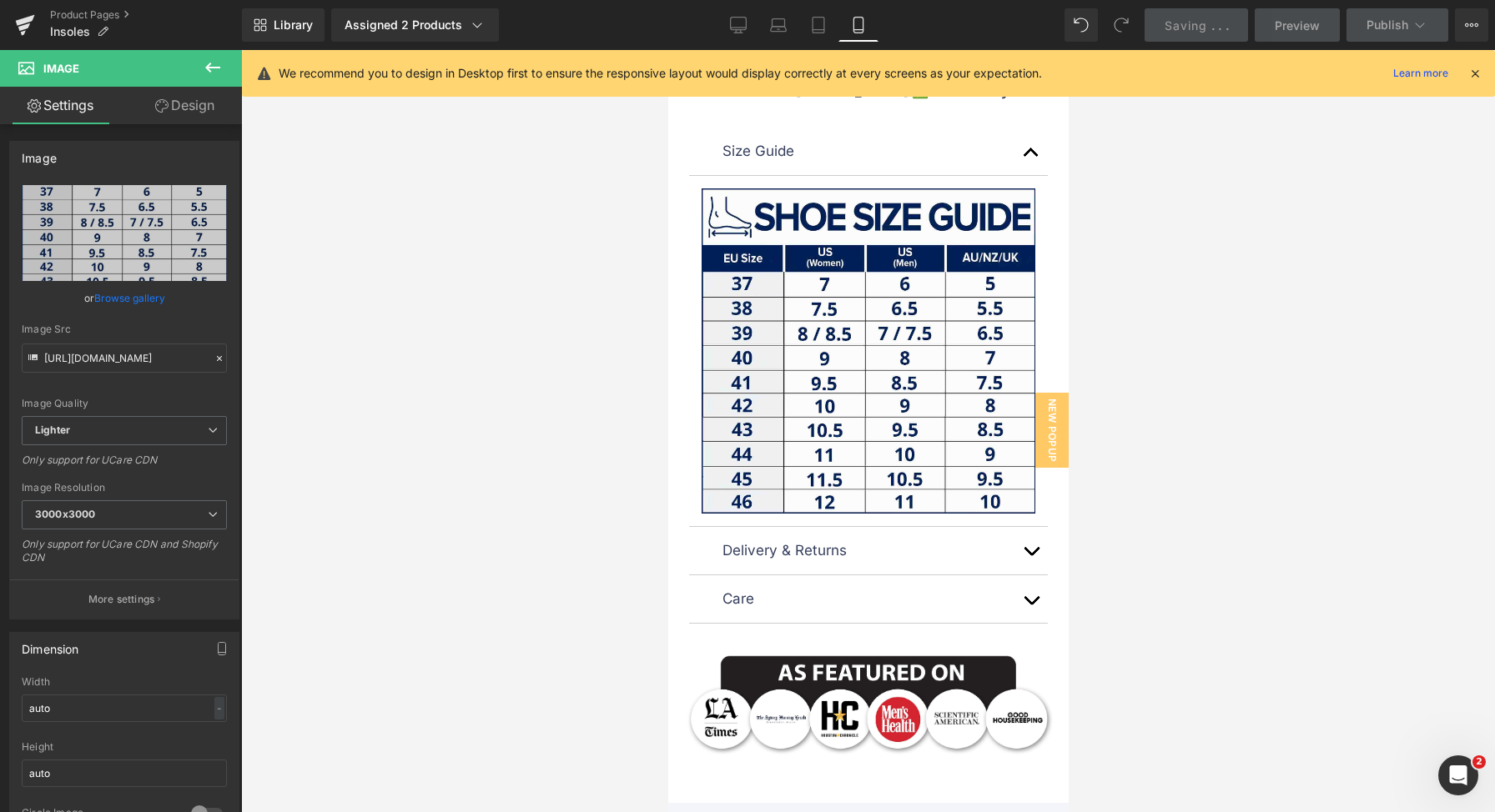
scroll to position [1836, 0]
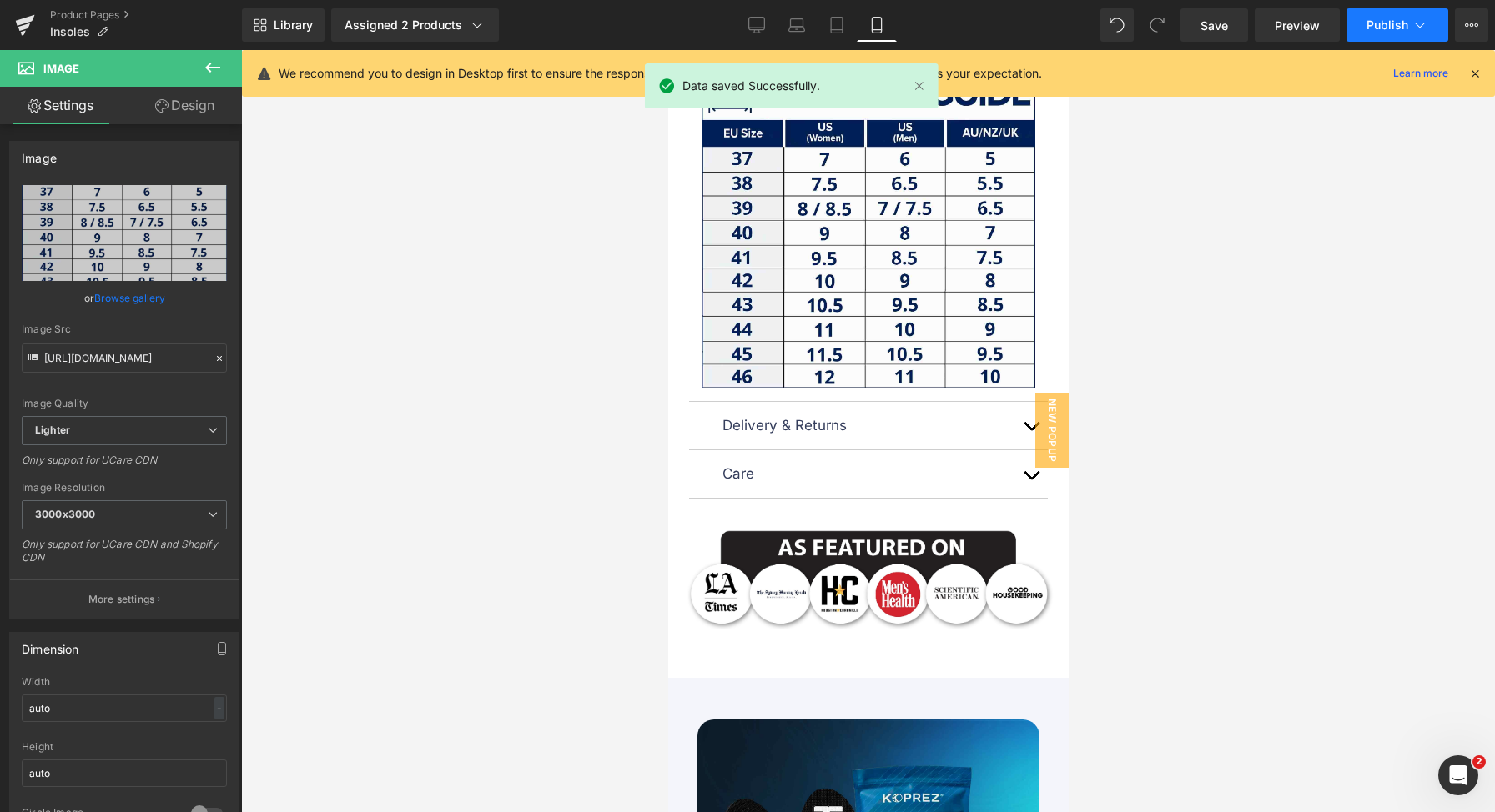
click at [1368, 31] on span "Publish" at bounding box center [1386, 25] width 41 height 13
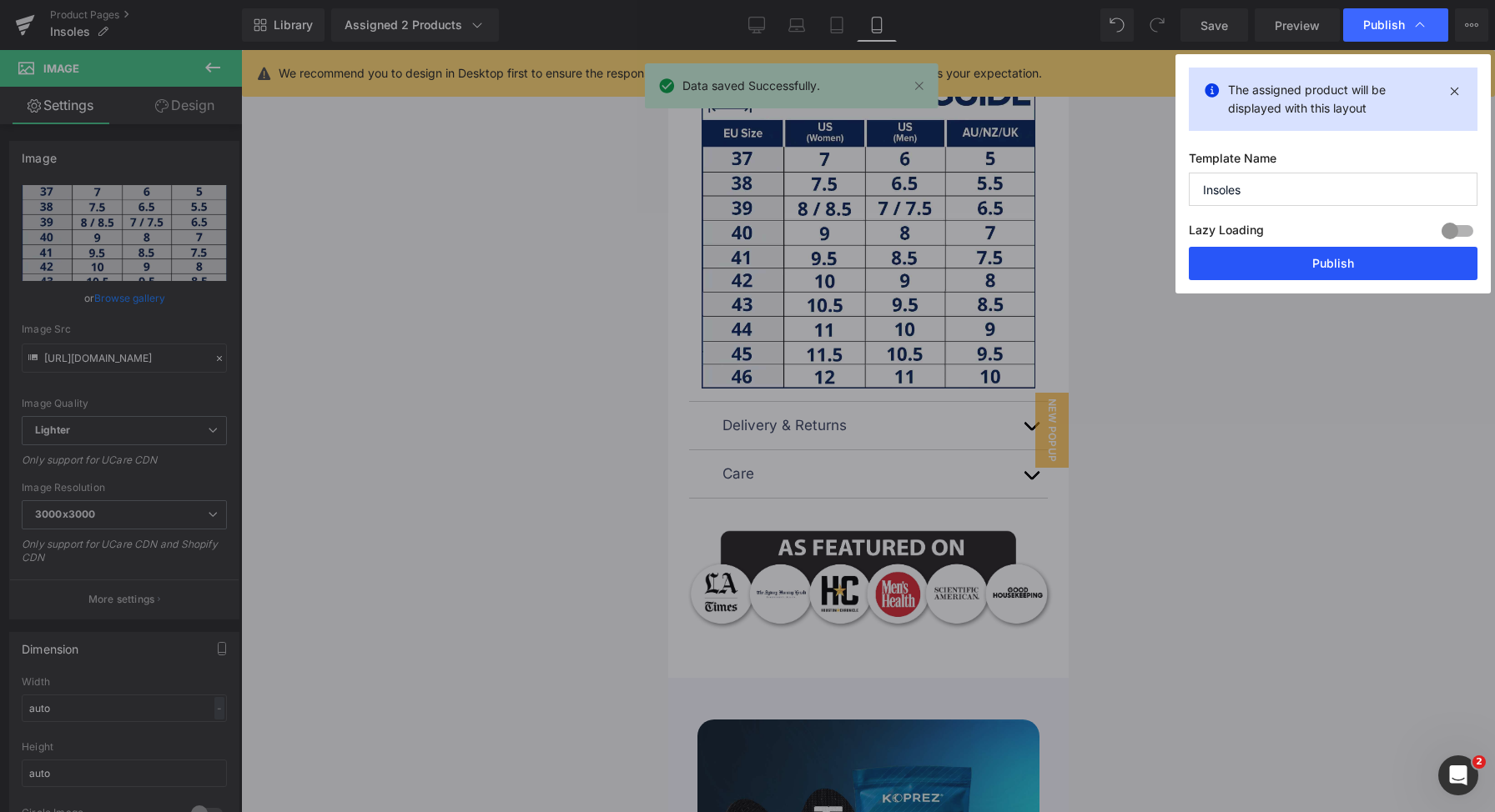
click at [1338, 264] on button "Publish" at bounding box center [1333, 263] width 289 height 34
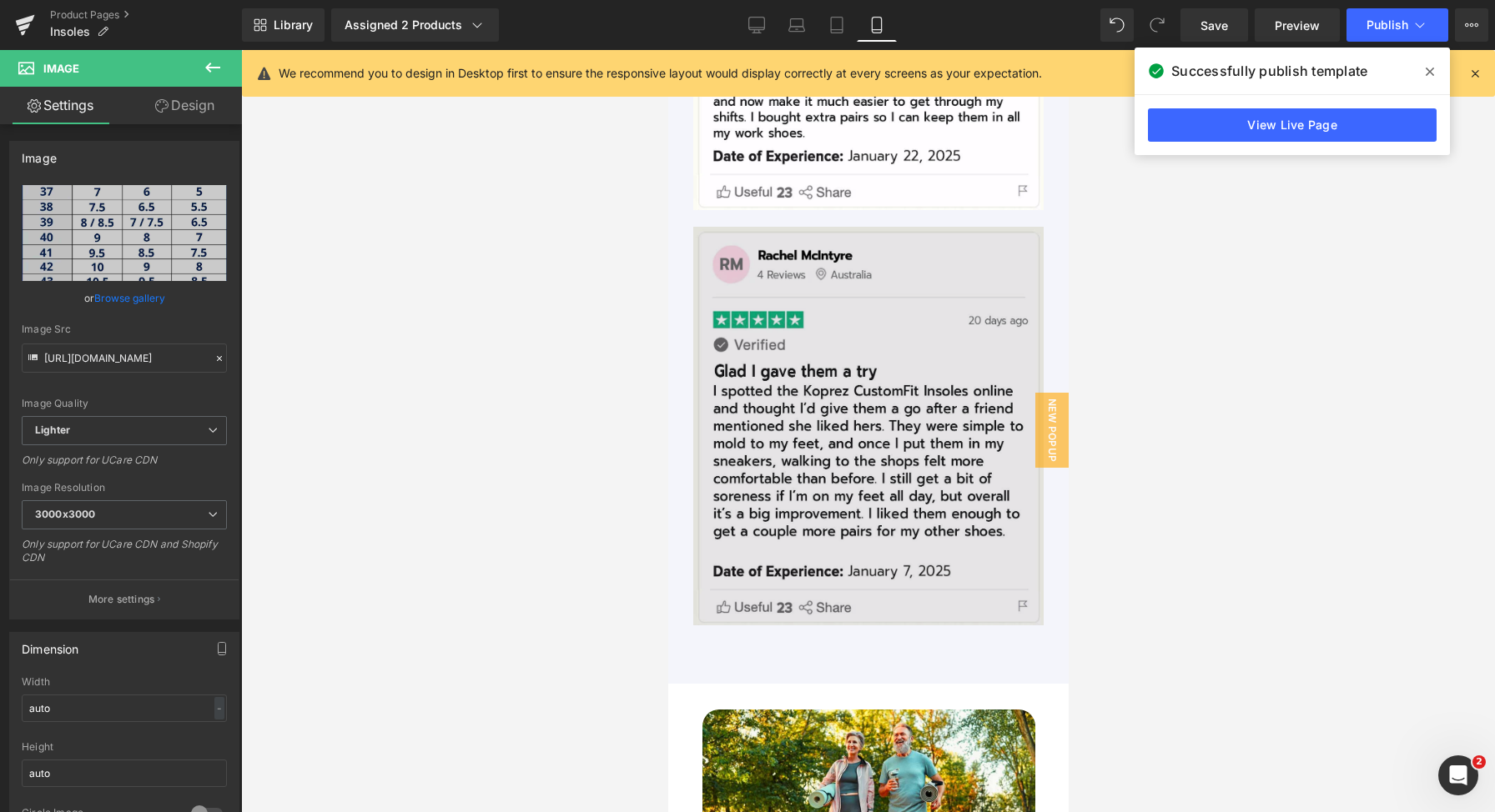
scroll to position [9792, 0]
